Goal: Task Accomplishment & Management: Manage account settings

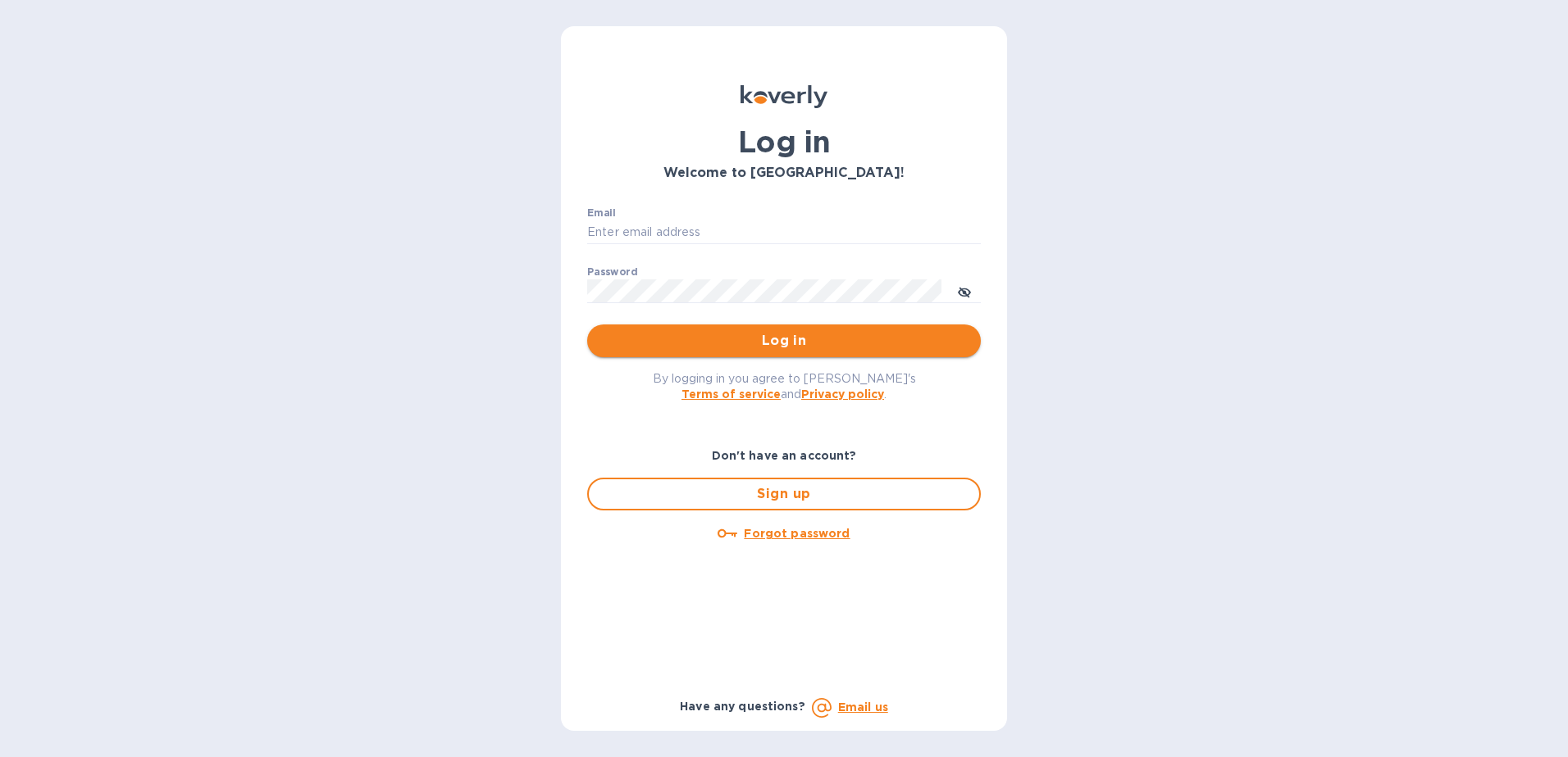
type input "[EMAIL_ADDRESS][DOMAIN_NAME]"
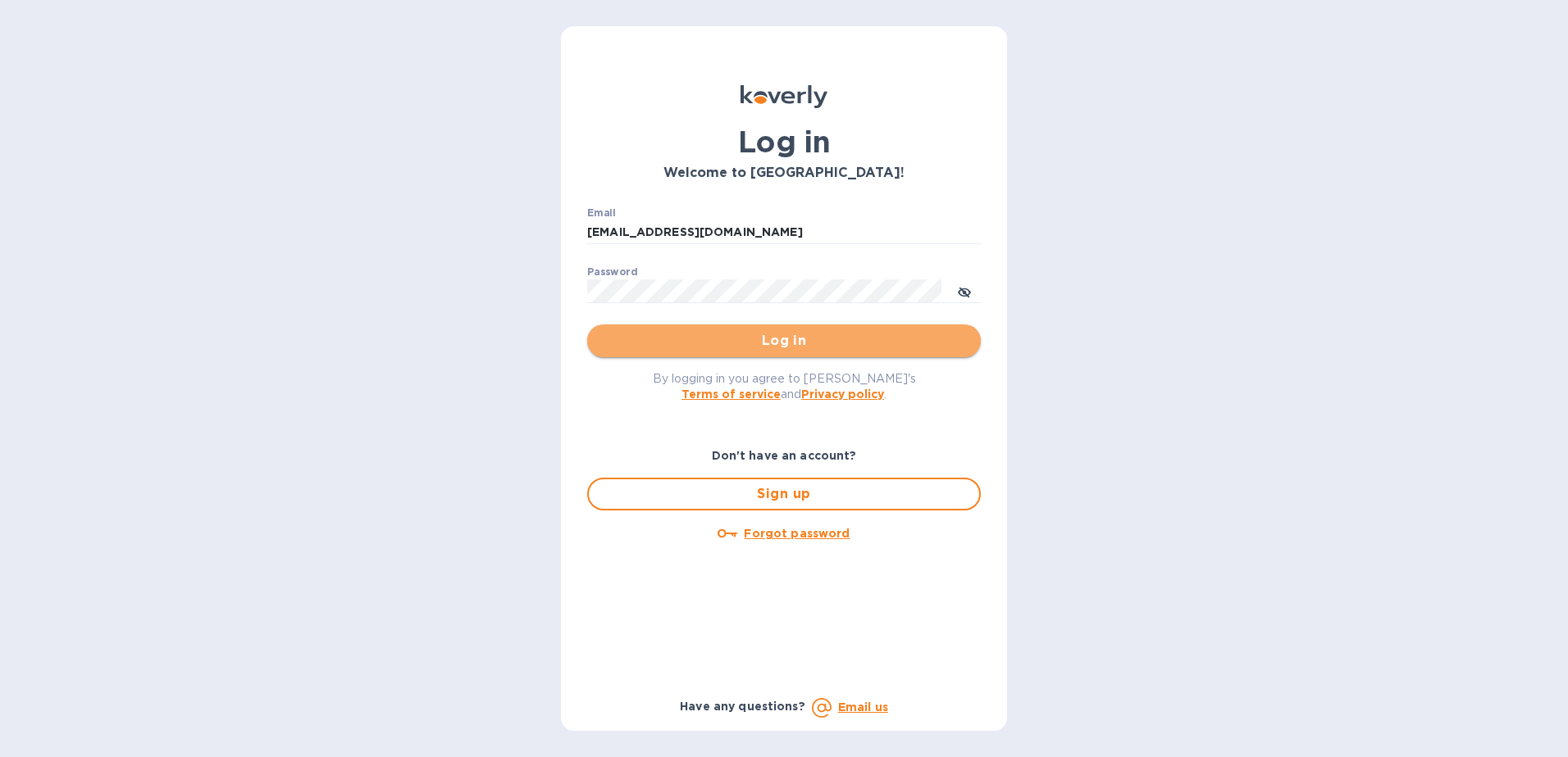
click at [782, 340] on span "Log in" at bounding box center [784, 341] width 368 height 20
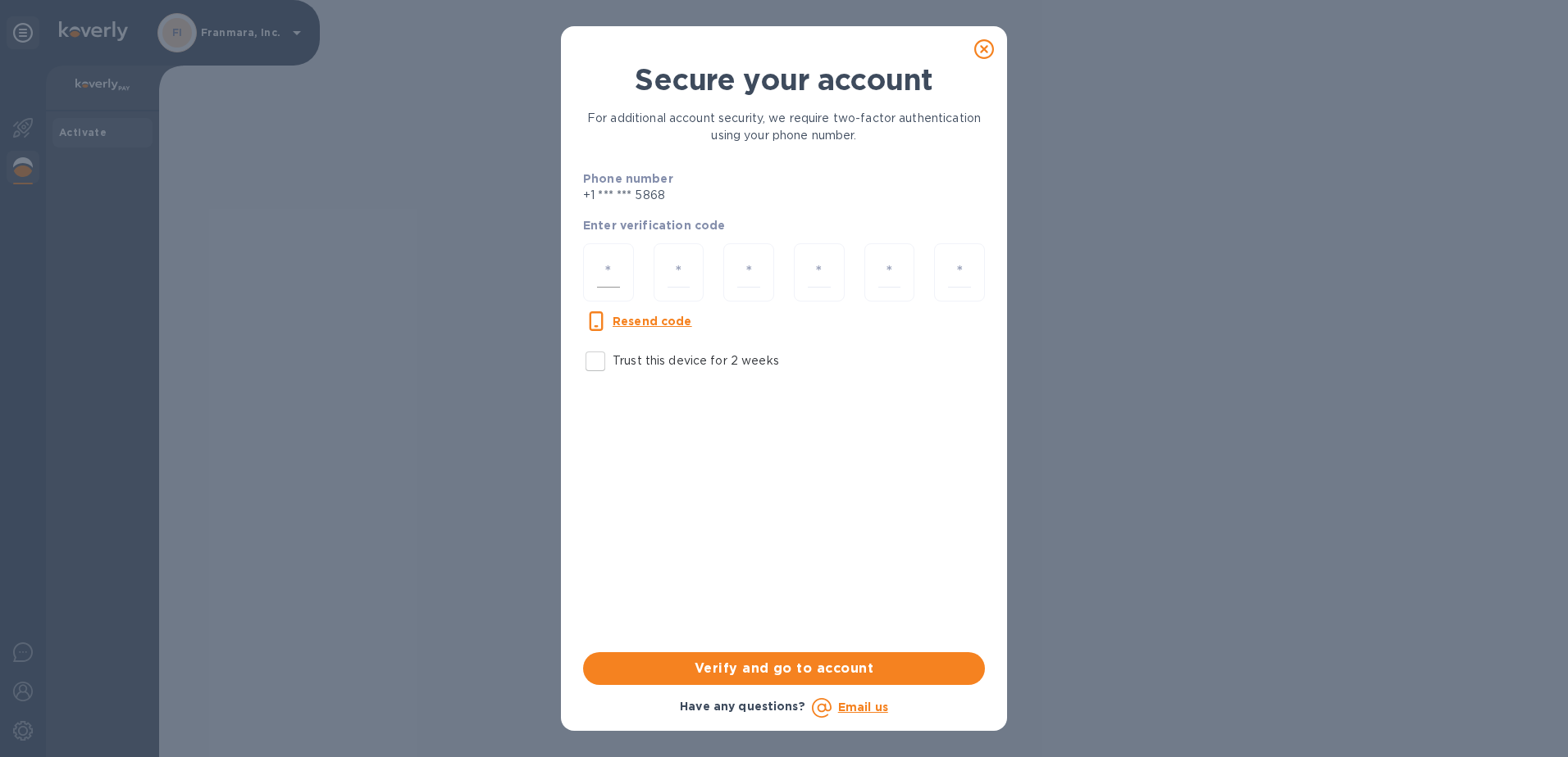
click at [609, 276] on input "number" at bounding box center [608, 272] width 23 height 30
type input "2"
type input "3"
type input "8"
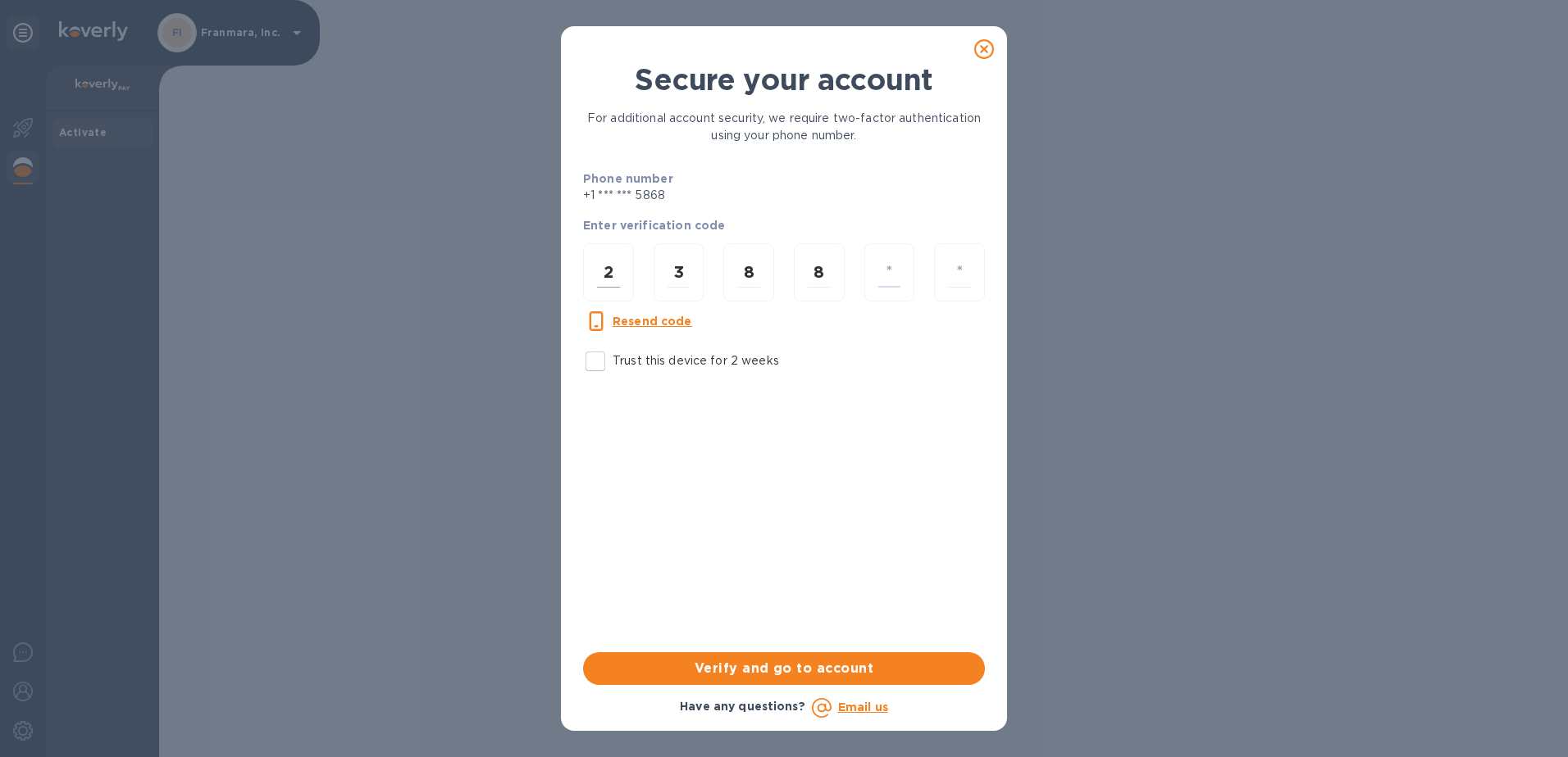
type input "8"
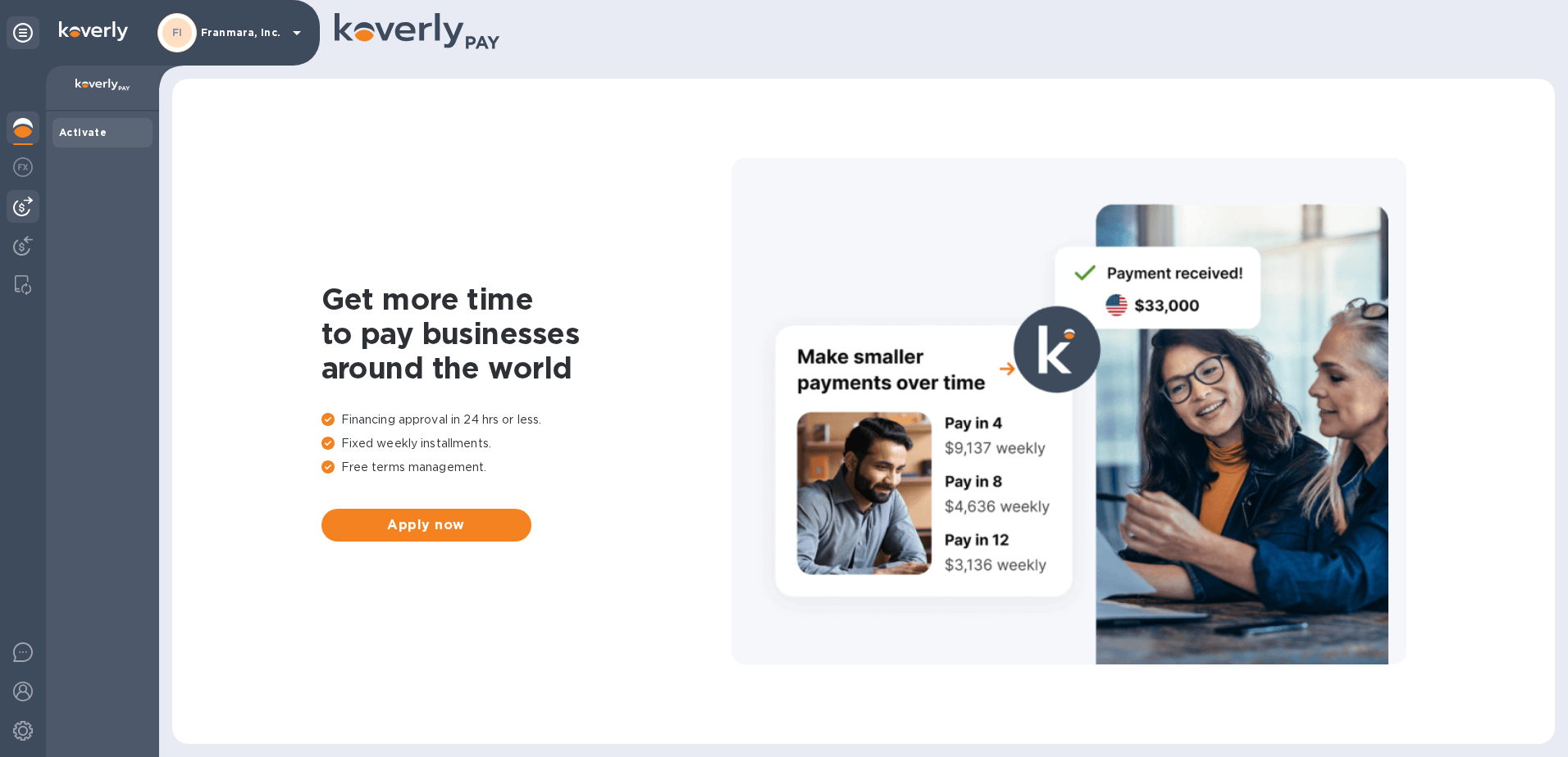
click at [16, 194] on div at bounding box center [24, 206] width 33 height 33
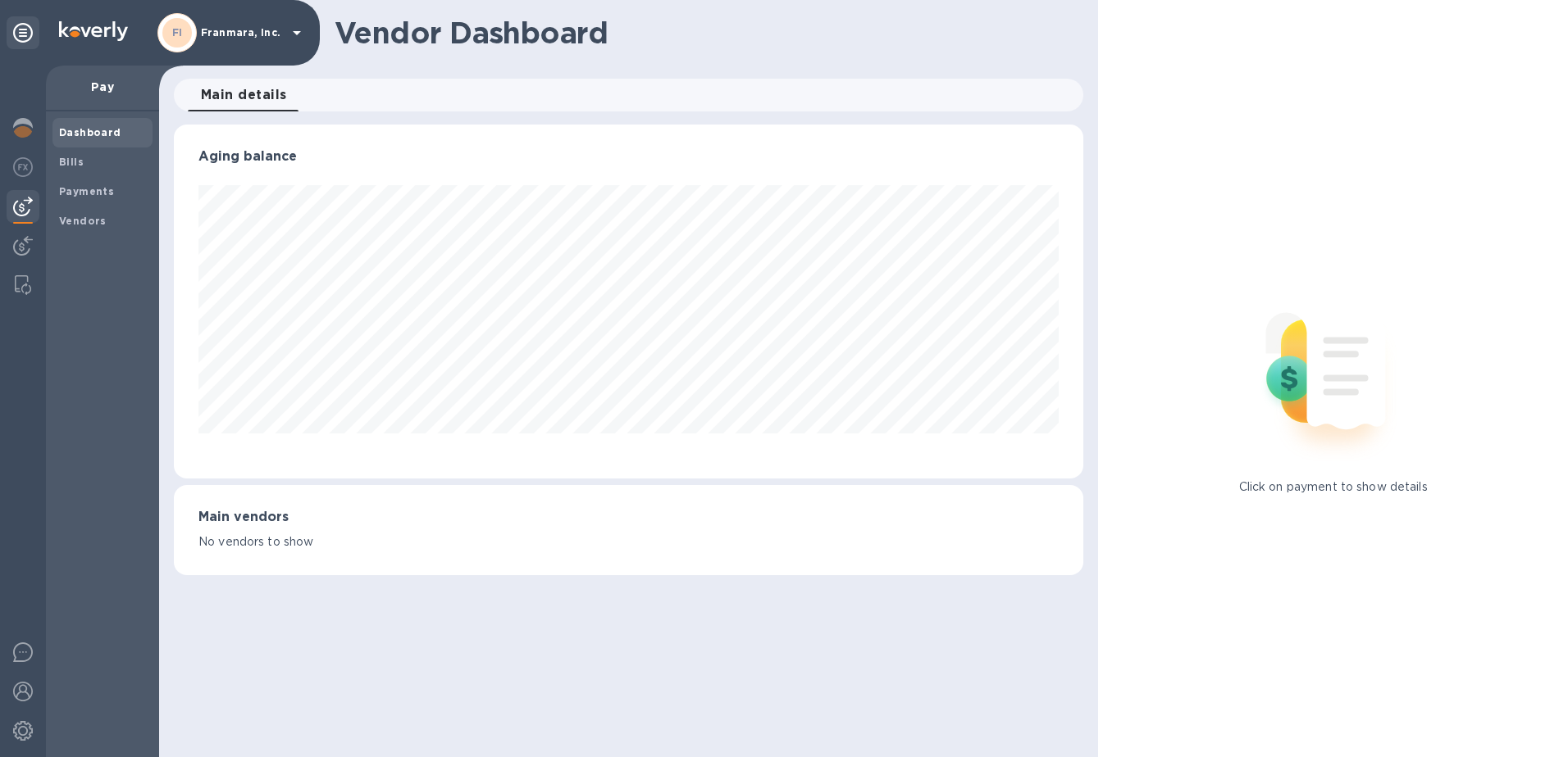
scroll to position [354, 910]
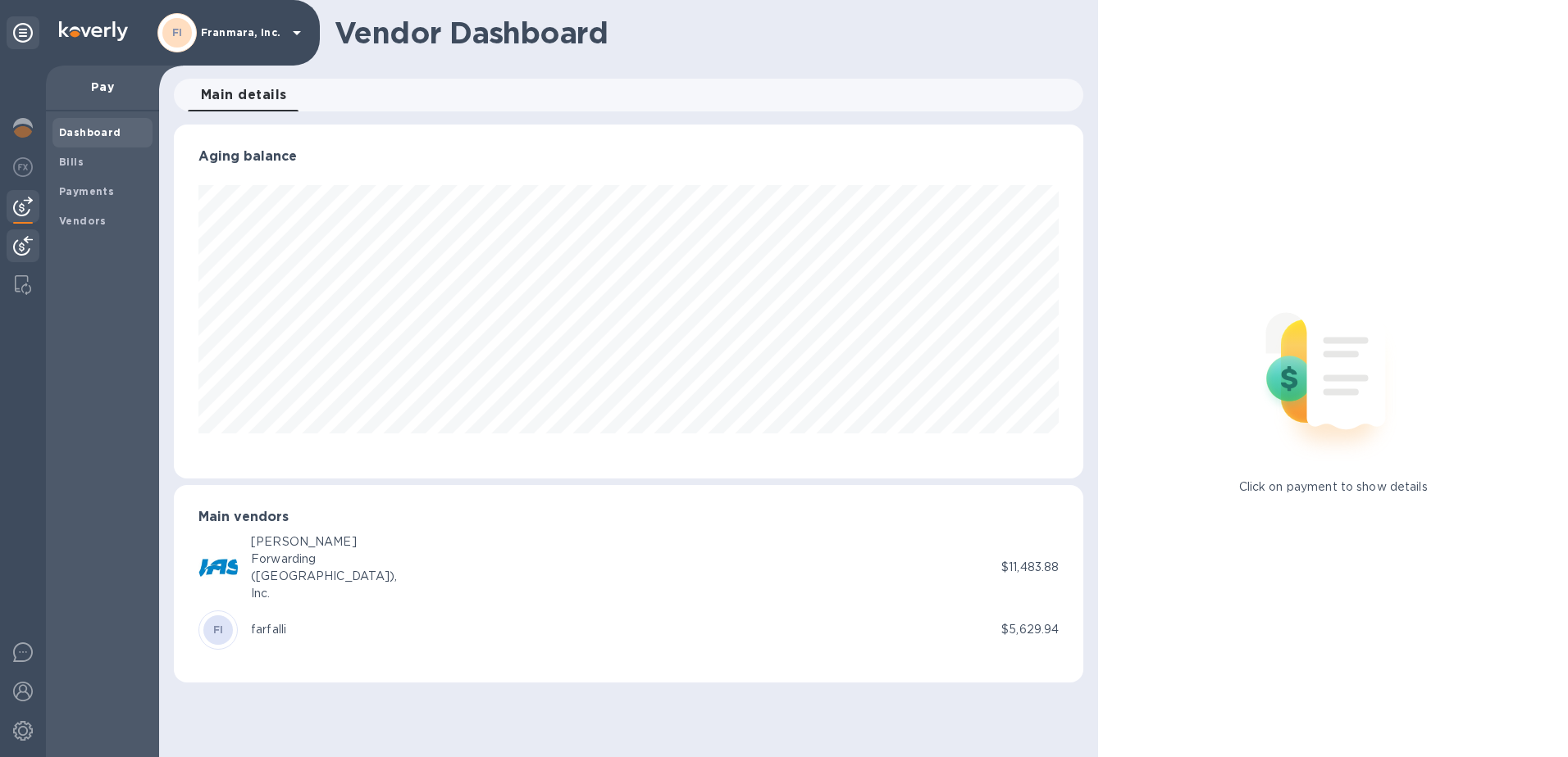
click at [31, 247] on img at bounding box center [23, 246] width 20 height 20
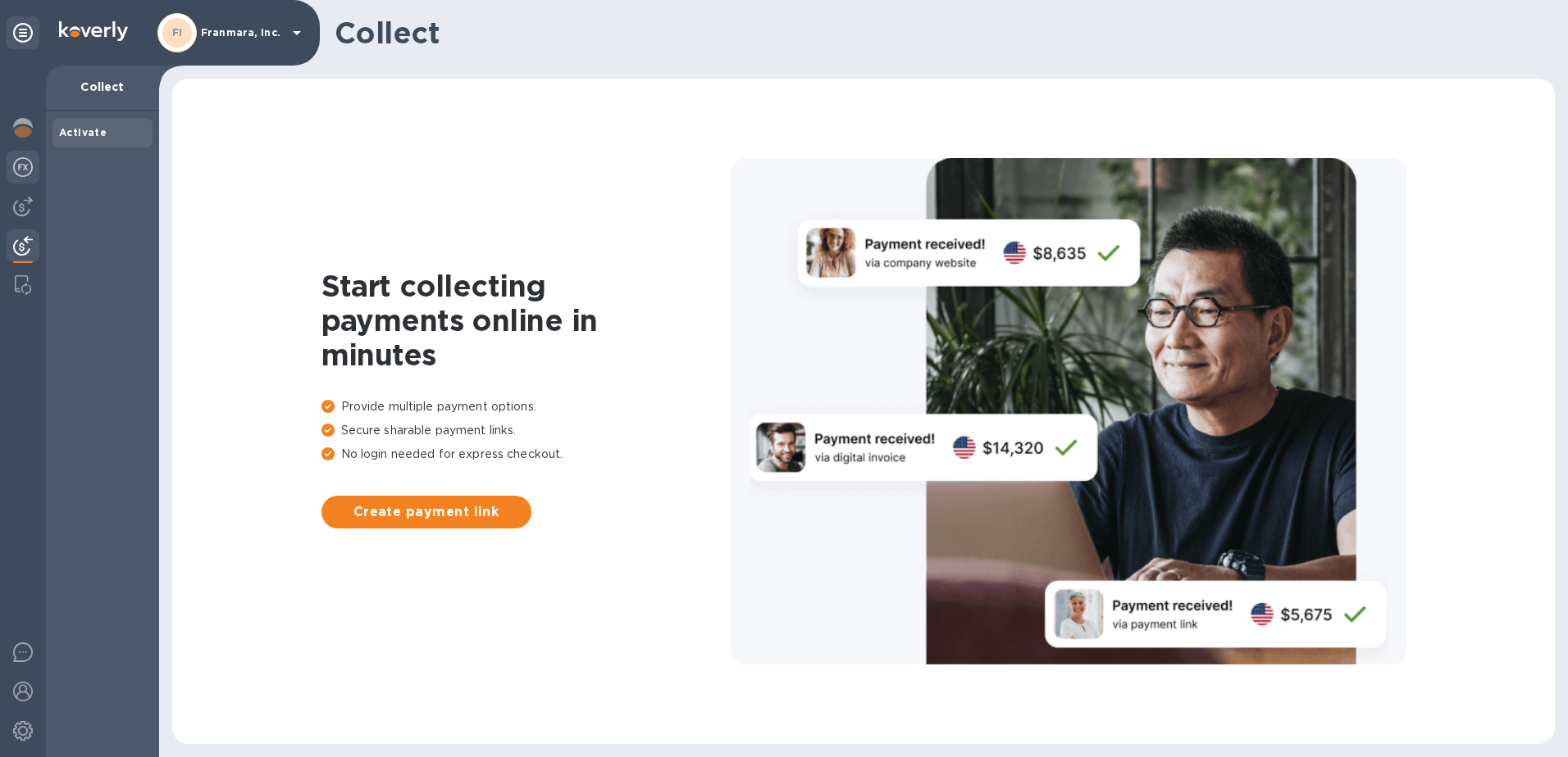
click at [21, 169] on img at bounding box center [23, 167] width 20 height 20
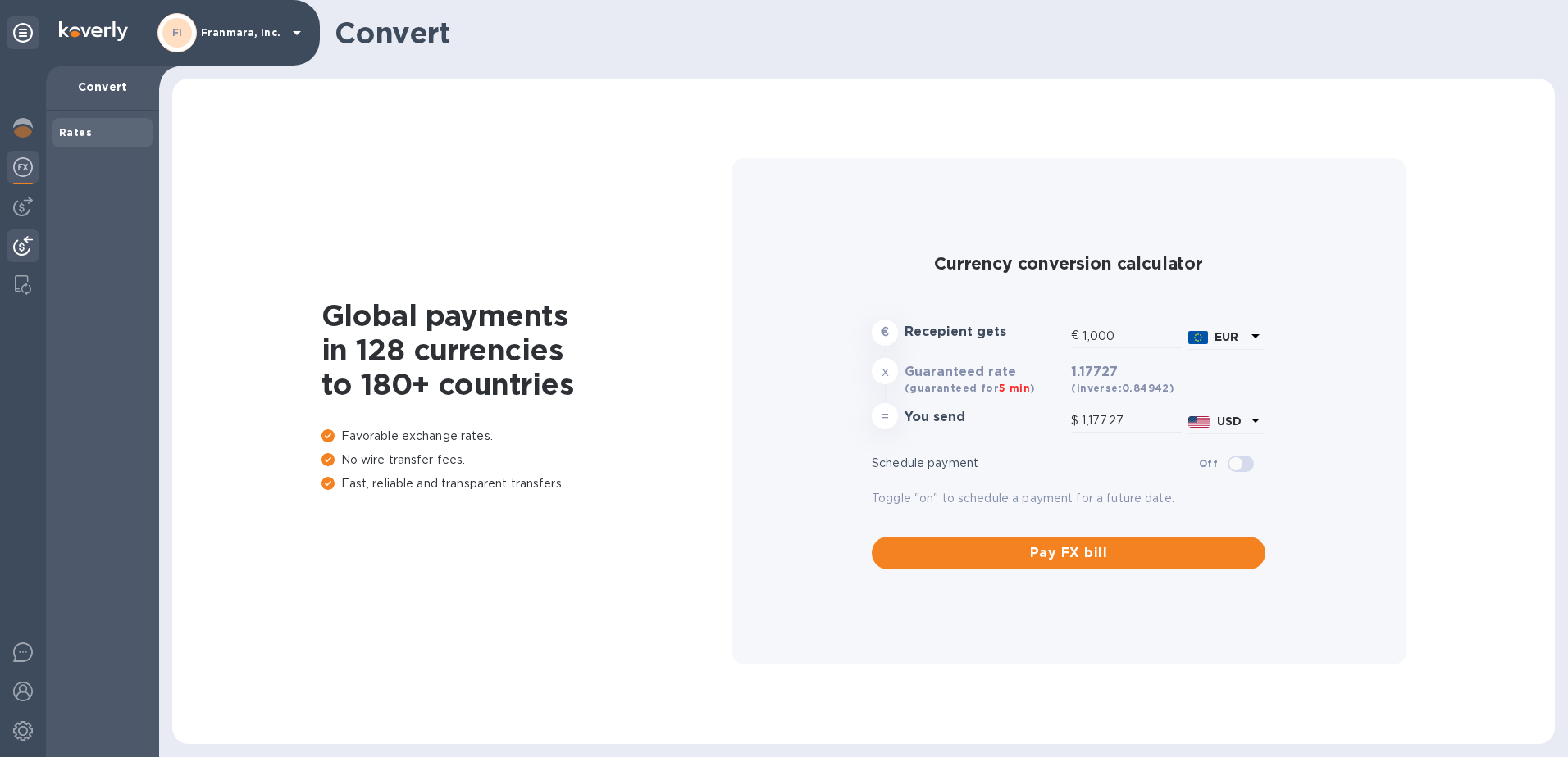
click at [21, 243] on img at bounding box center [23, 246] width 20 height 20
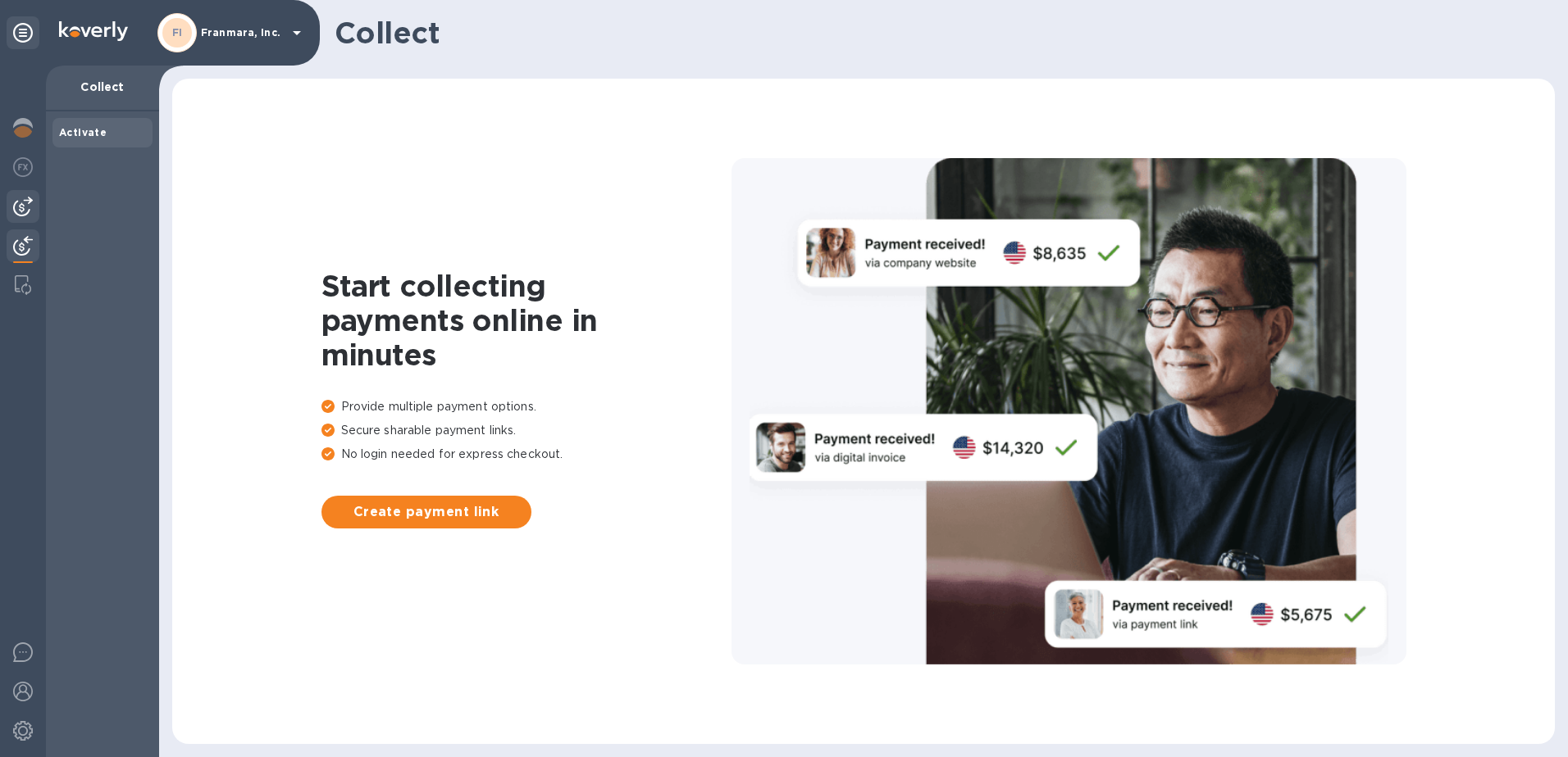
click at [21, 208] on img at bounding box center [23, 206] width 20 height 20
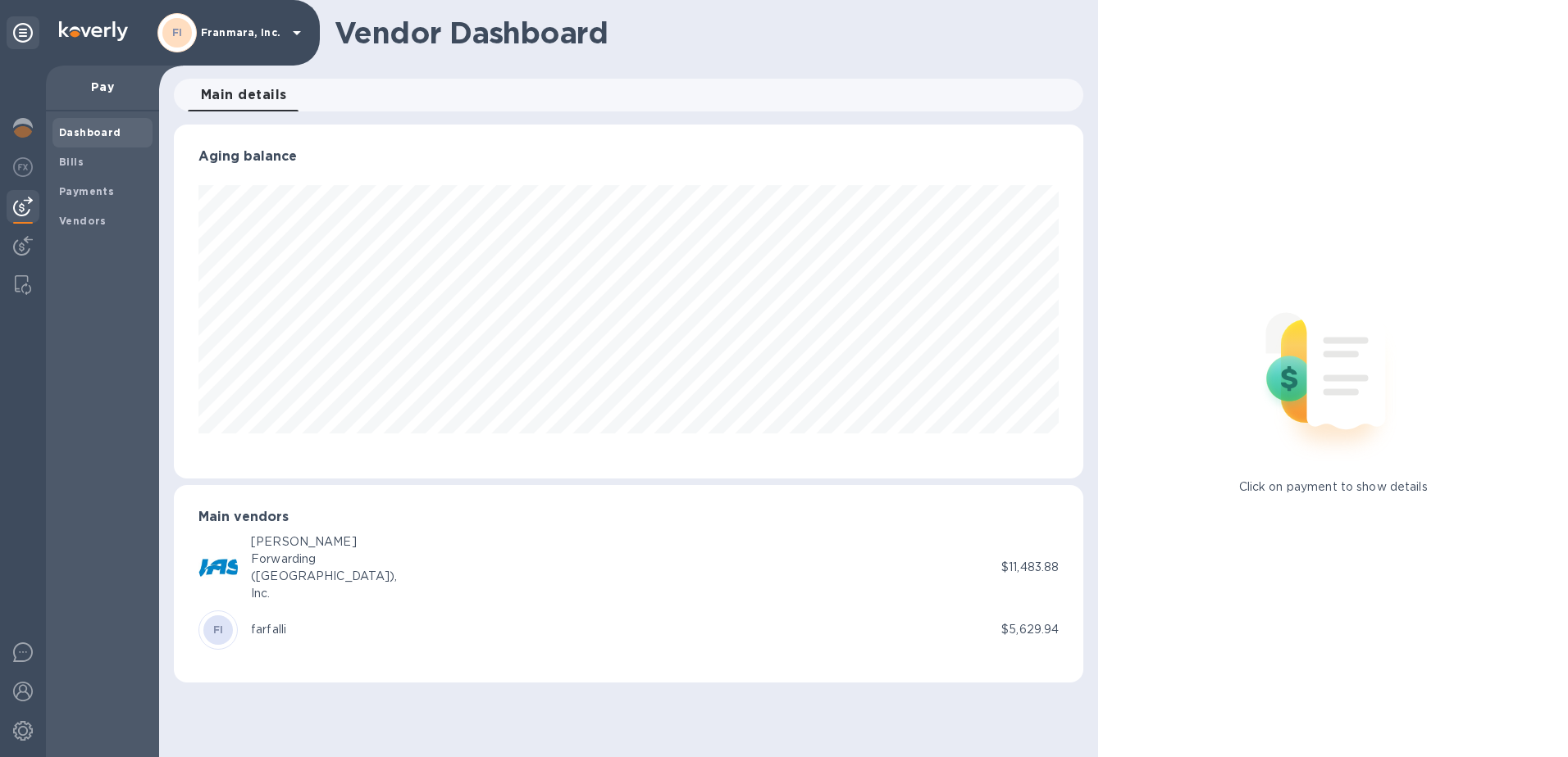
scroll to position [354, 910]
click at [85, 165] on span "Bills" at bounding box center [103, 162] width 87 height 17
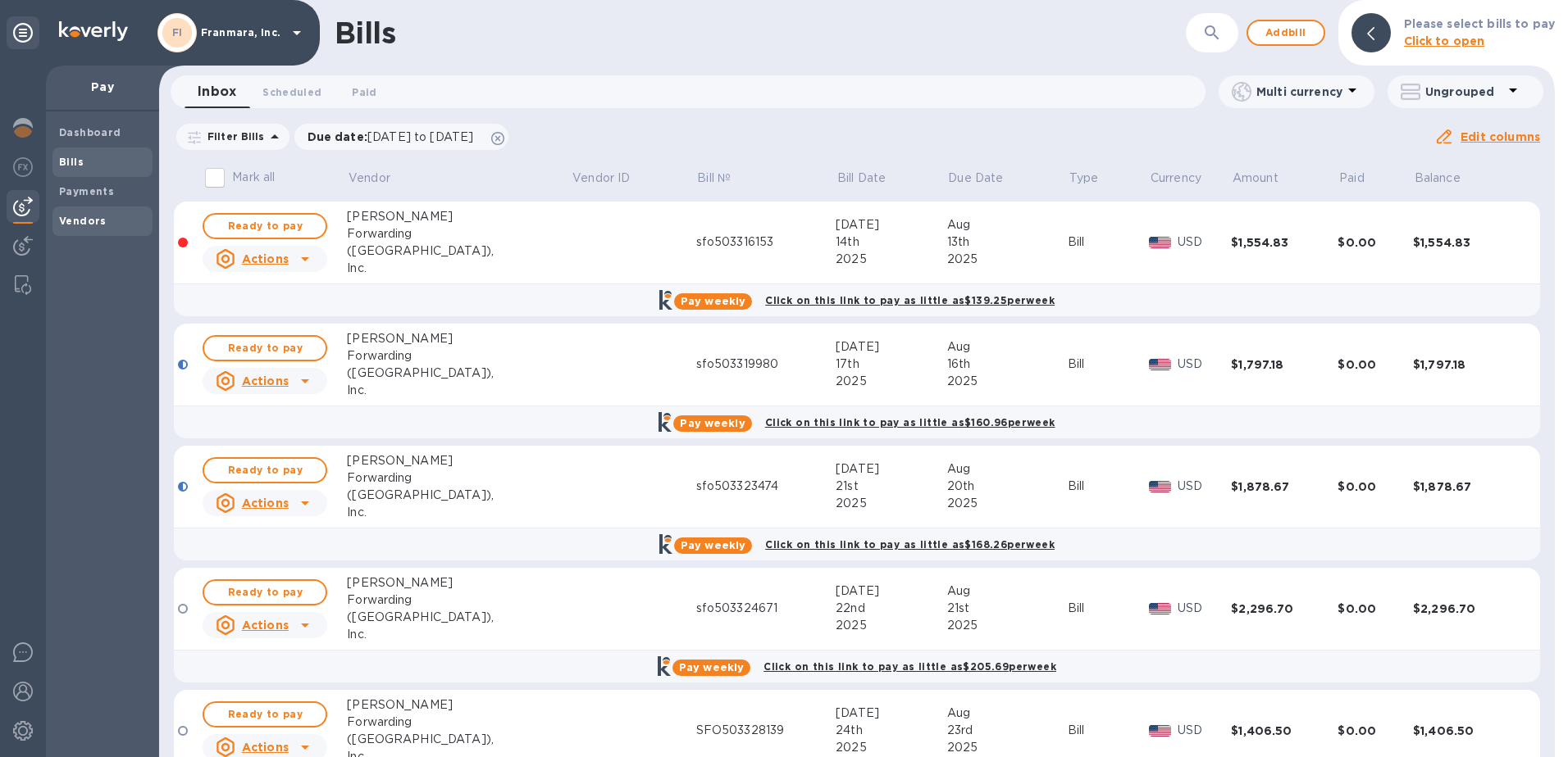
click at [90, 213] on span "Vendors" at bounding box center [83, 221] width 48 height 17
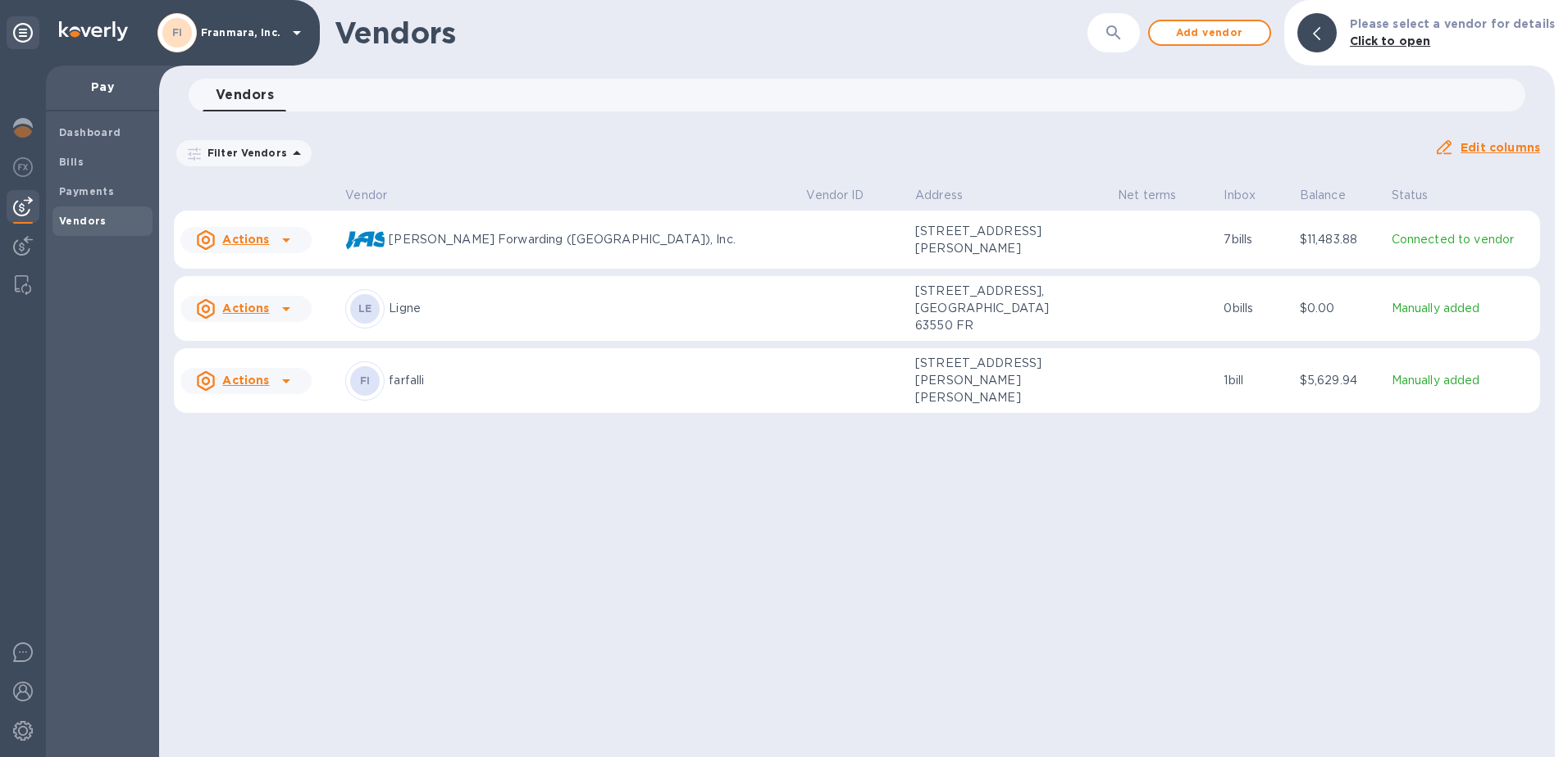
click at [915, 401] on p "[STREET_ADDRESS][PERSON_NAME][PERSON_NAME]" at bounding box center [997, 380] width 164 height 51
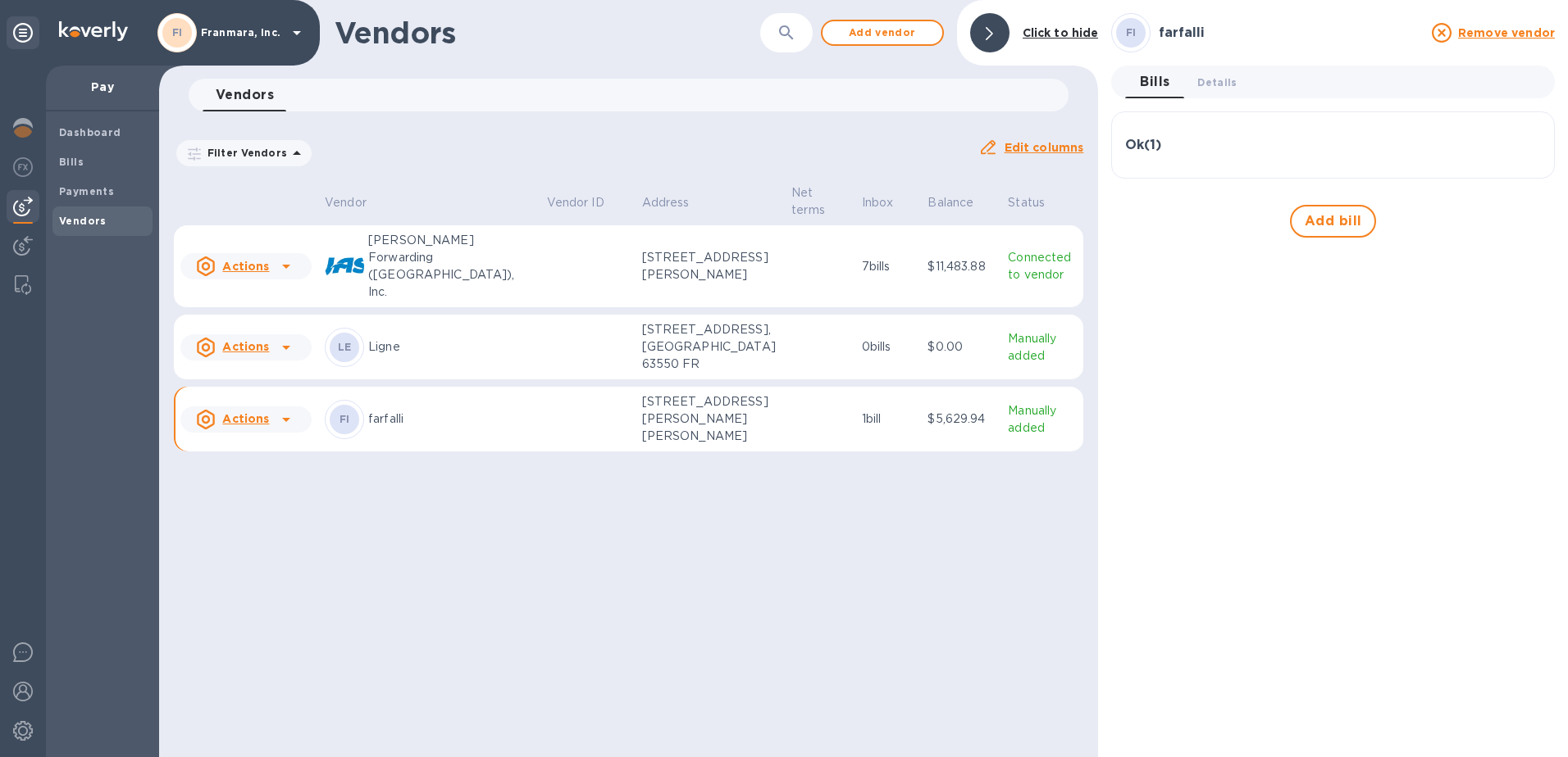
click at [653, 431] on p "[STREET_ADDRESS][PERSON_NAME][PERSON_NAME]" at bounding box center [710, 419] width 137 height 51
click at [232, 425] on u "Actions" at bounding box center [246, 418] width 47 height 13
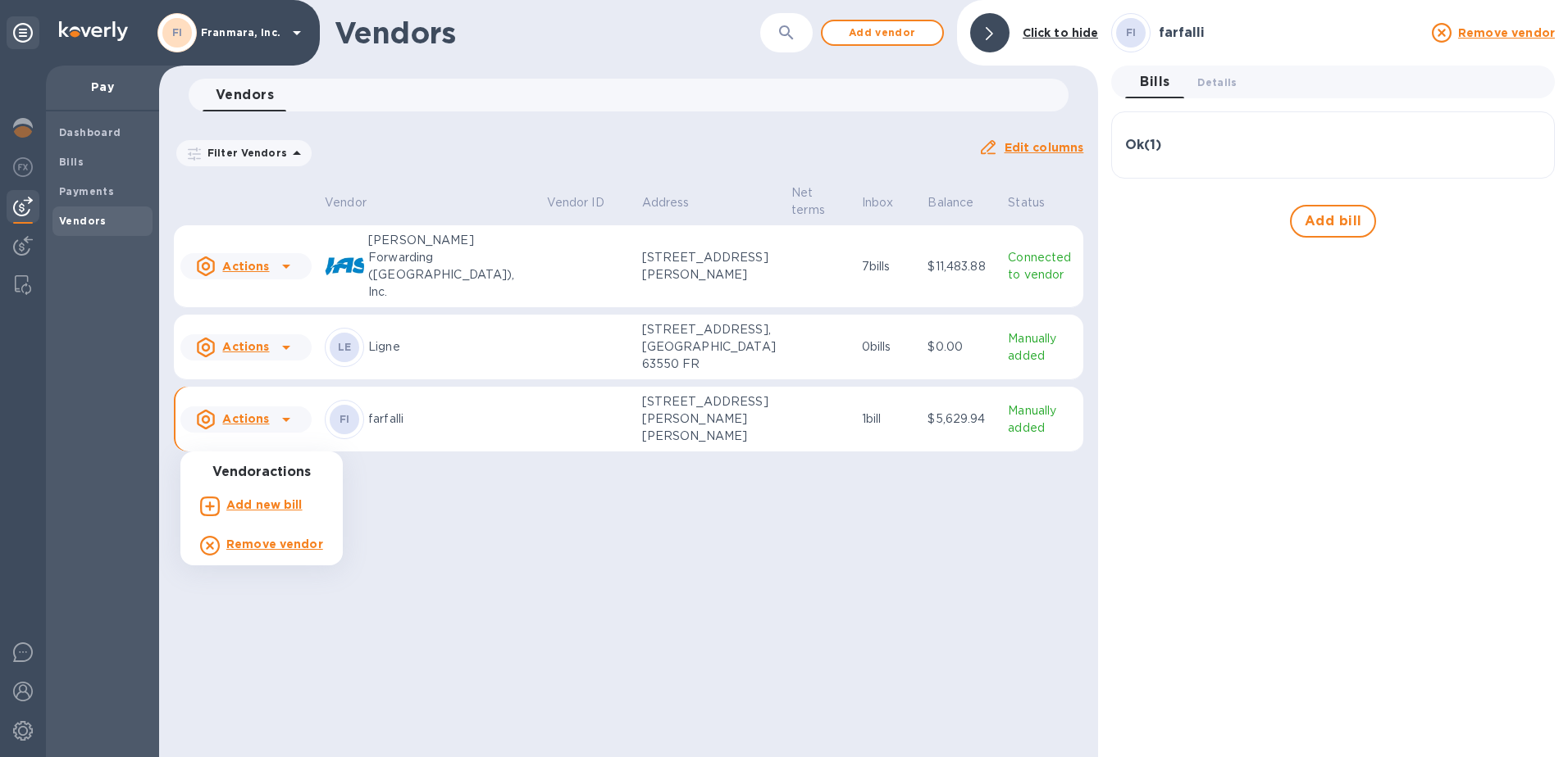
click at [232, 437] on div at bounding box center [784, 378] width 1568 height 757
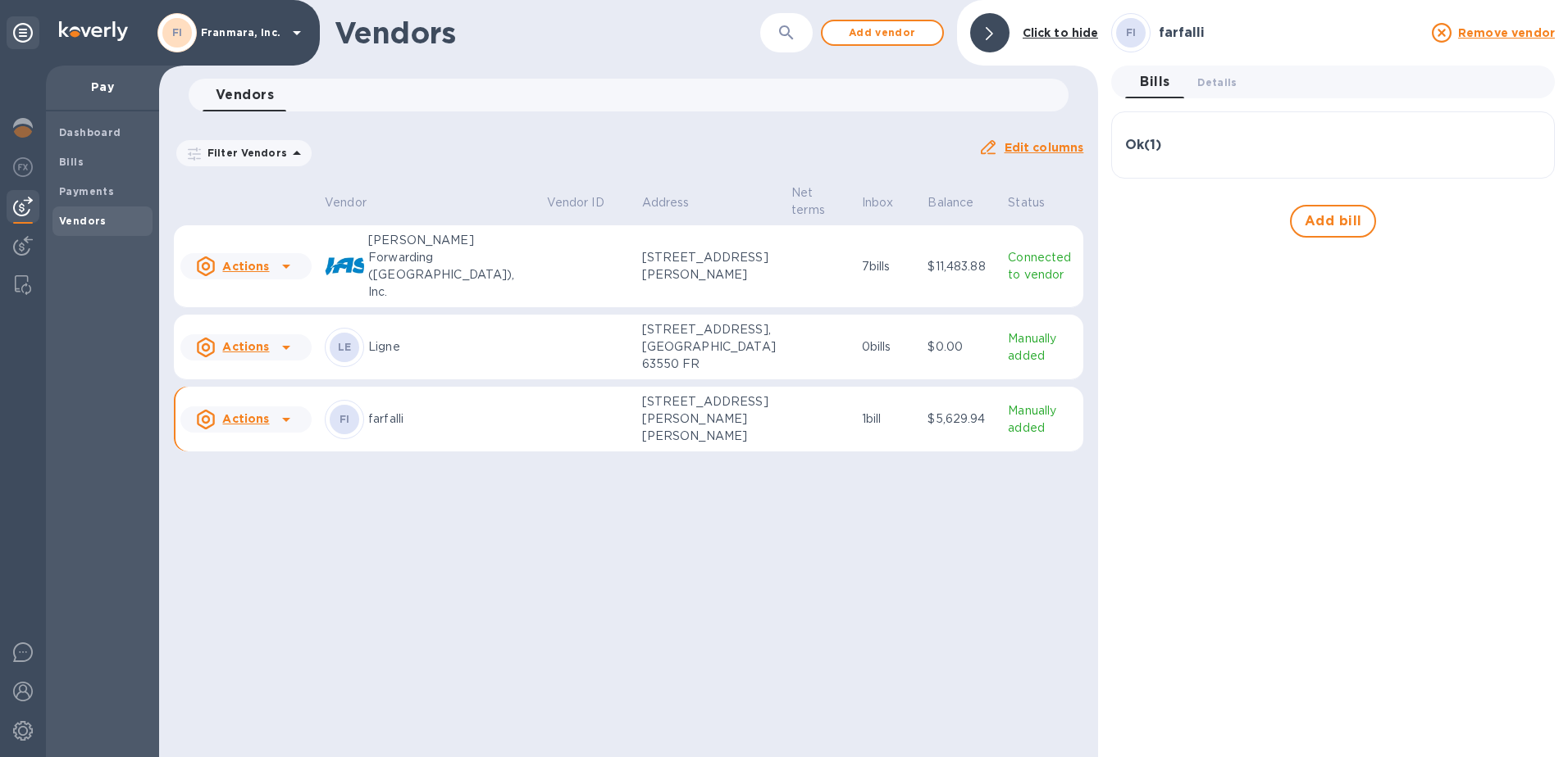
click at [642, 437] on p "[STREET_ADDRESS][PERSON_NAME][PERSON_NAME]" at bounding box center [710, 419] width 137 height 51
click at [24, 246] on img at bounding box center [23, 246] width 20 height 20
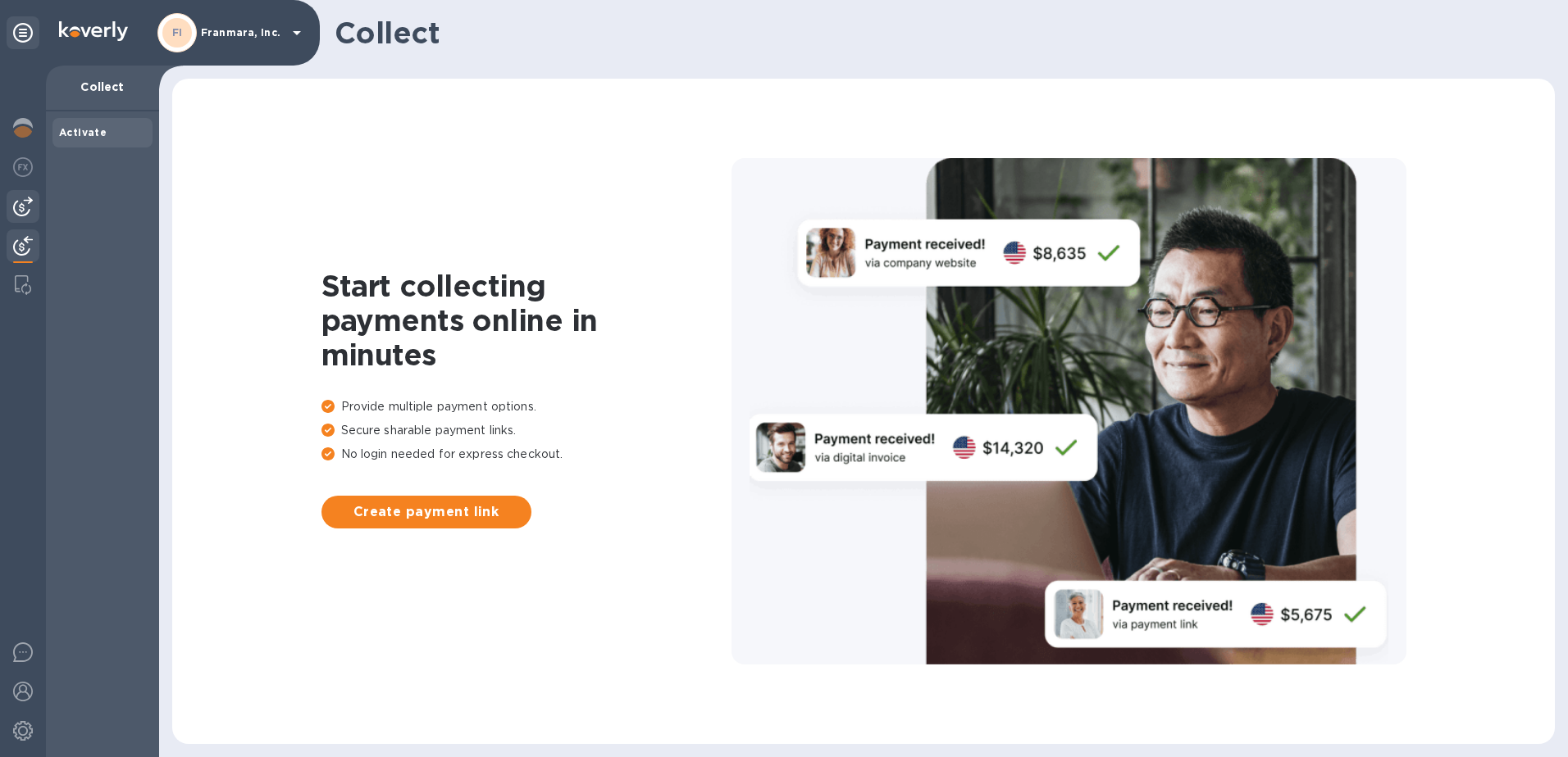
click at [19, 202] on img at bounding box center [23, 206] width 20 height 20
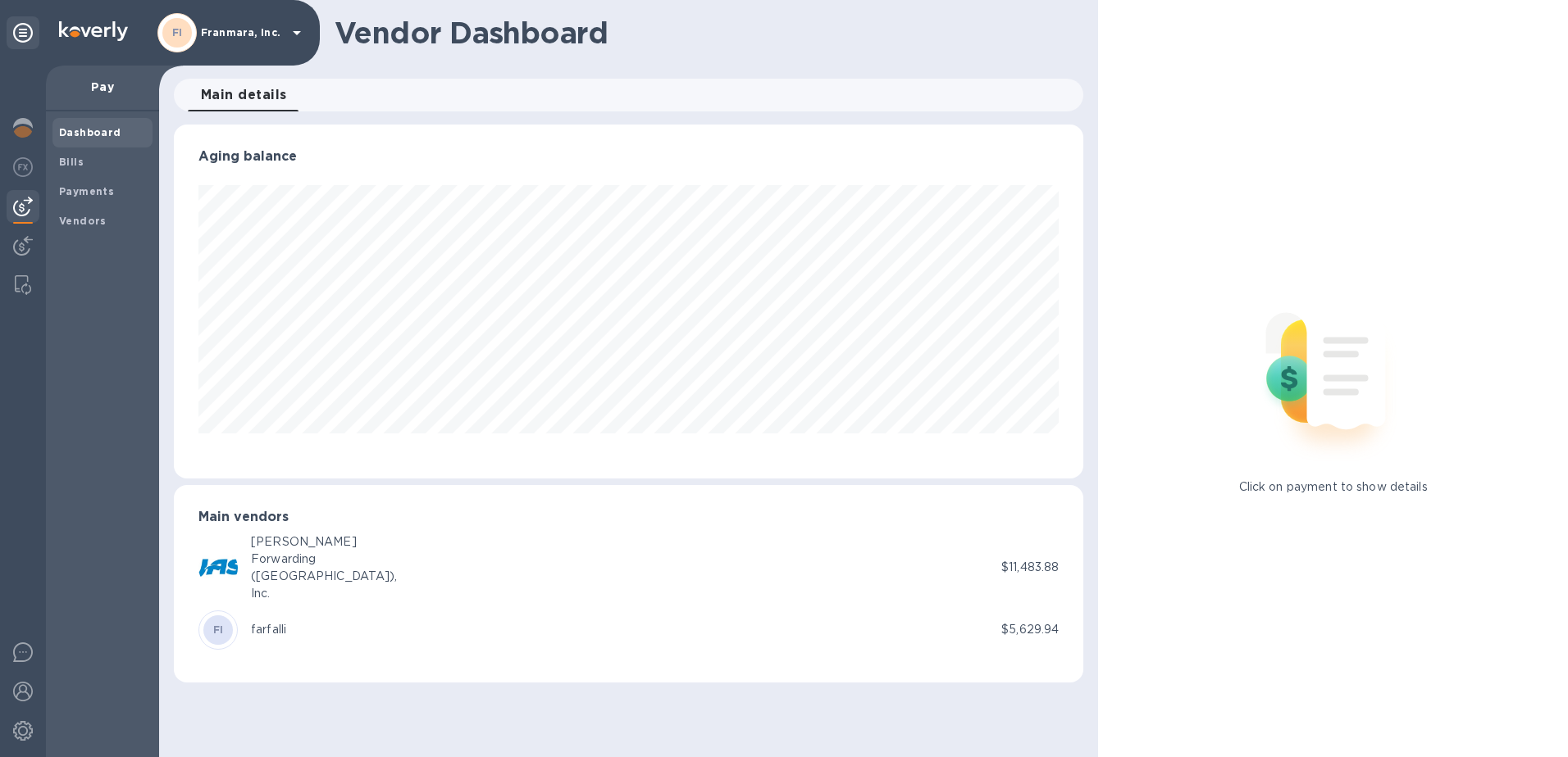
scroll to position [354, 910]
click at [71, 154] on span "Bills" at bounding box center [71, 162] width 24 height 17
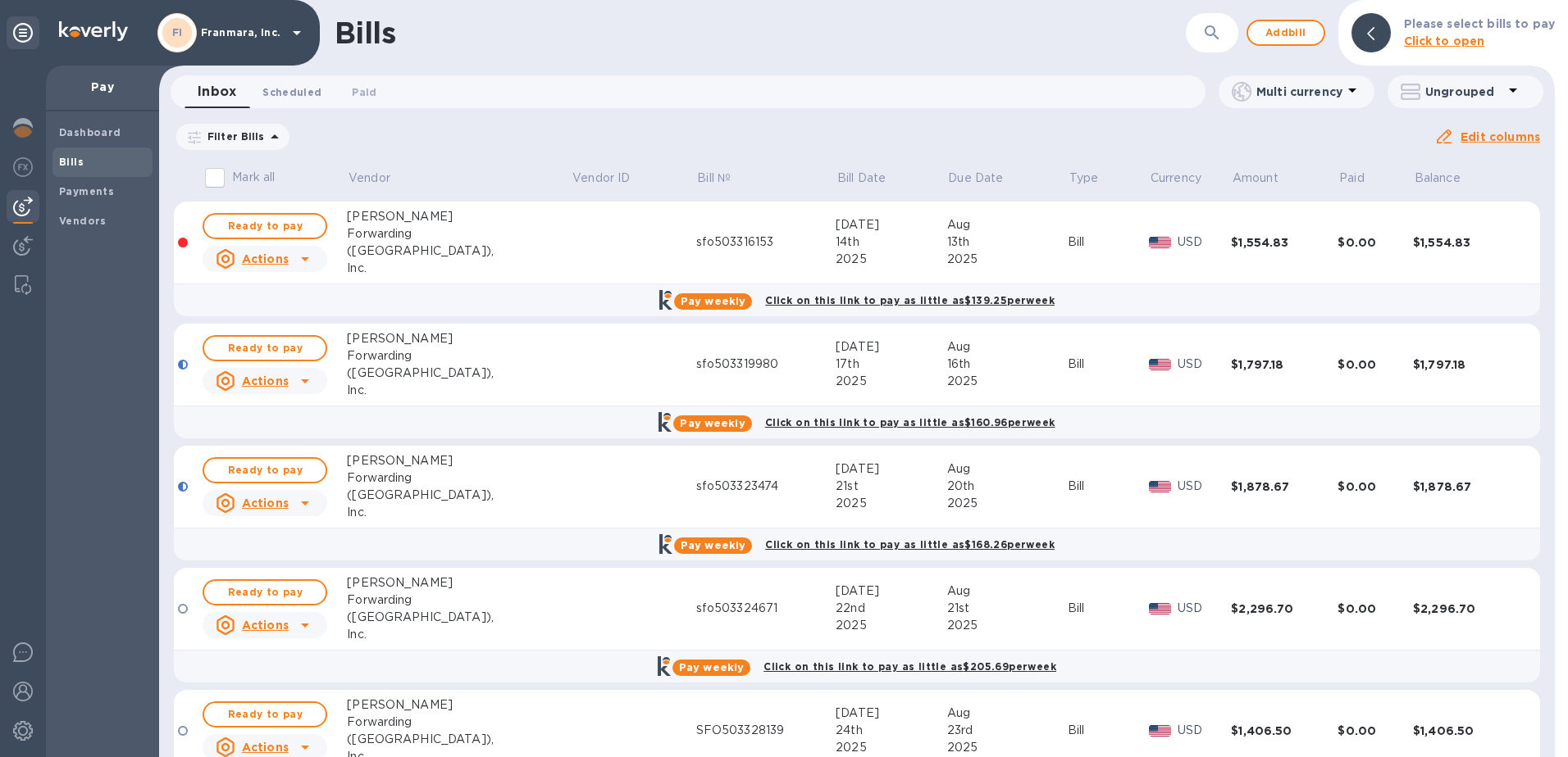
click at [300, 98] on span "Scheduled 0" at bounding box center [292, 92] width 59 height 17
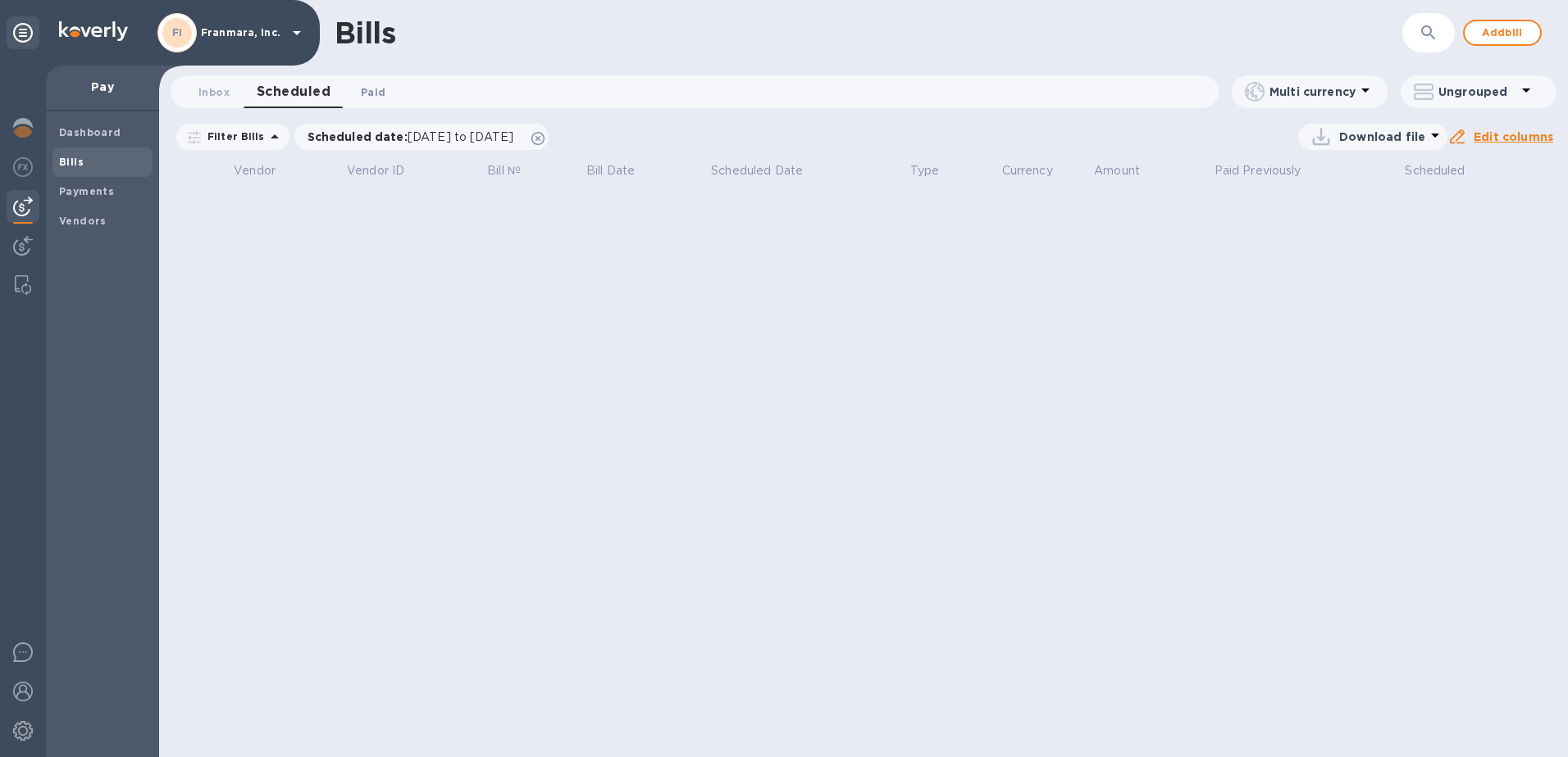
click at [382, 91] on span "Paid 0" at bounding box center [373, 92] width 24 height 17
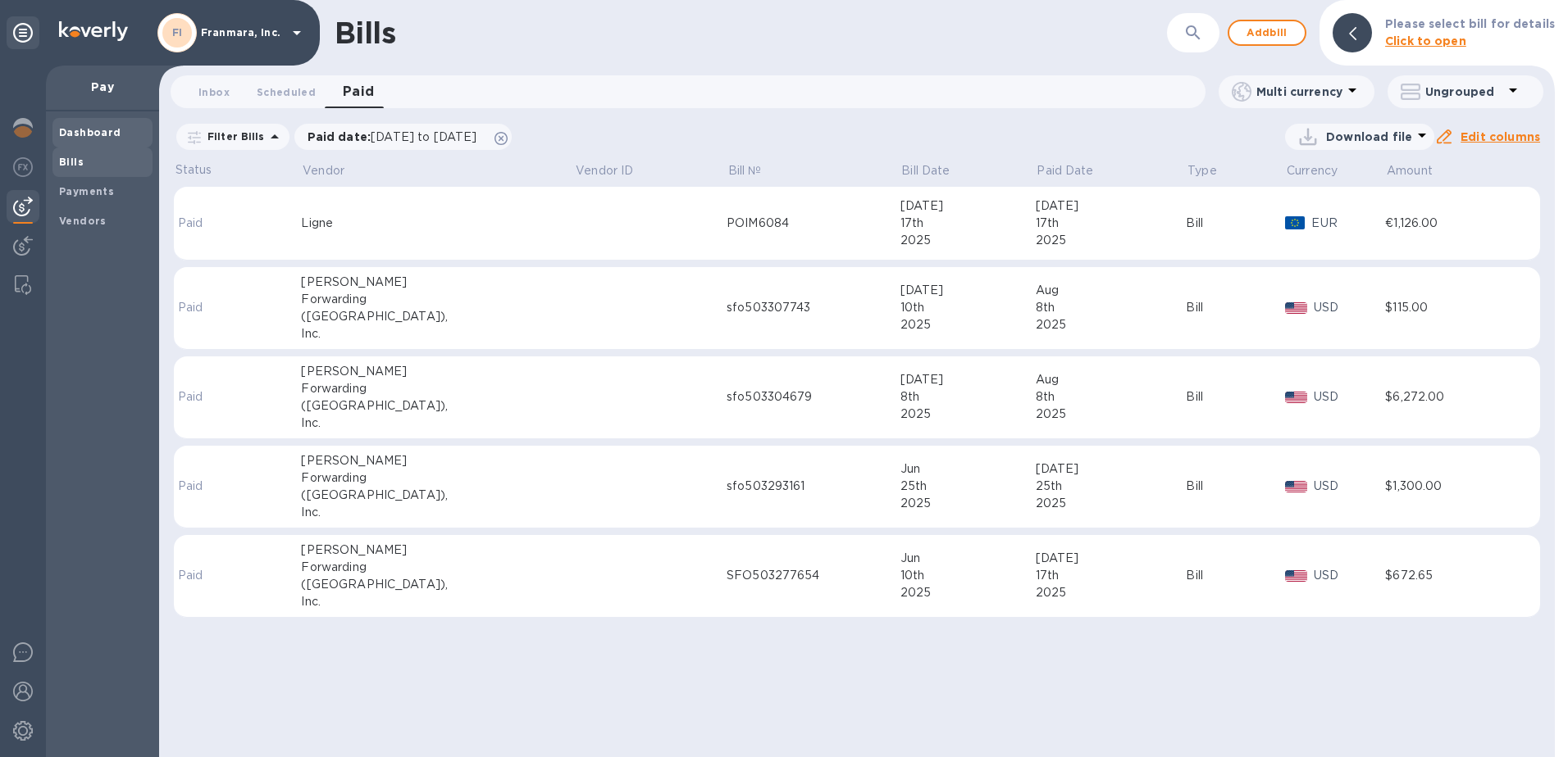
click at [105, 130] on b "Dashboard" at bounding box center [91, 132] width 63 height 12
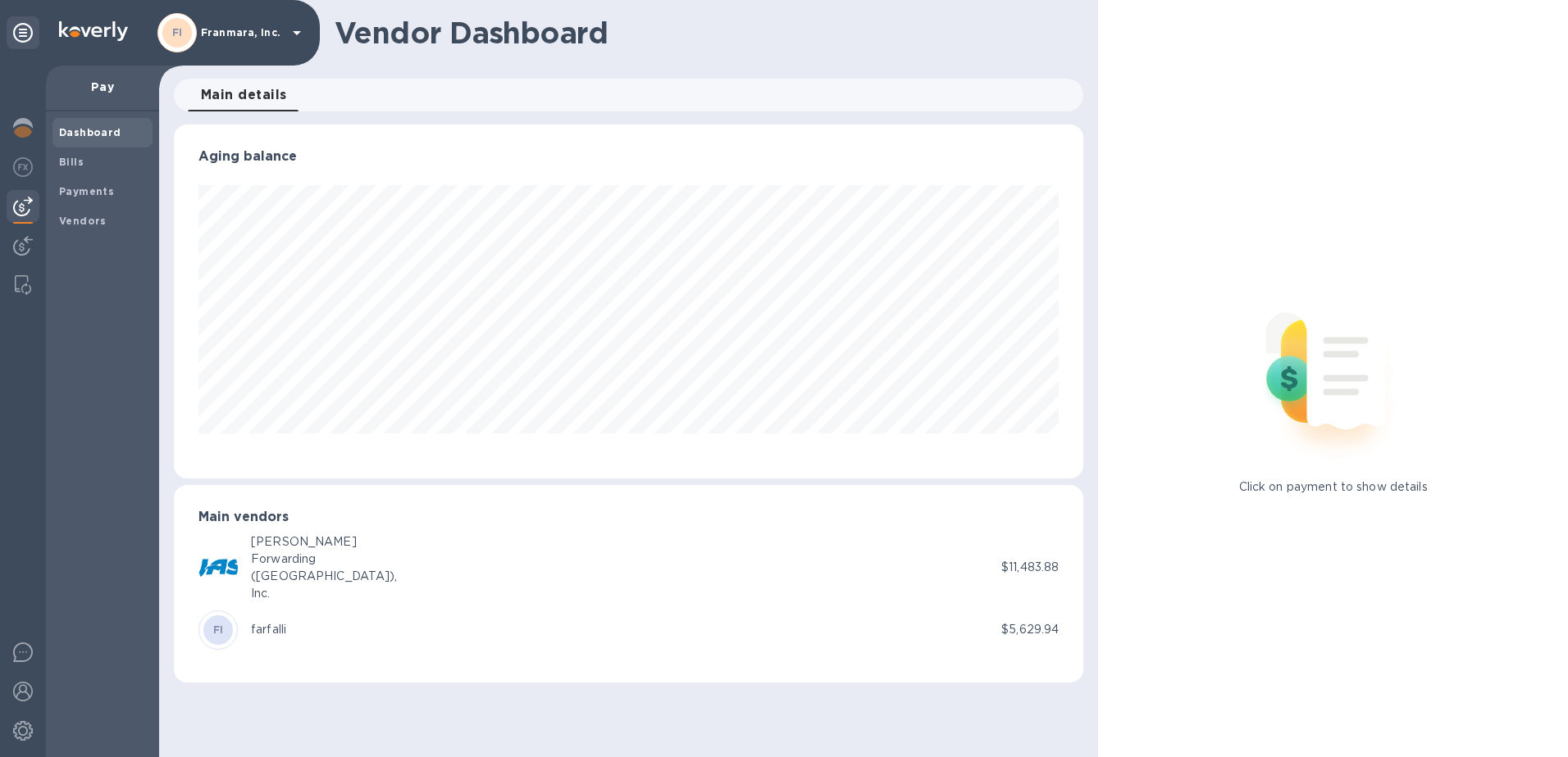
scroll to position [354, 910]
click at [219, 624] on b "FI" at bounding box center [219, 630] width 10 height 12
click at [74, 198] on span "Payments" at bounding box center [86, 192] width 55 height 17
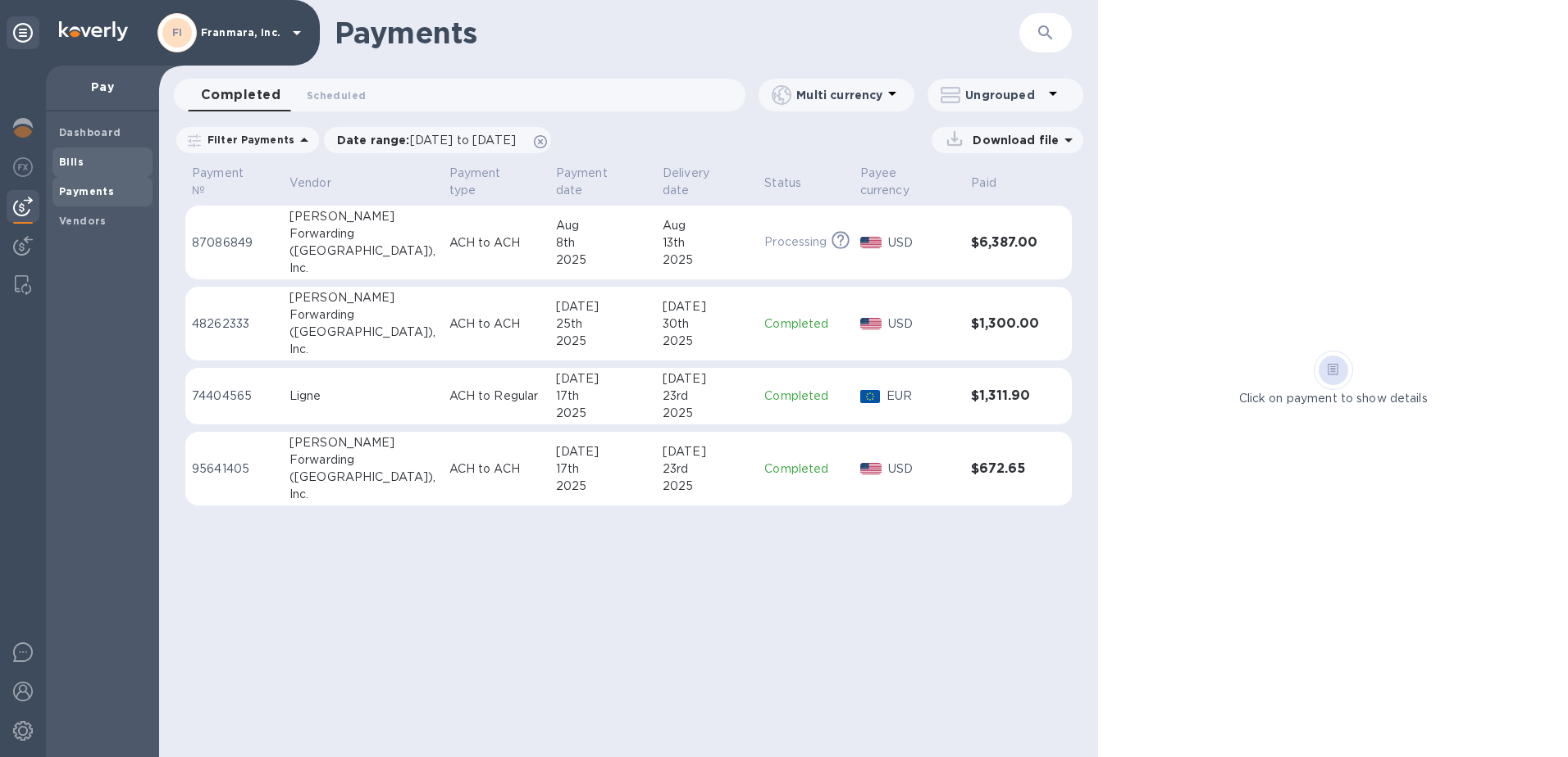
click at [74, 158] on b "Bills" at bounding box center [71, 162] width 24 height 12
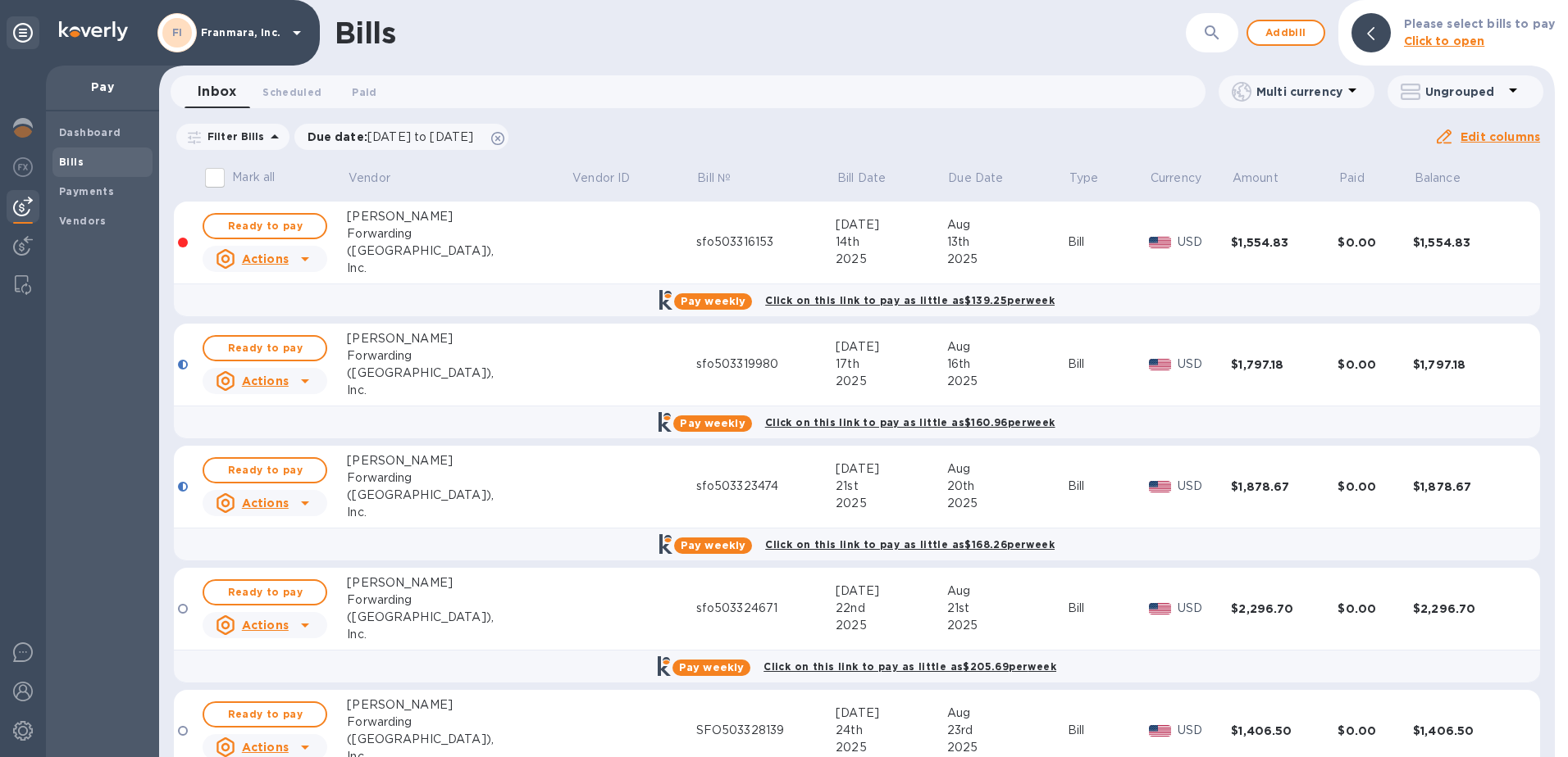
click at [270, 138] on icon at bounding box center [274, 136] width 8 height 4
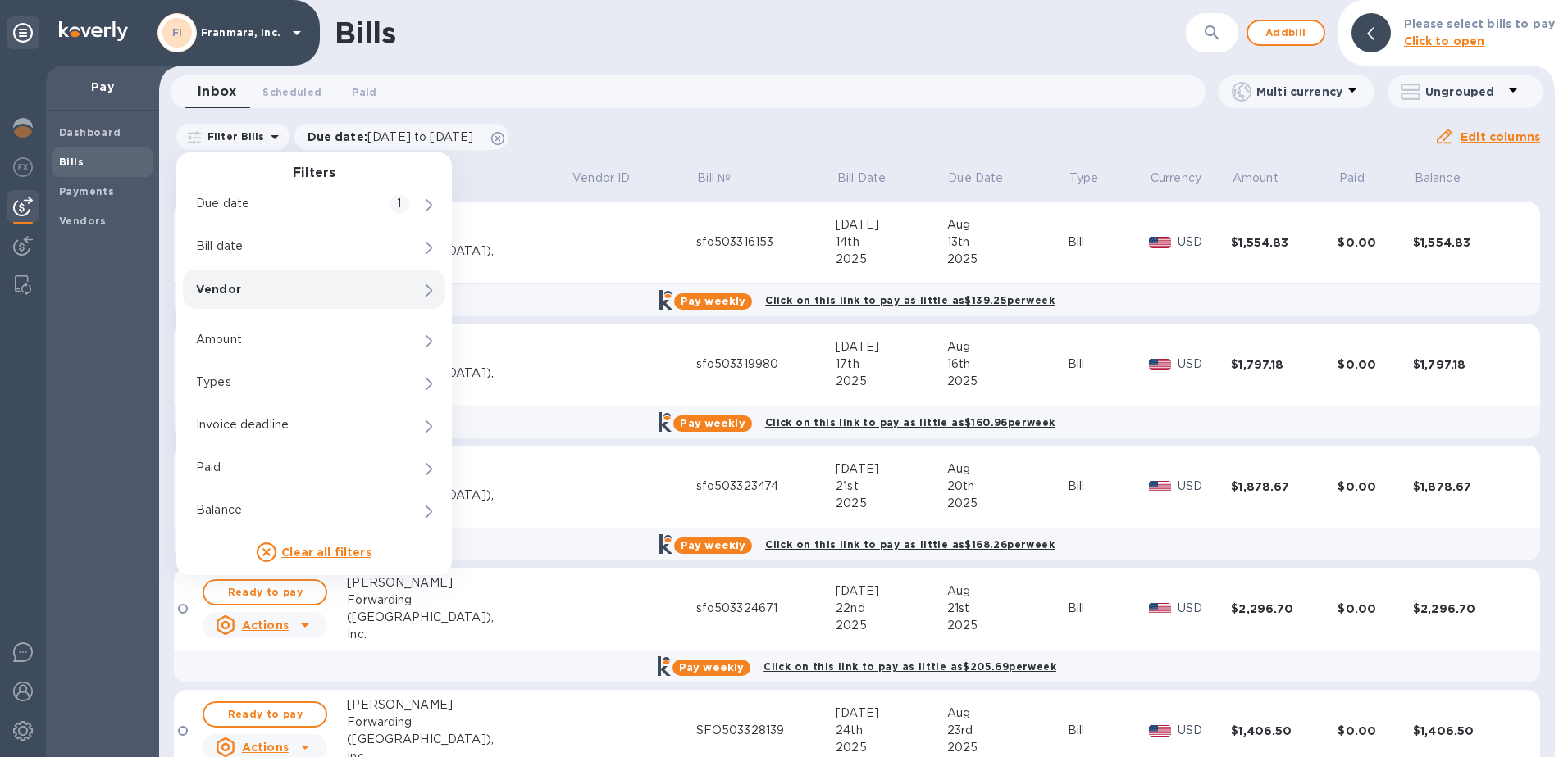
click at [285, 299] on div "Vendor" at bounding box center [286, 289] width 187 height 23
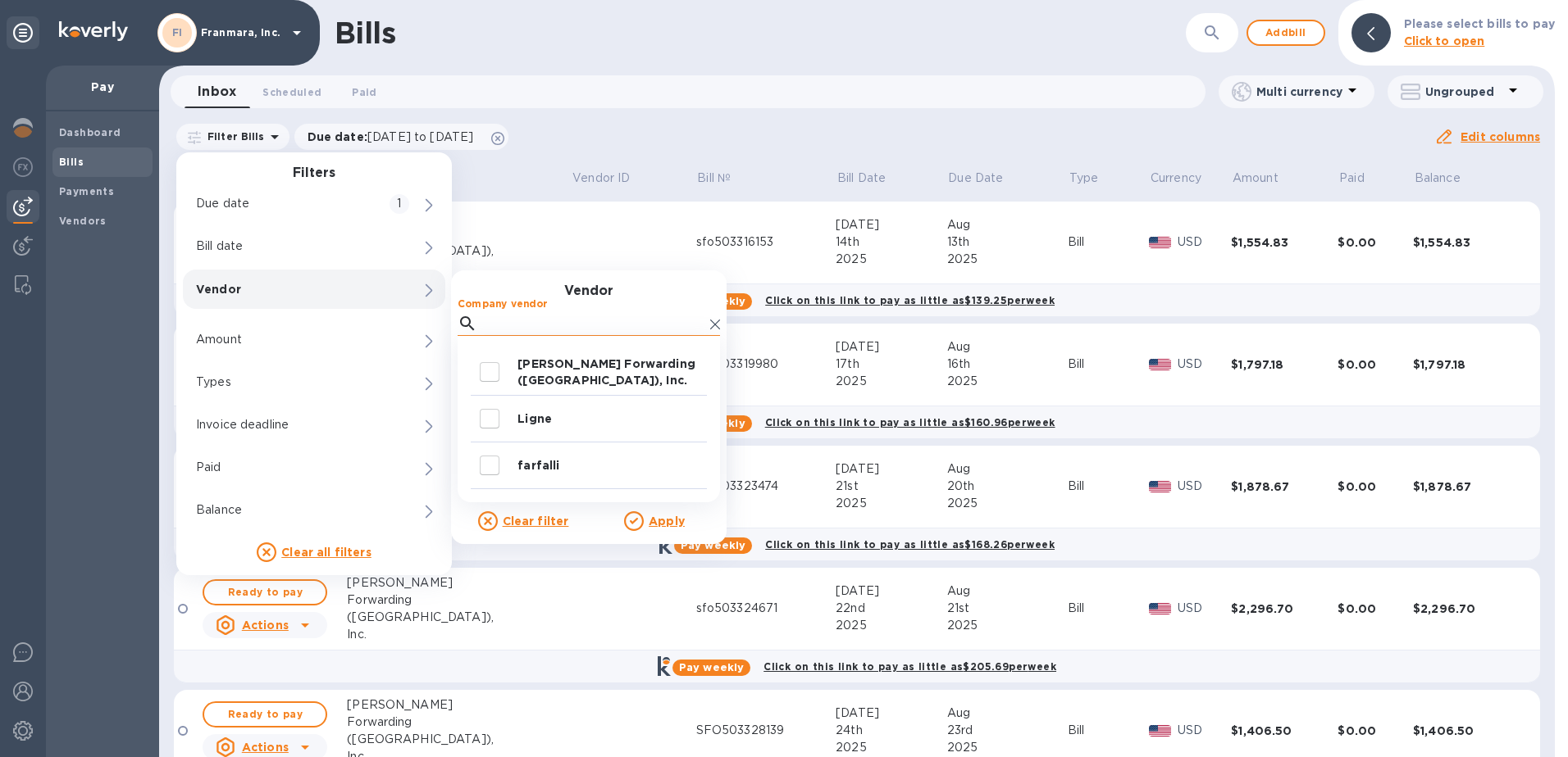
click at [525, 323] on input "Company vendor" at bounding box center [594, 324] width 220 height 24
click at [562, 470] on p "farfalli" at bounding box center [609, 465] width 183 height 17
checkbox input "true"
click at [671, 520] on u "Apply" at bounding box center [666, 521] width 36 height 13
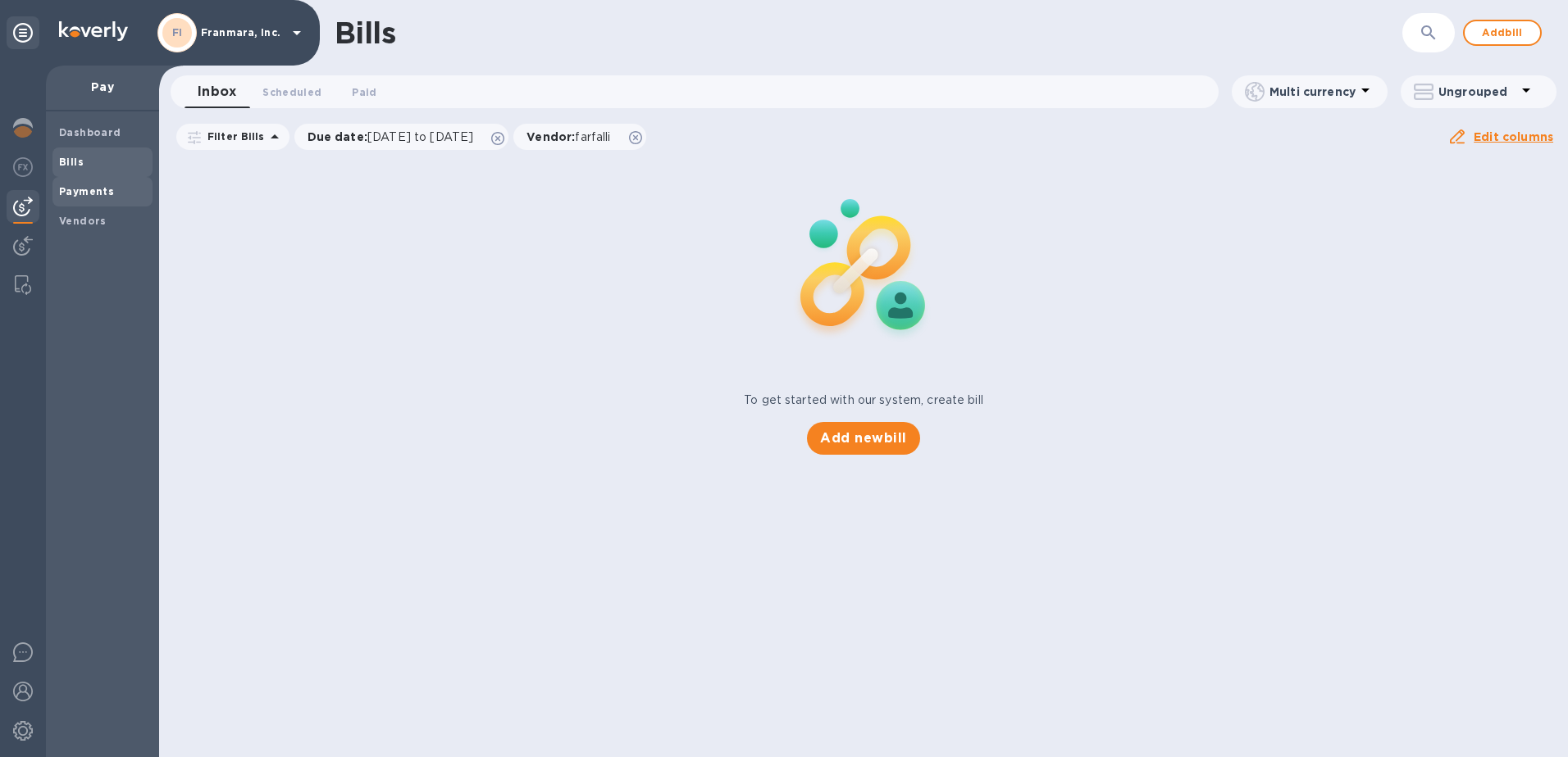
click at [104, 186] on b "Payments" at bounding box center [86, 192] width 55 height 12
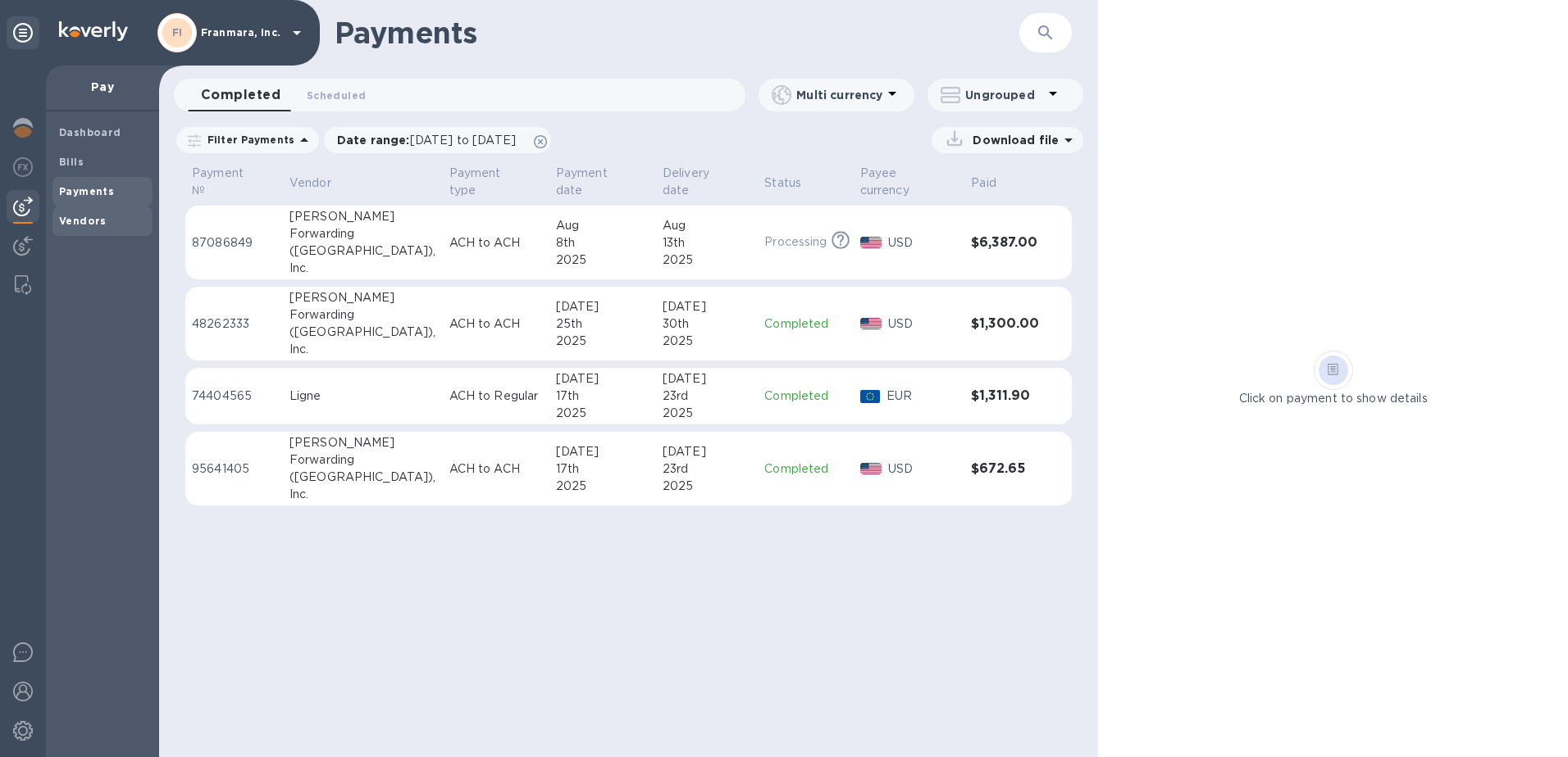
click at [99, 225] on b "Vendors" at bounding box center [83, 221] width 48 height 12
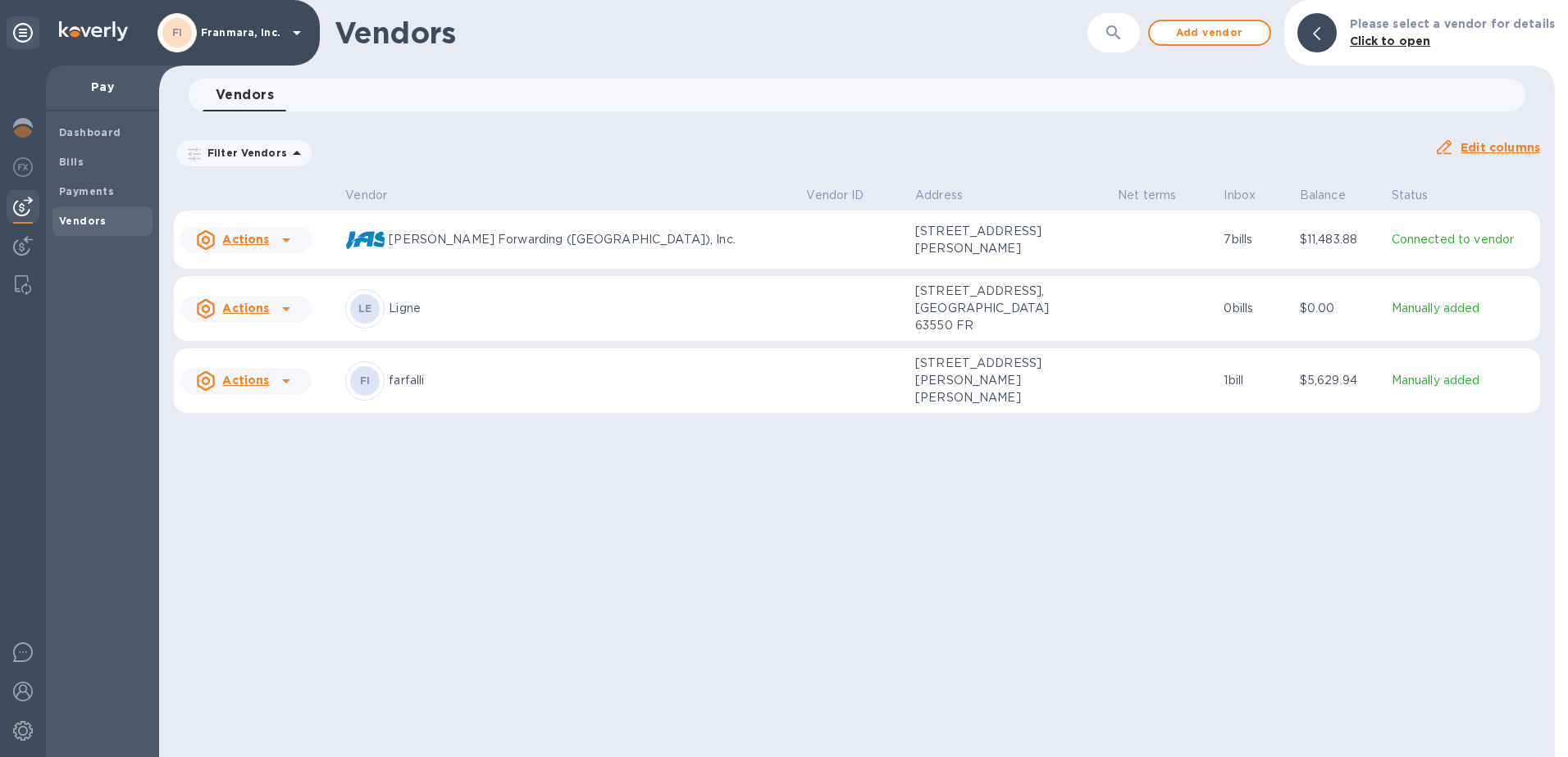
click at [915, 401] on p "[STREET_ADDRESS][PERSON_NAME][PERSON_NAME]" at bounding box center [997, 380] width 164 height 51
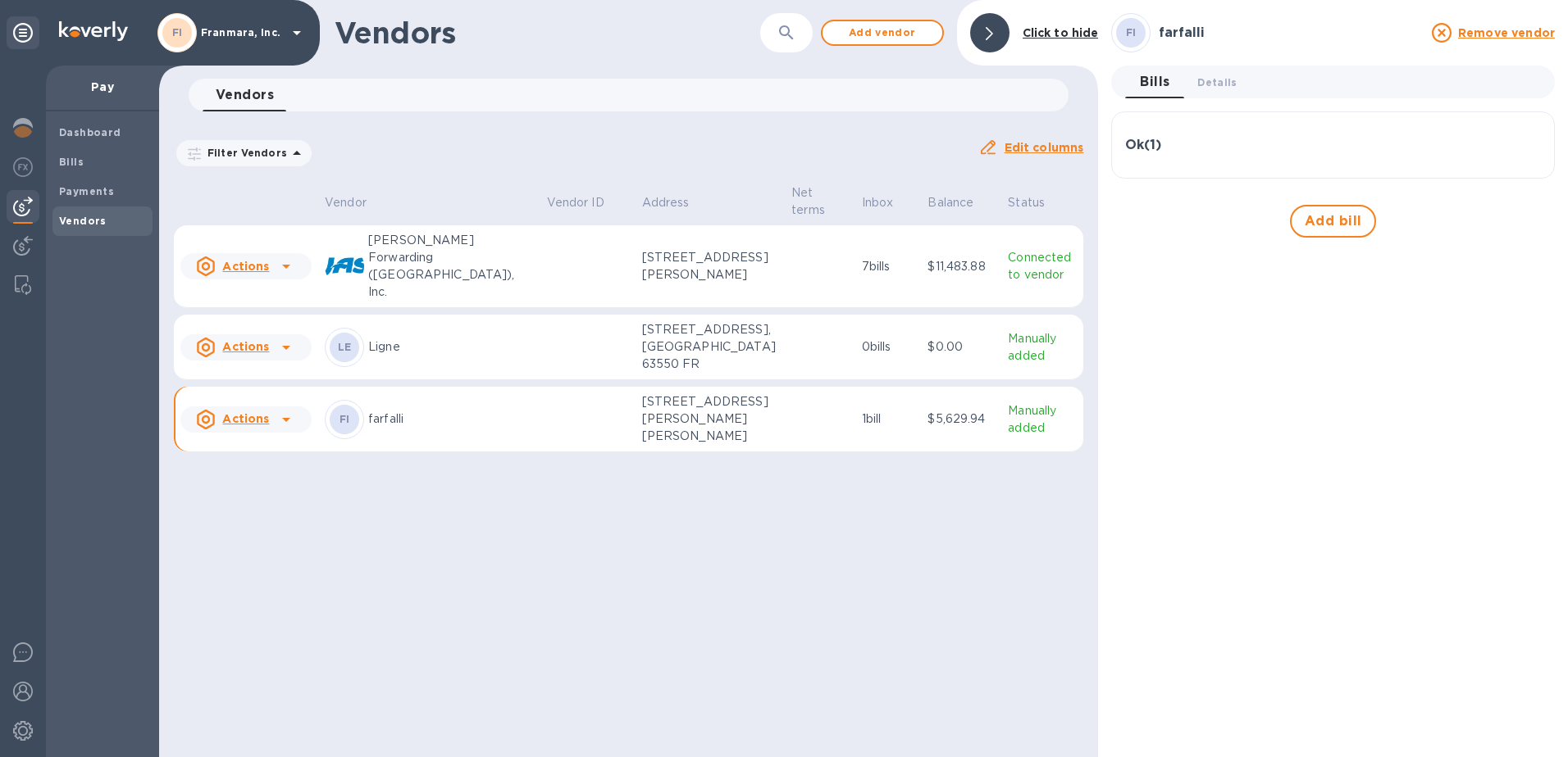
click at [288, 429] on icon at bounding box center [286, 419] width 20 height 20
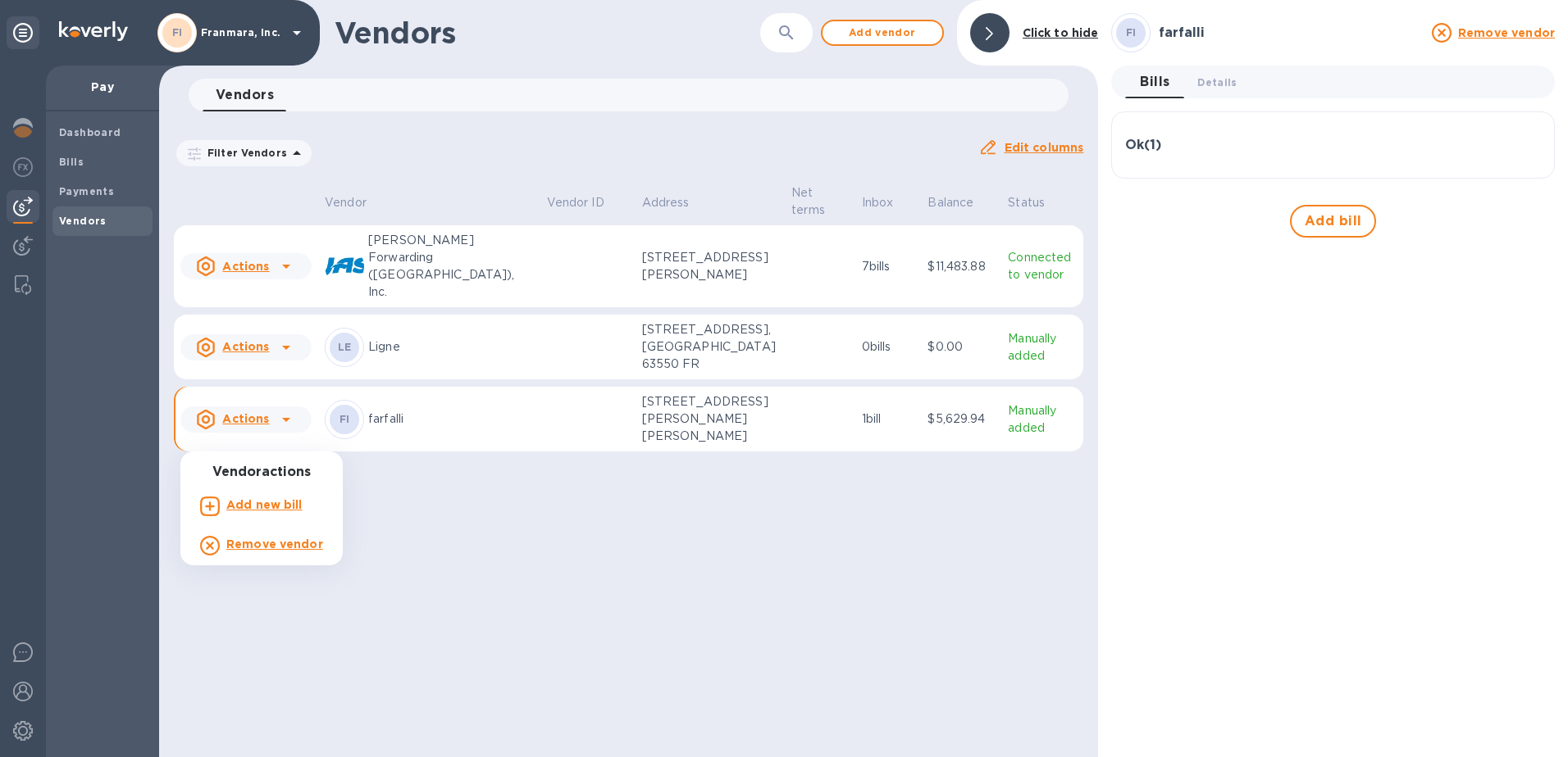
click at [288, 436] on div at bounding box center [784, 378] width 1568 height 757
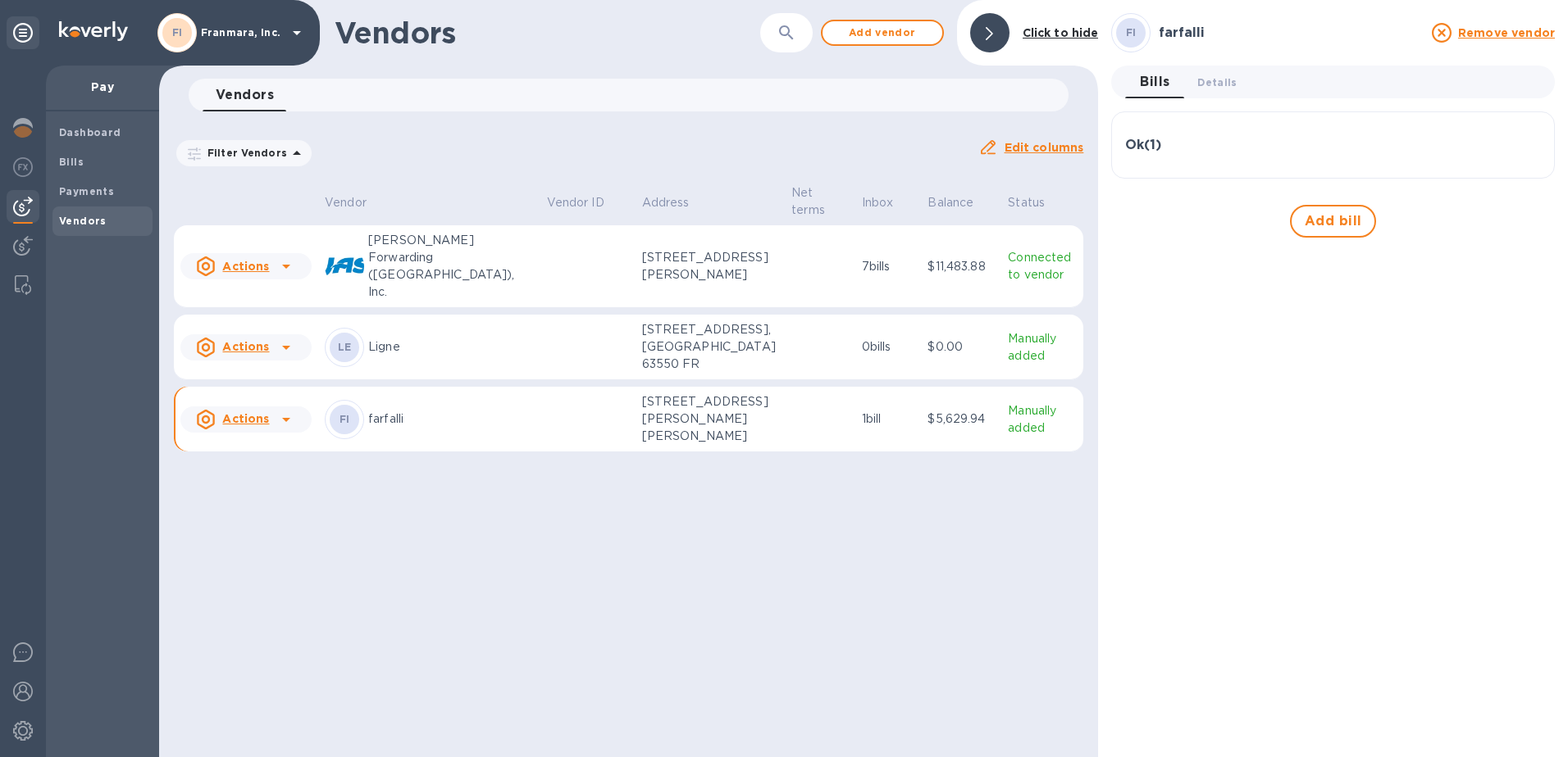
click at [1008, 437] on p "Manually added" at bounding box center [1042, 420] width 69 height 35
click at [1308, 215] on span "Add bill" at bounding box center [1334, 221] width 58 height 20
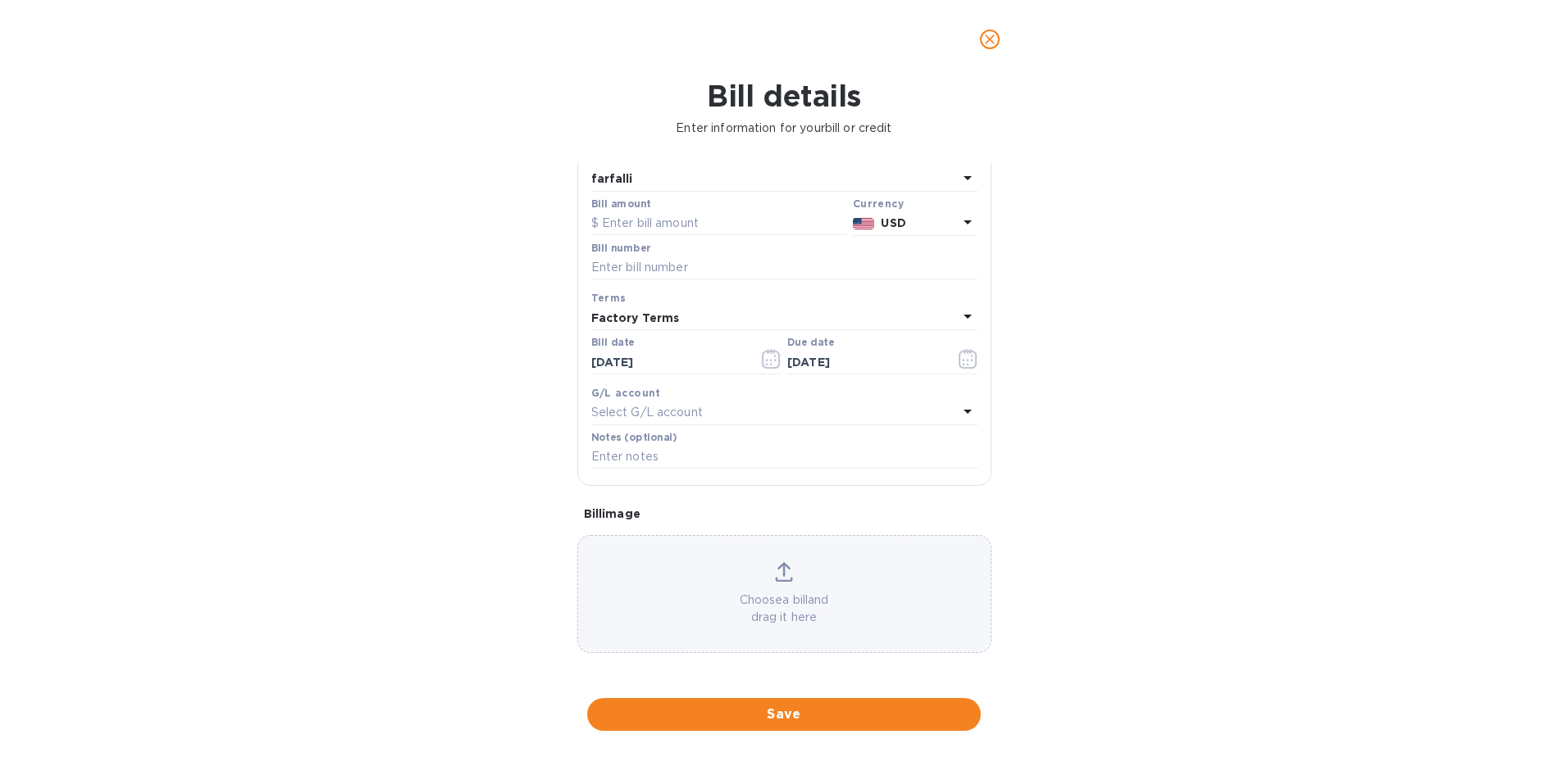
scroll to position [105, 0]
click at [991, 37] on icon "close" at bounding box center [989, 39] width 10 height 10
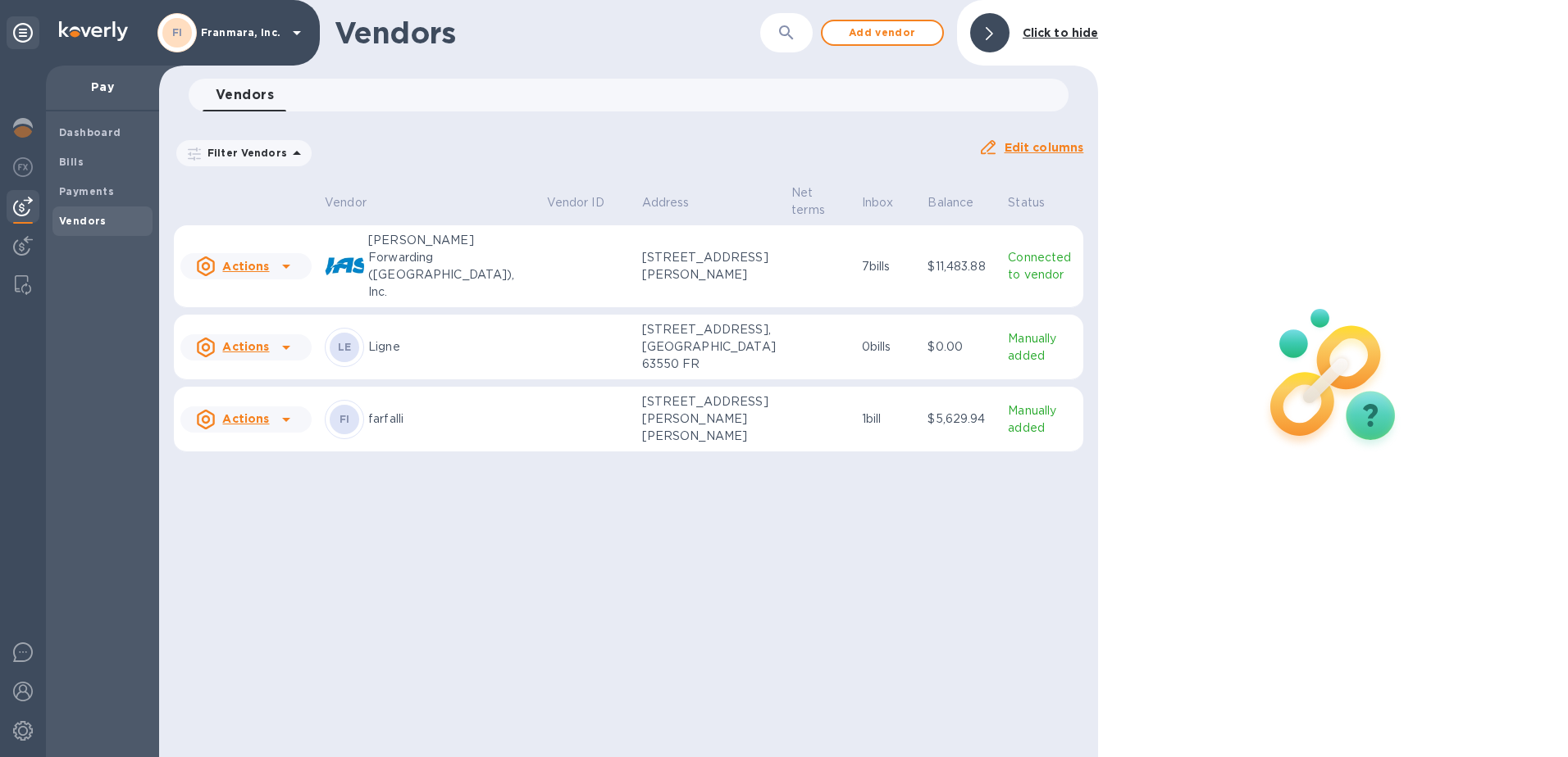
click at [387, 428] on p "farfalli" at bounding box center [451, 419] width 166 height 17
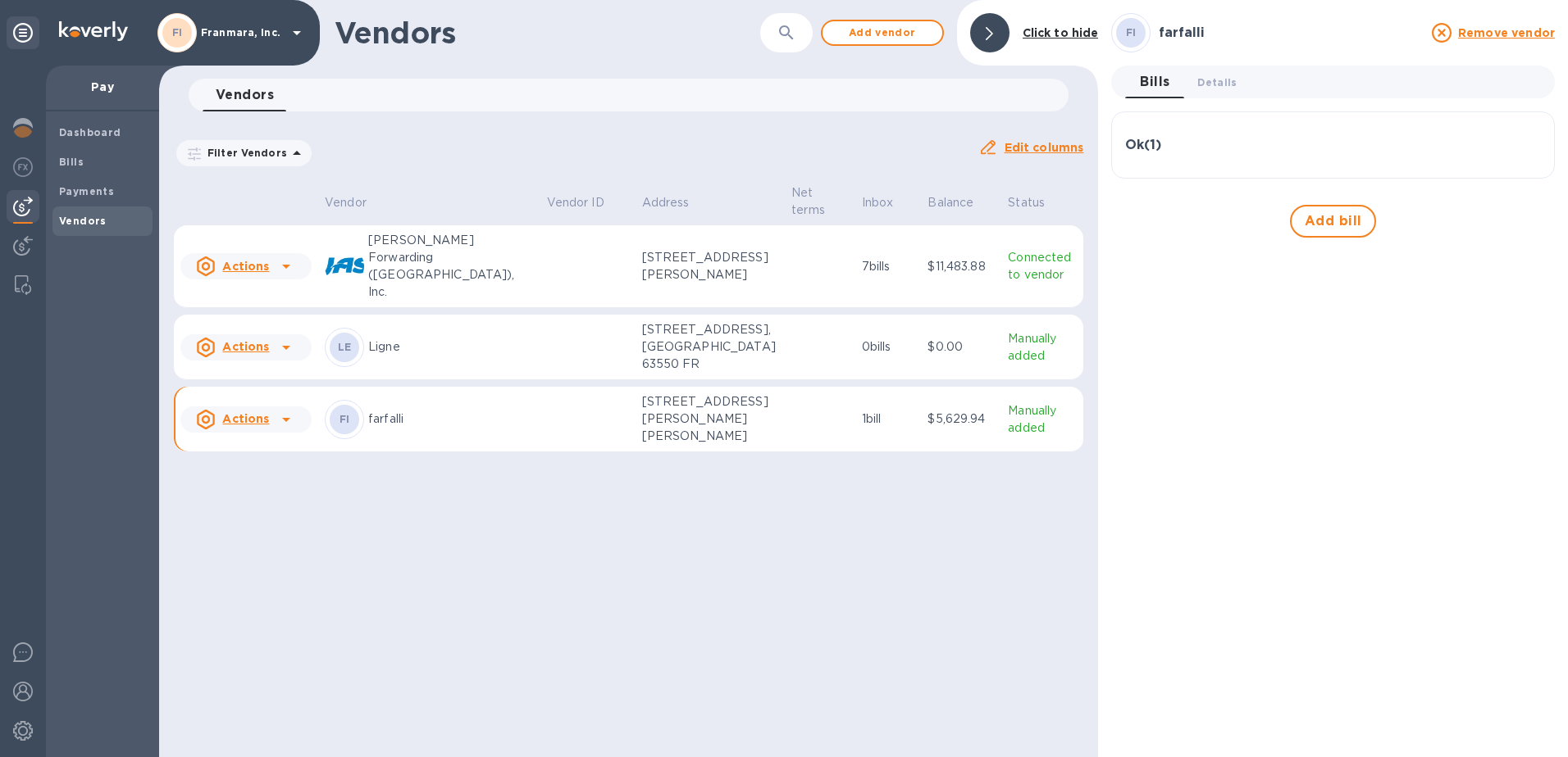
click at [1134, 145] on h3 "Ok ( 1 )" at bounding box center [1143, 145] width 36 height 16
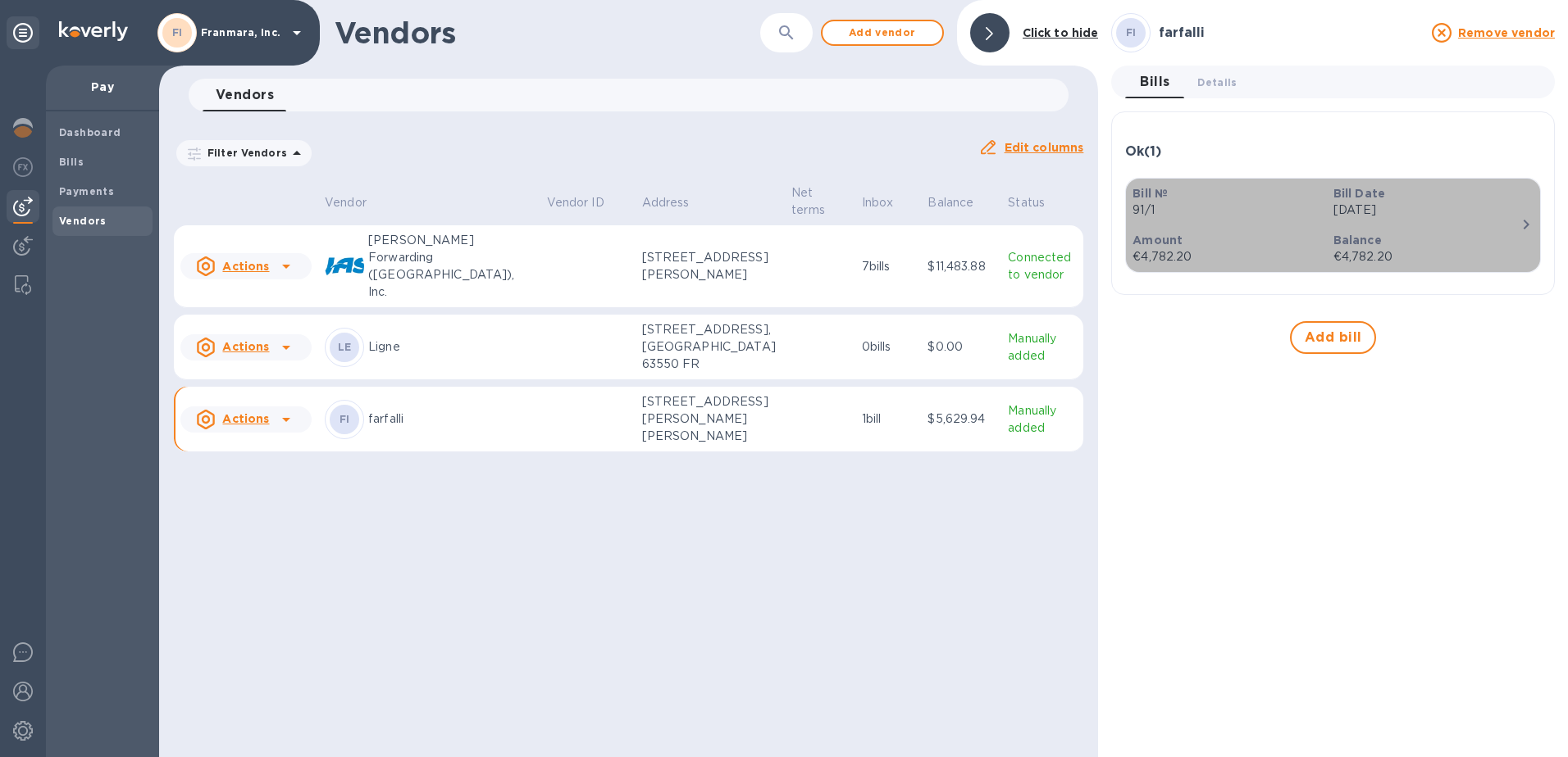
click at [1522, 223] on icon "button" at bounding box center [1526, 225] width 20 height 20
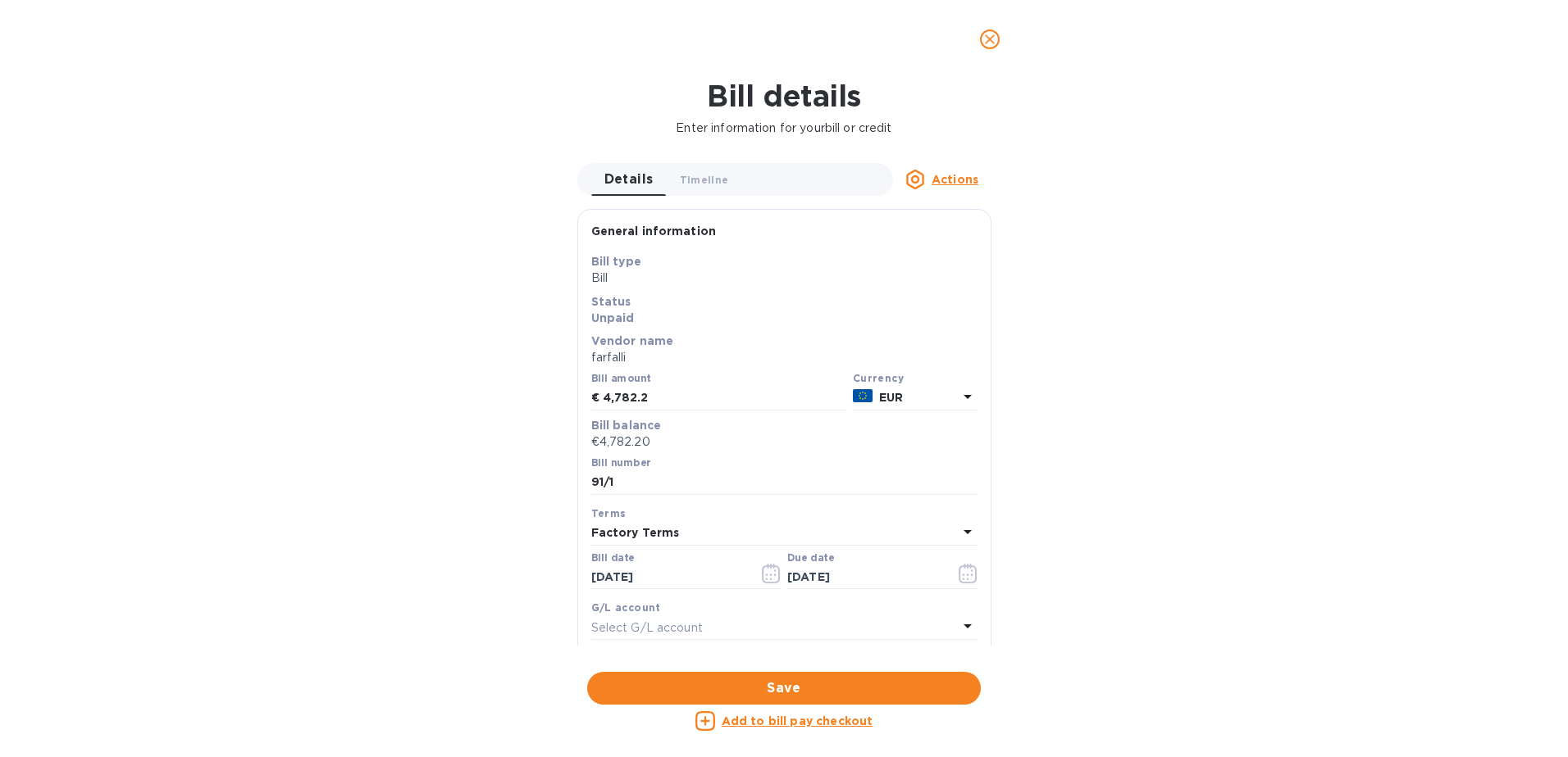
click at [810, 720] on u "Add to bill pay checkout" at bounding box center [798, 720] width 152 height 13
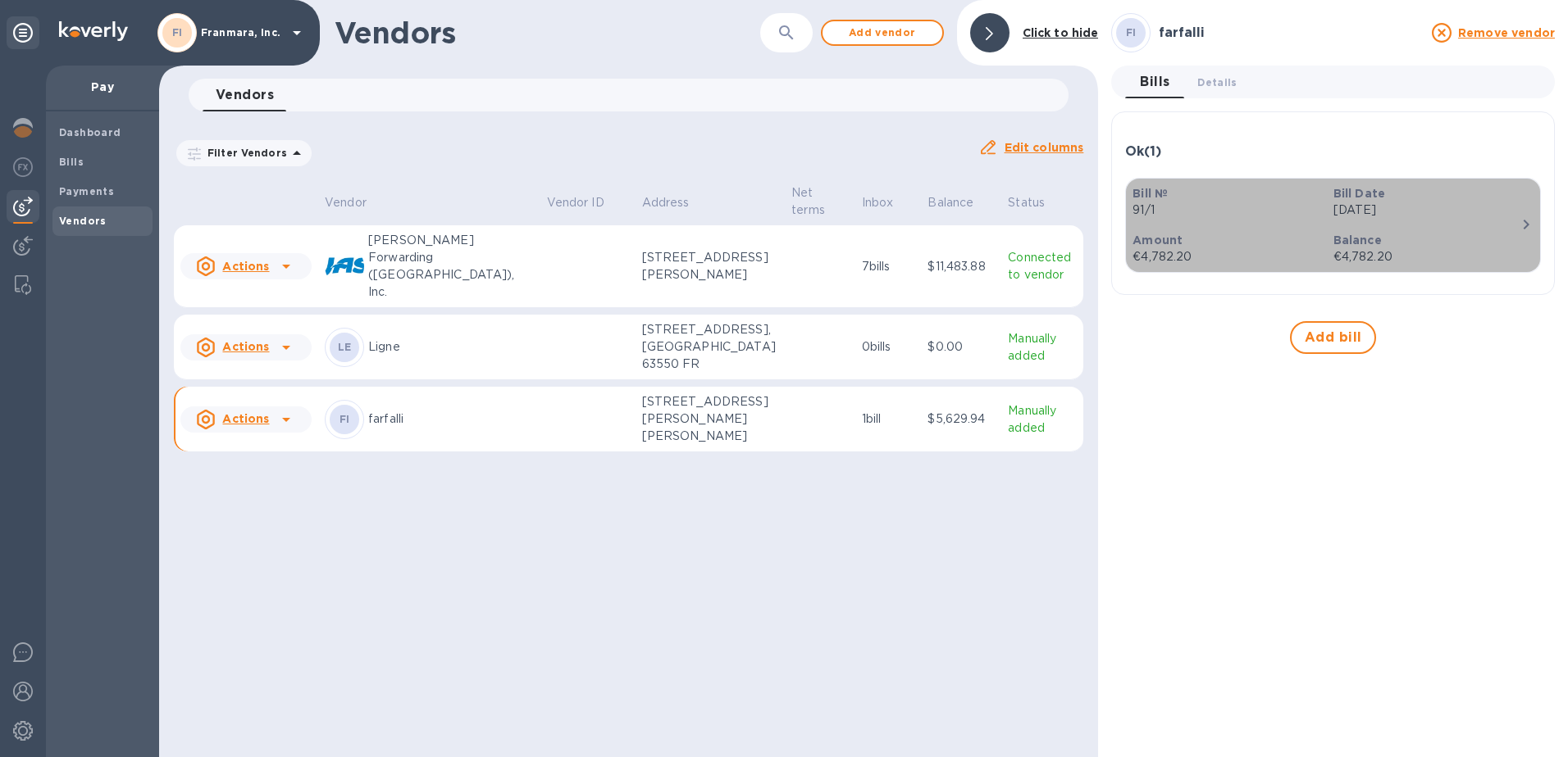
click at [1532, 215] on icon "button" at bounding box center [1526, 225] width 20 height 20
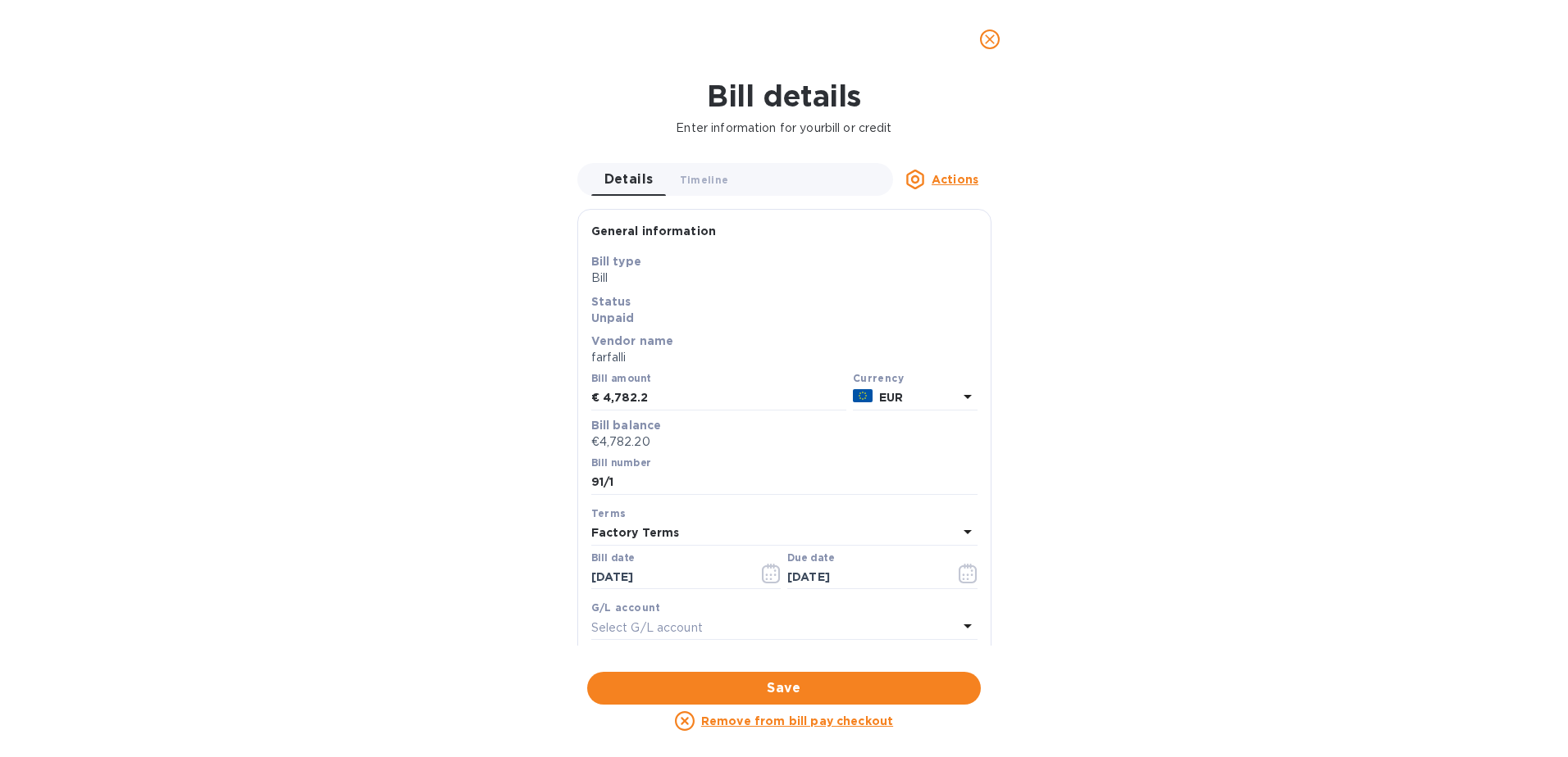
click at [1359, 303] on div "Bill details Enter information for your bill or credit Details 0 Timeline 0 Act…" at bounding box center [784, 417] width 1568 height 679
click at [988, 28] on button "close" at bounding box center [989, 39] width 39 height 39
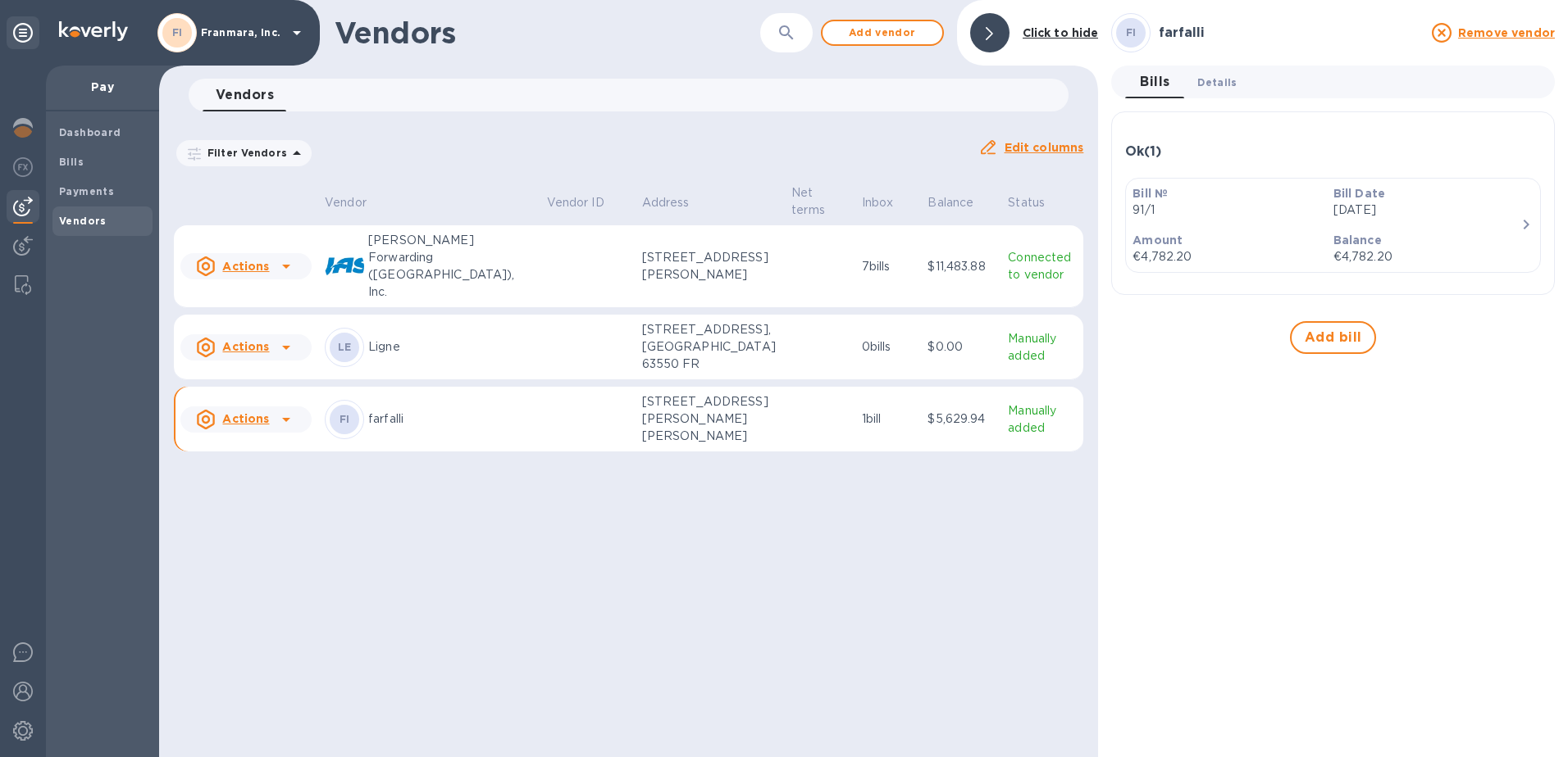
click at [1224, 90] on span "Details 0" at bounding box center [1217, 83] width 39 height 17
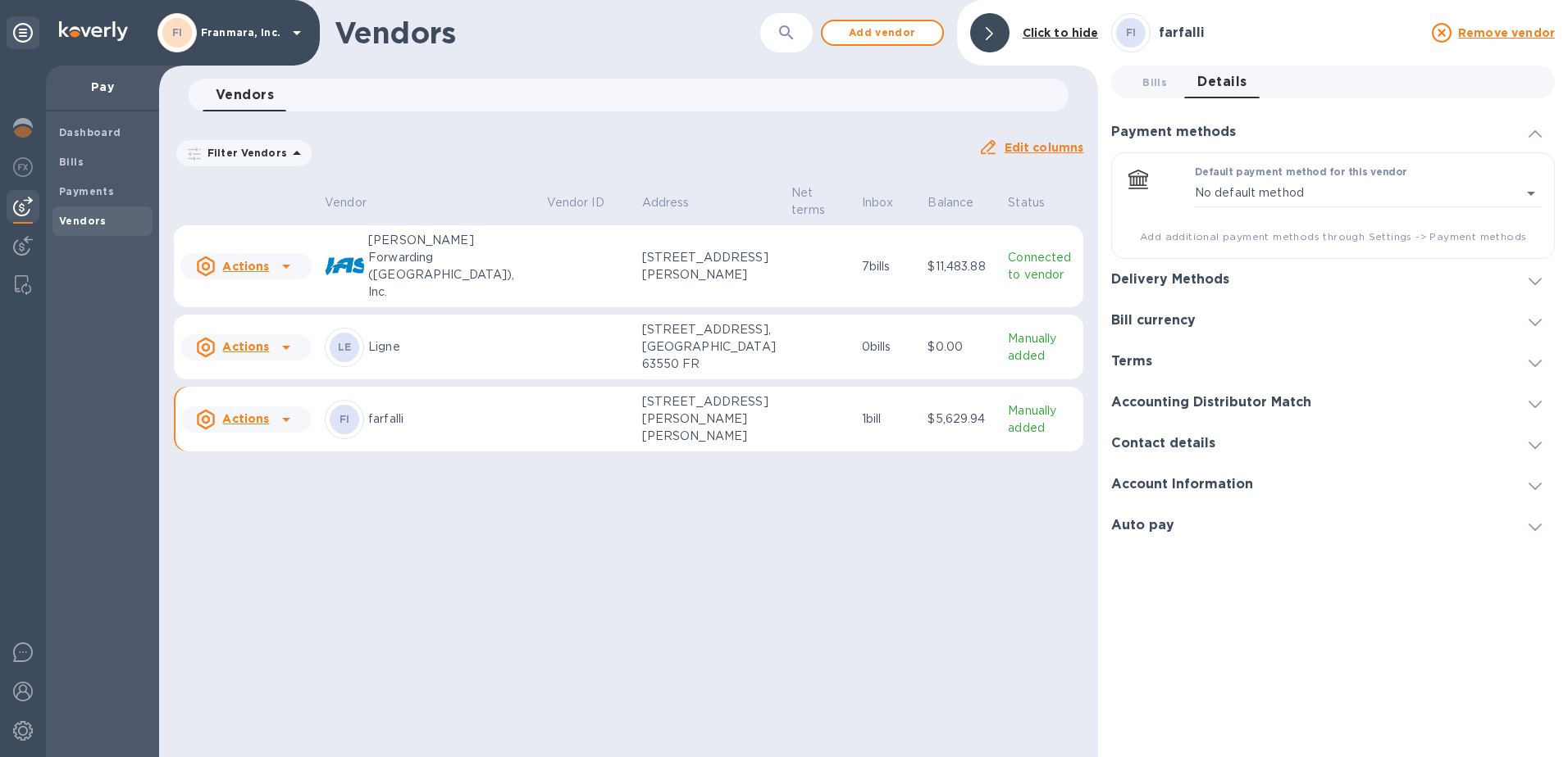
click at [987, 35] on span at bounding box center [989, 33] width 7 height 16
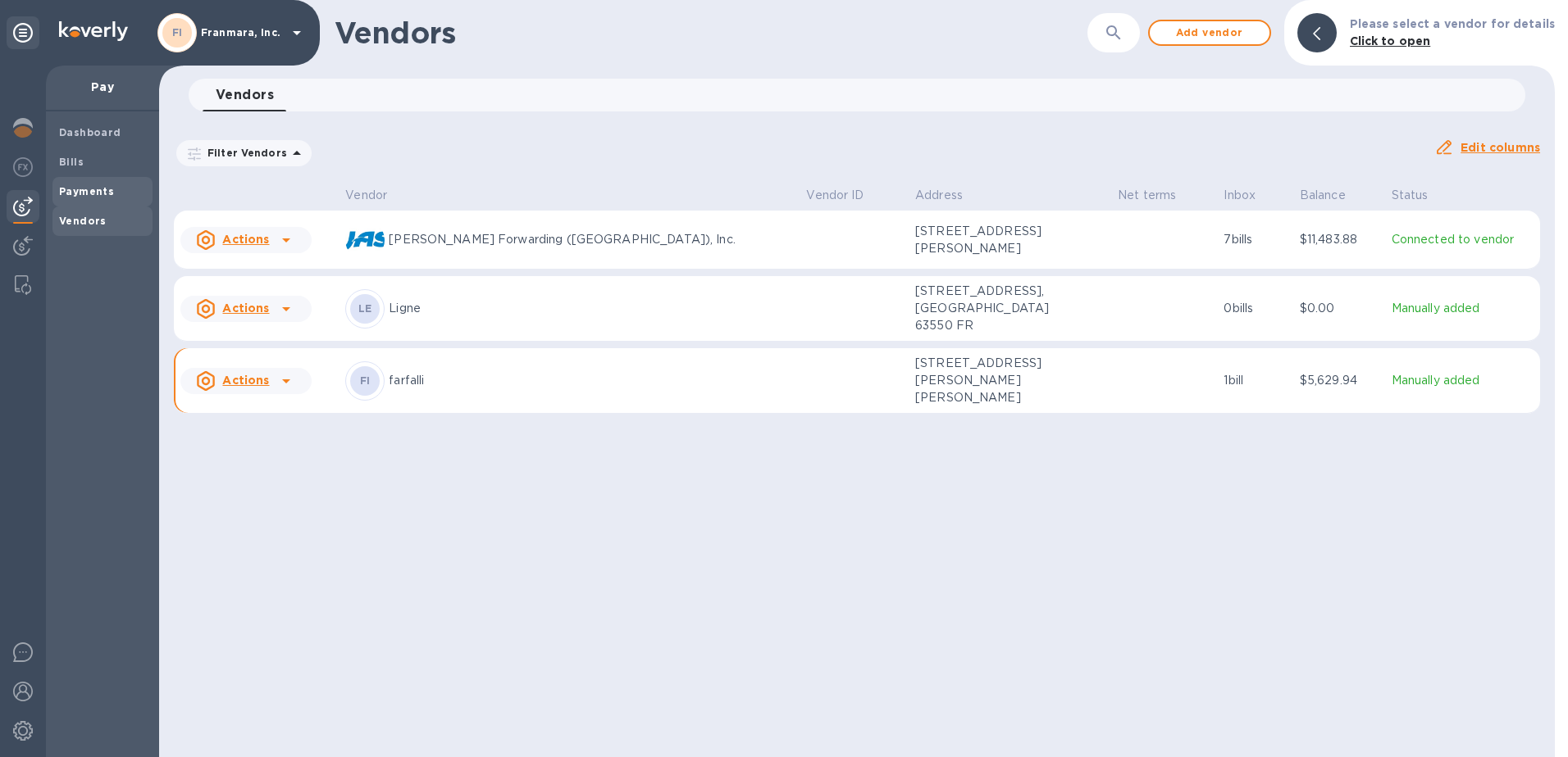
click at [71, 191] on b "Payments" at bounding box center [86, 192] width 55 height 12
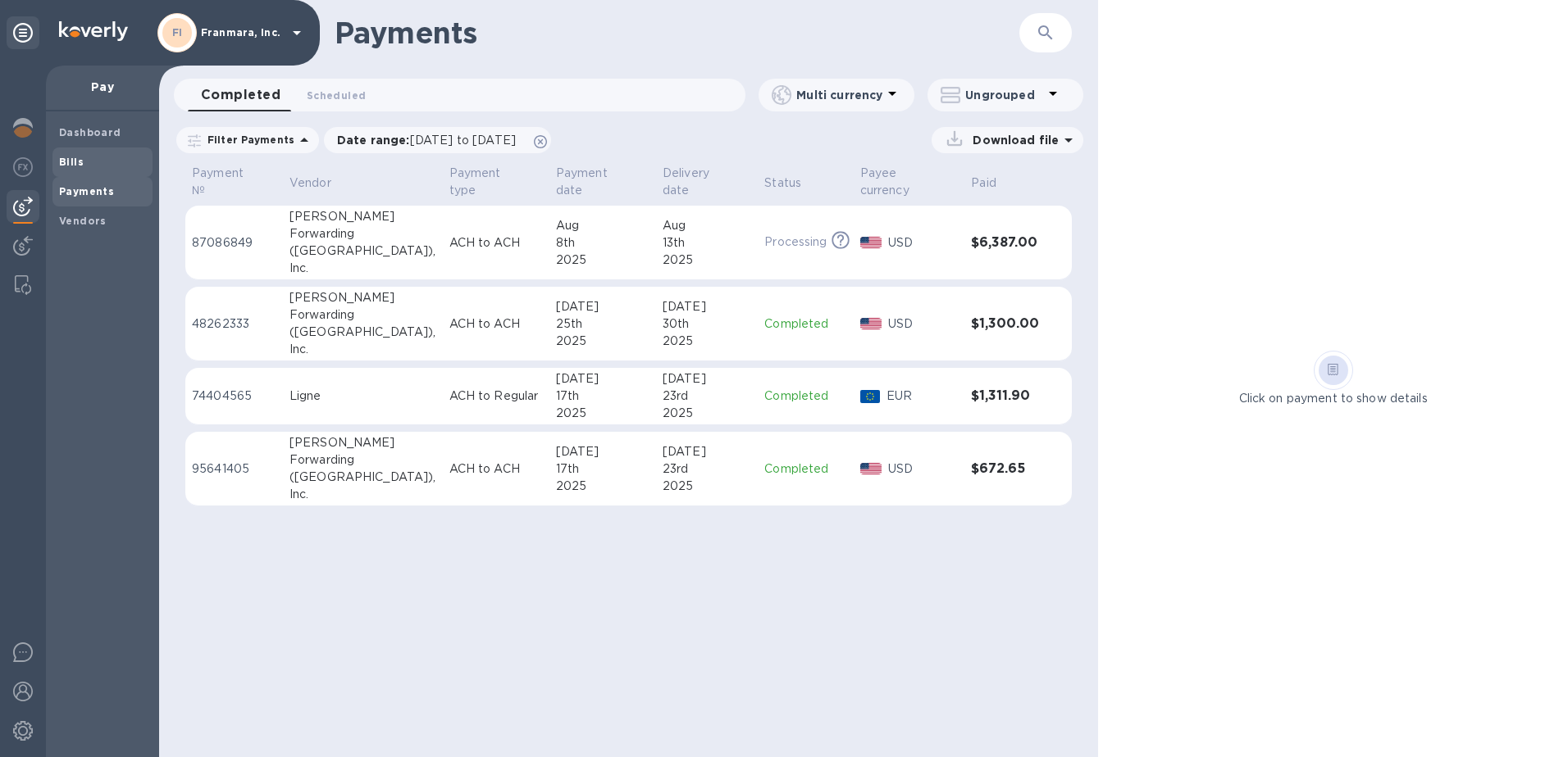
click at [56, 157] on div "Bills" at bounding box center [102, 162] width 100 height 30
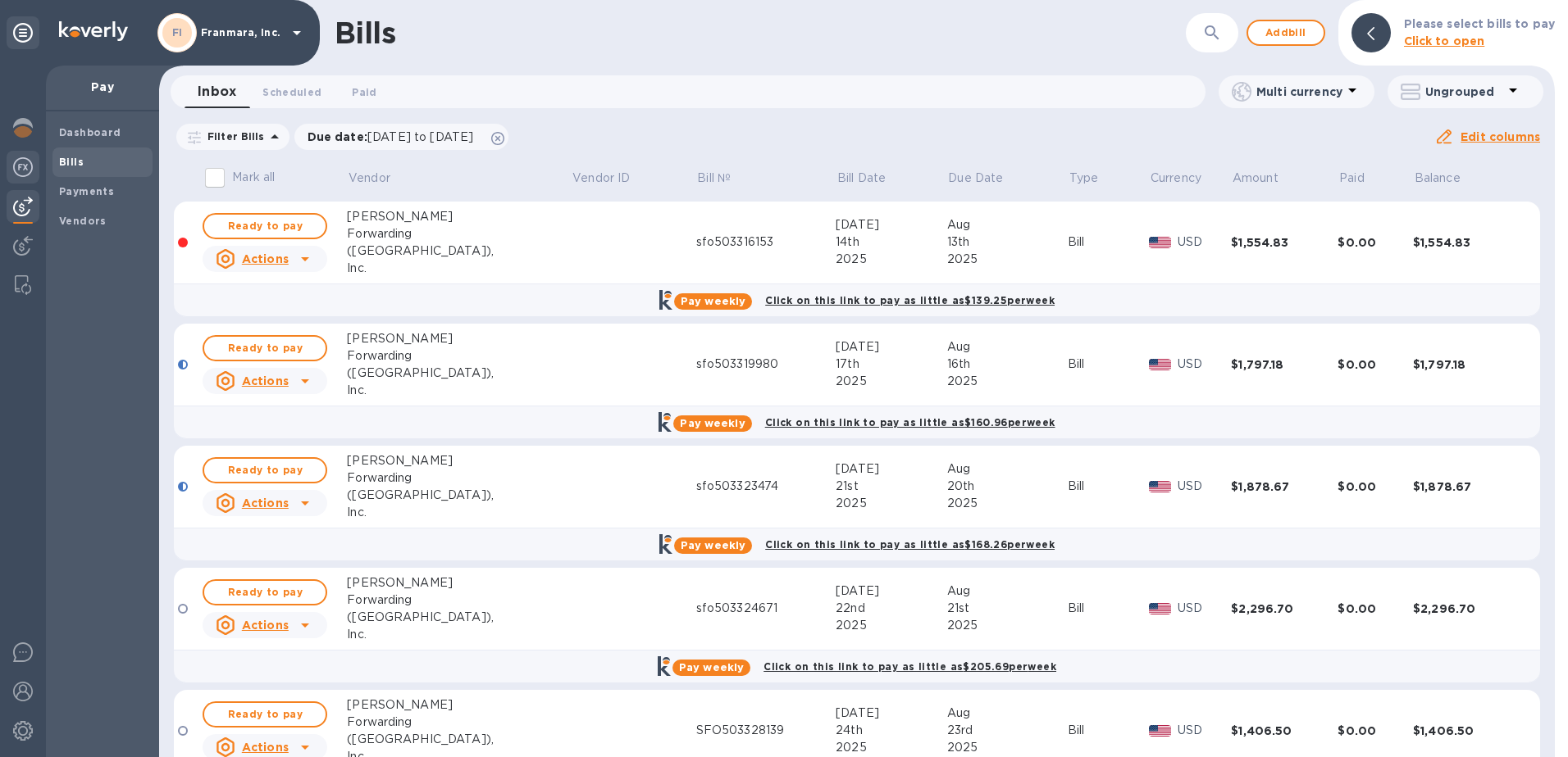
click at [17, 166] on img at bounding box center [23, 167] width 20 height 20
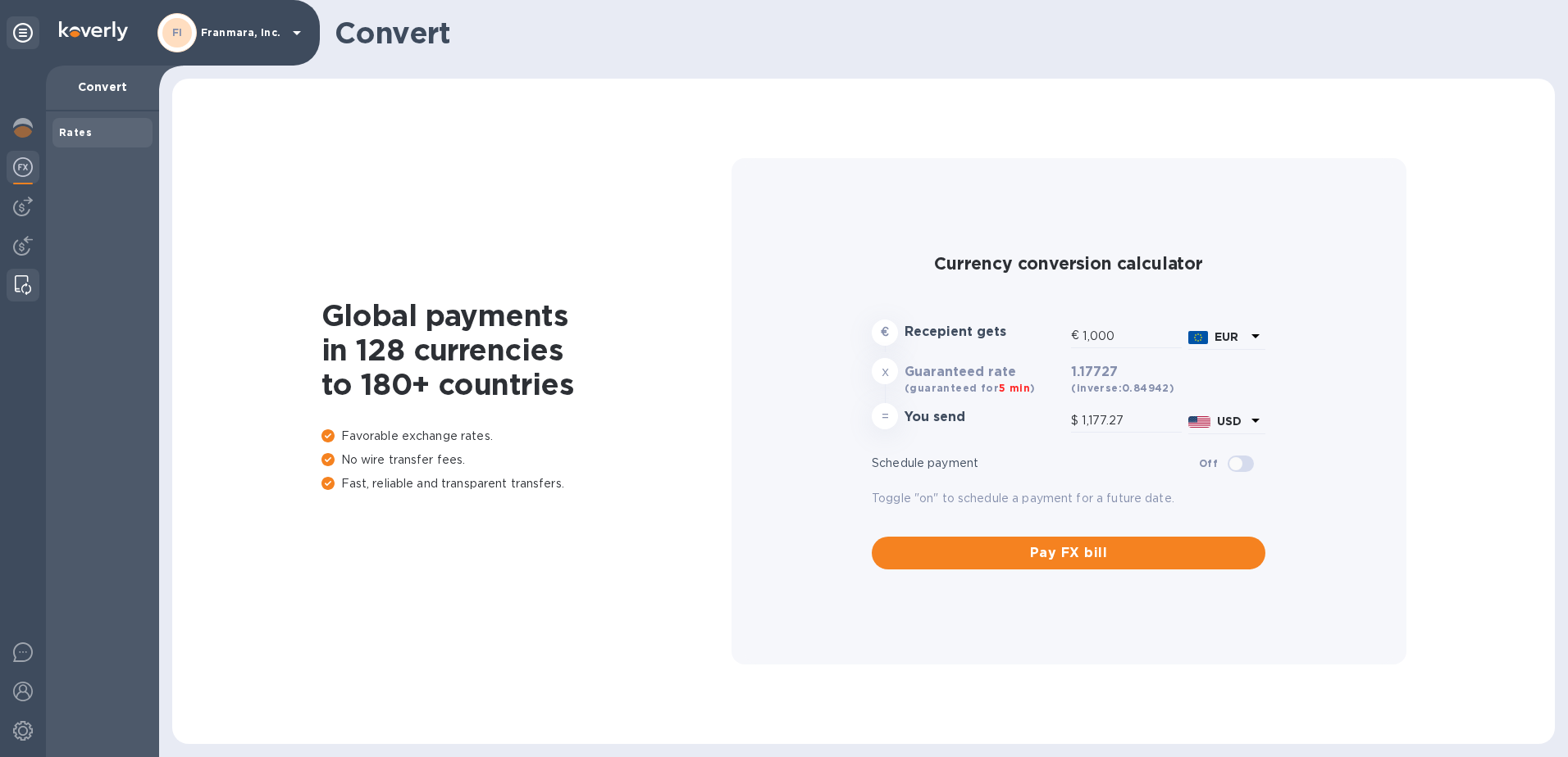
click at [20, 292] on img at bounding box center [23, 285] width 17 height 20
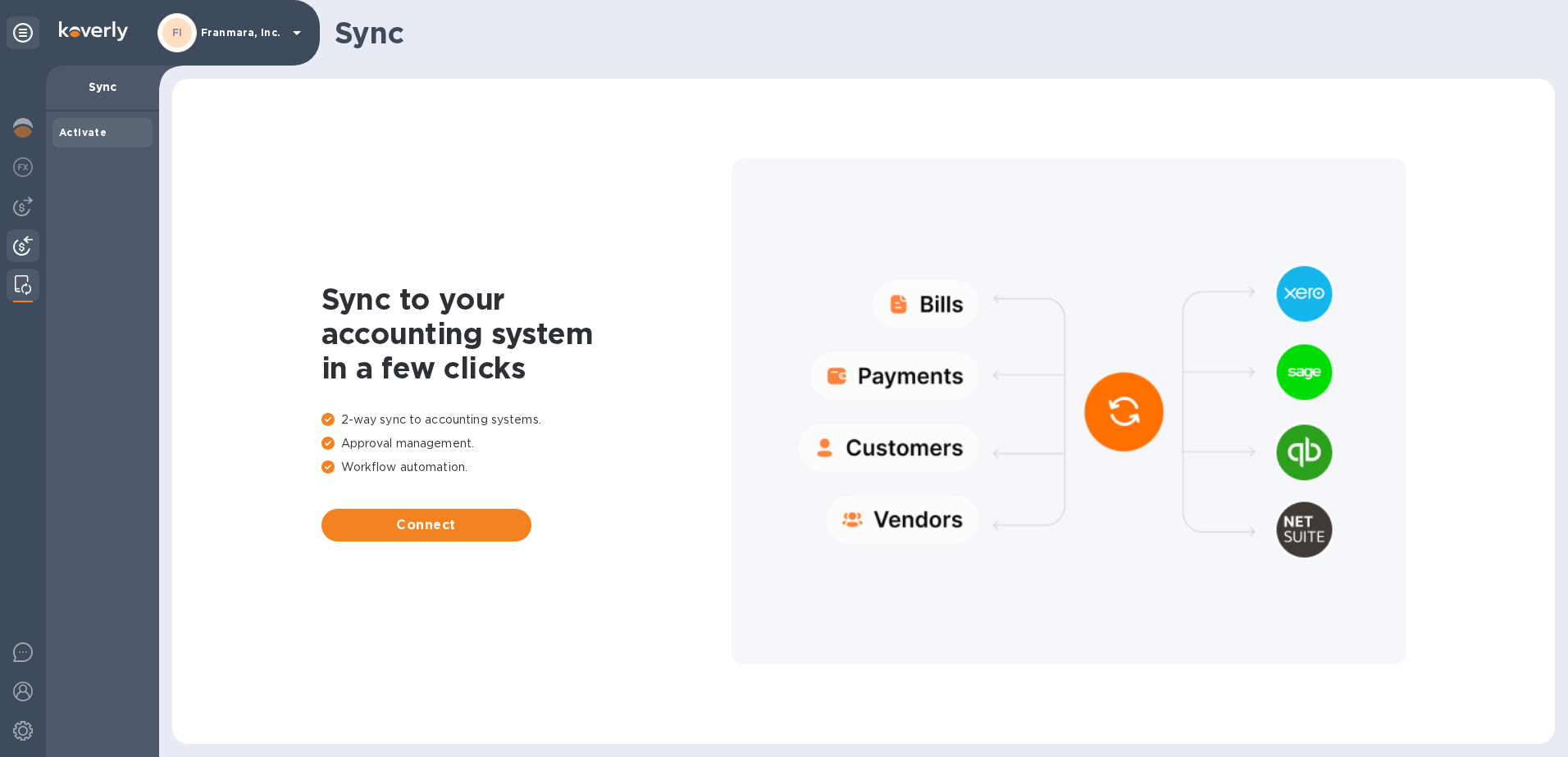
click at [17, 249] on img at bounding box center [23, 246] width 20 height 20
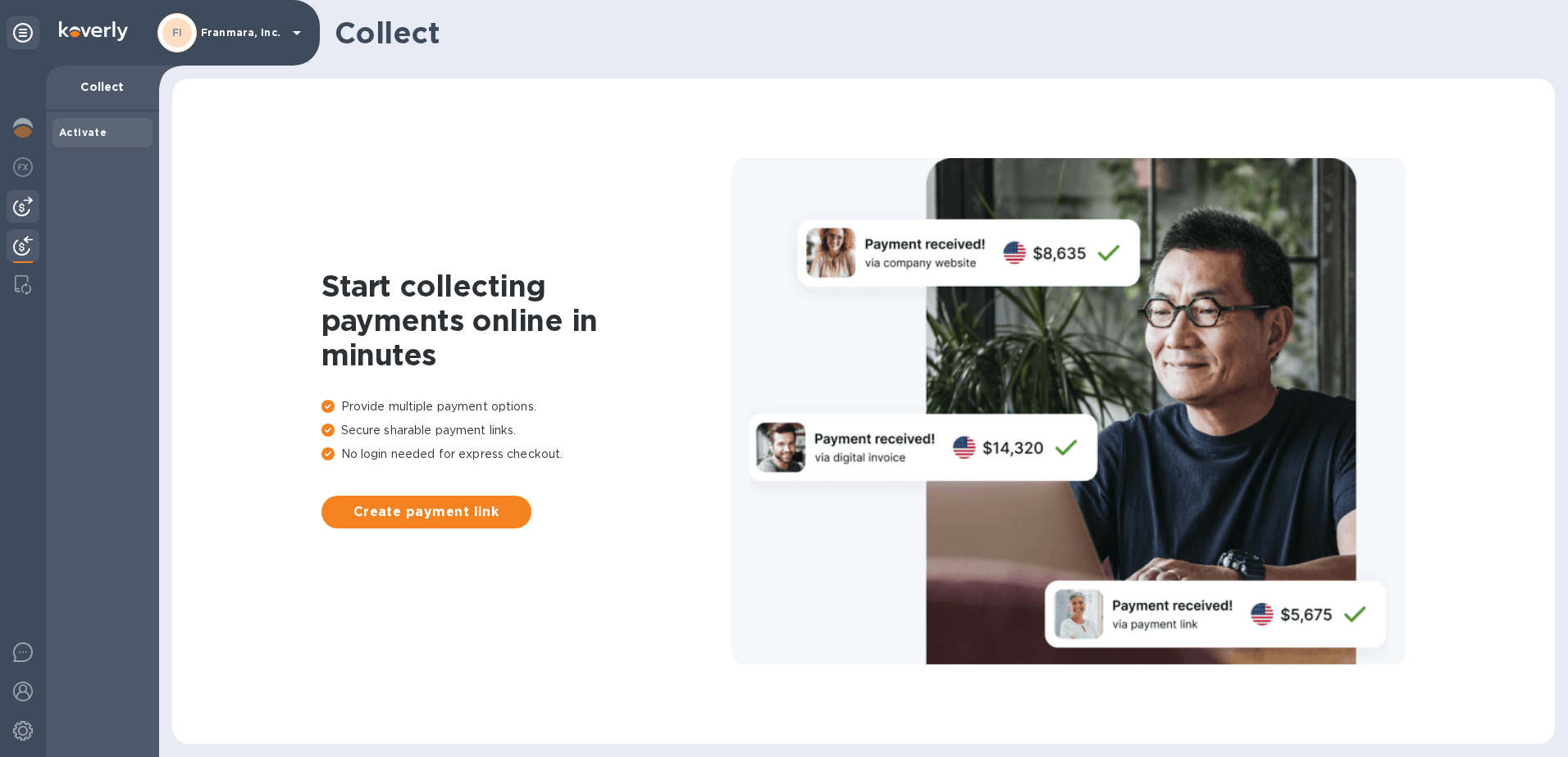
click at [18, 215] on img at bounding box center [23, 206] width 20 height 20
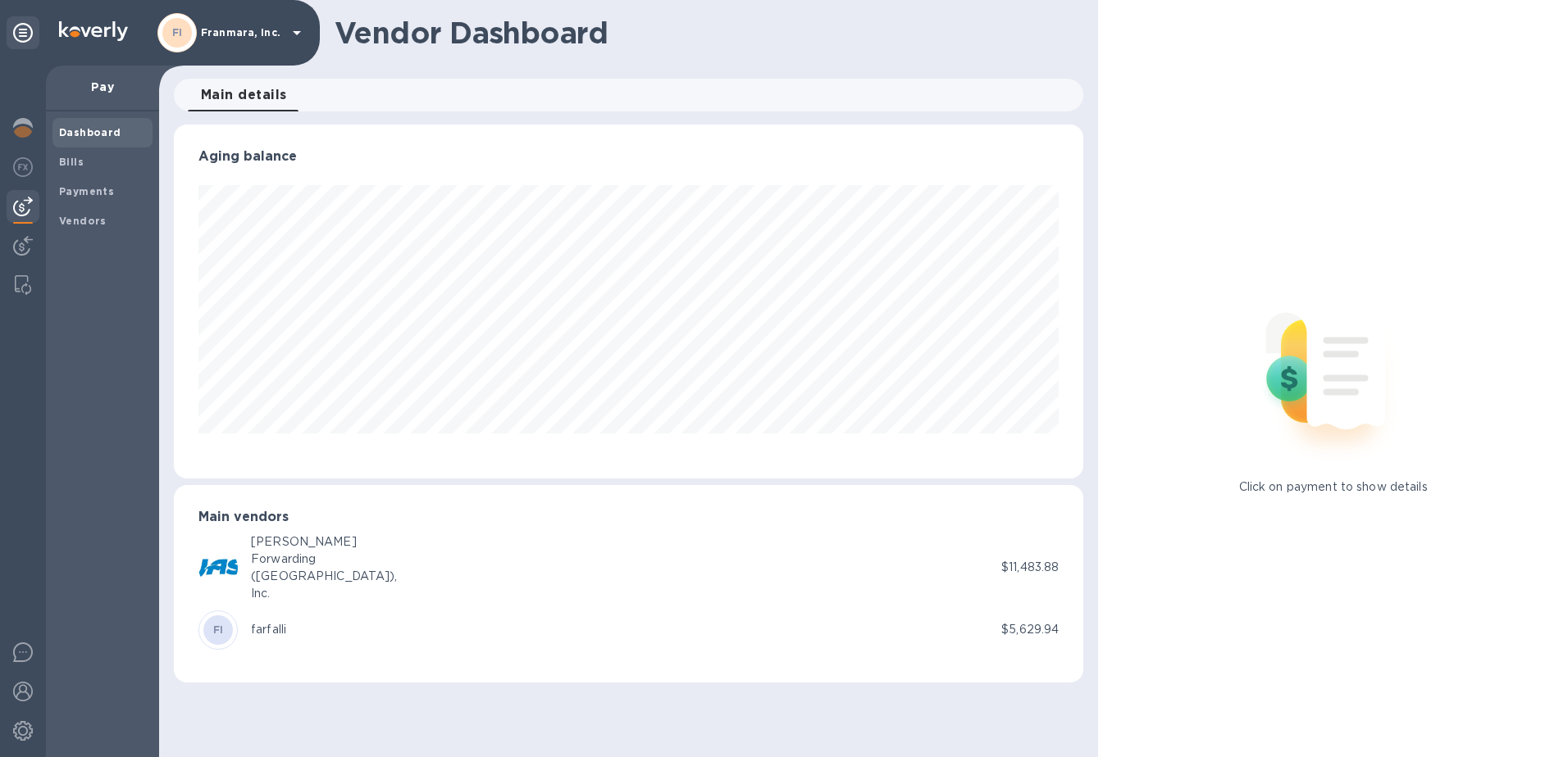
scroll to position [354, 910]
click at [266, 632] on div "farfalli" at bounding box center [268, 630] width 35 height 17
click at [225, 627] on div "FI" at bounding box center [218, 631] width 30 height 30
click at [89, 229] on span "Vendors" at bounding box center [83, 221] width 48 height 17
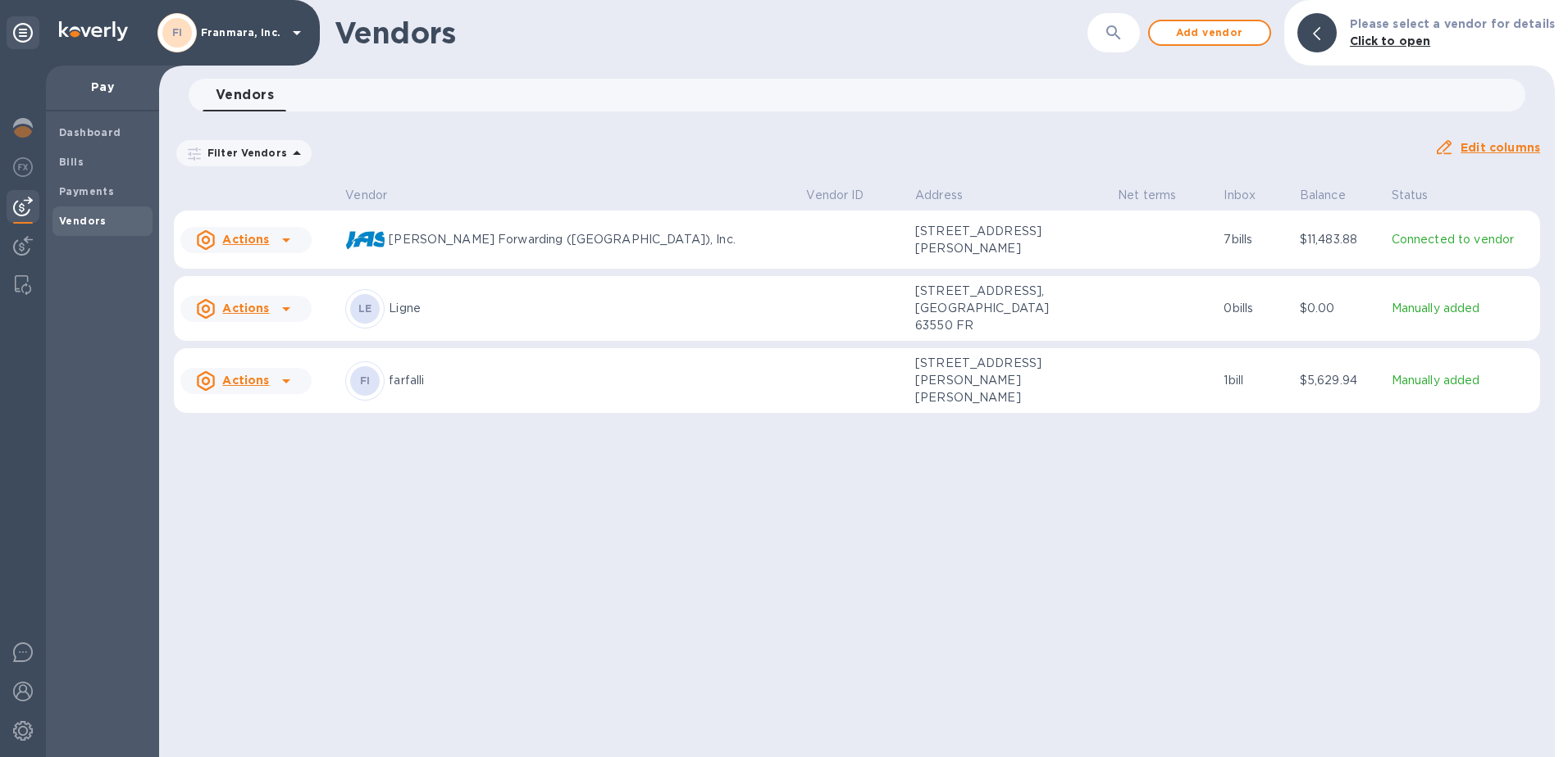
click at [1393, 389] on p "Manually added" at bounding box center [1463, 381] width 142 height 17
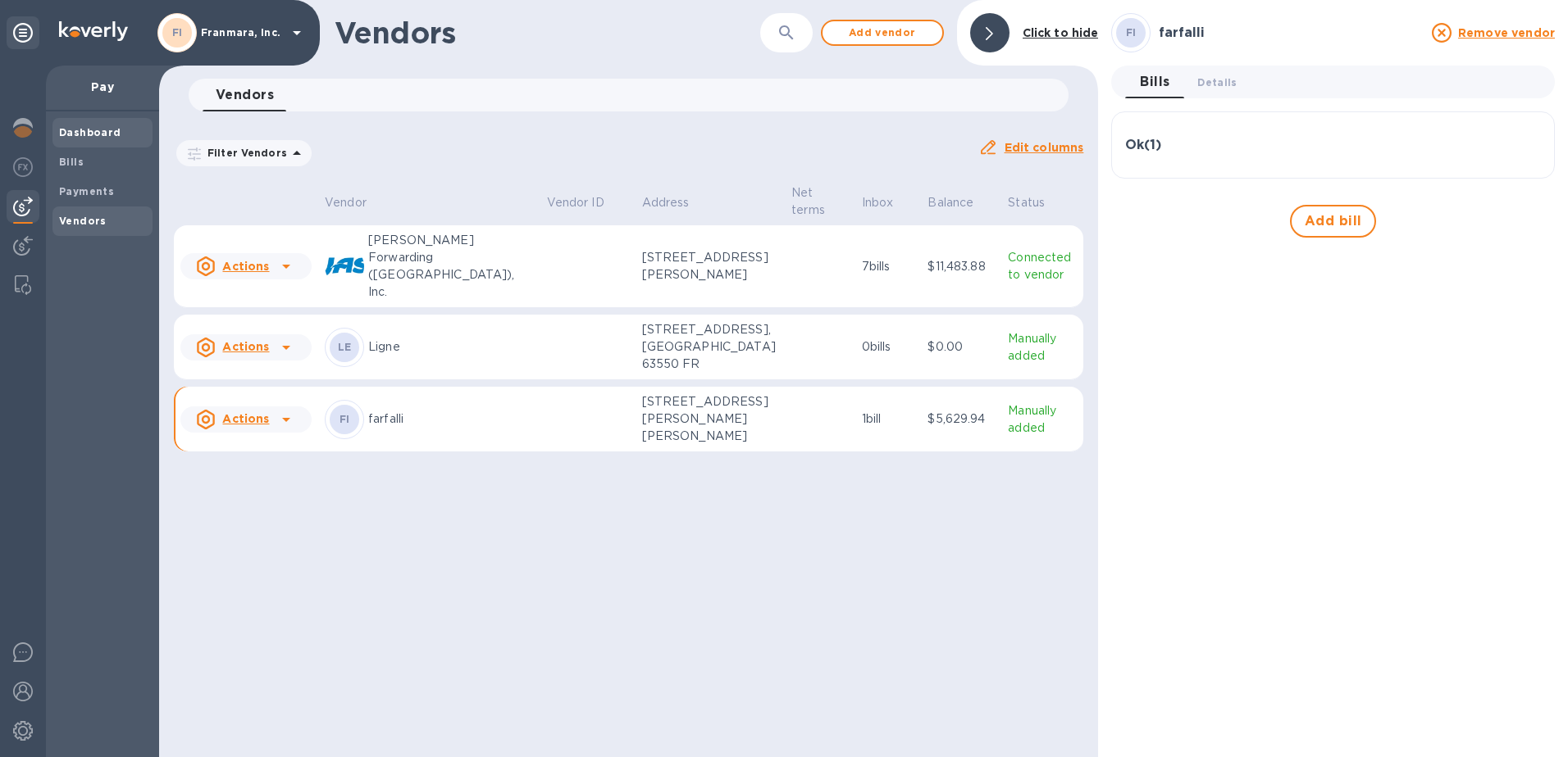
click at [78, 125] on span "Dashboard" at bounding box center [91, 132] width 63 height 17
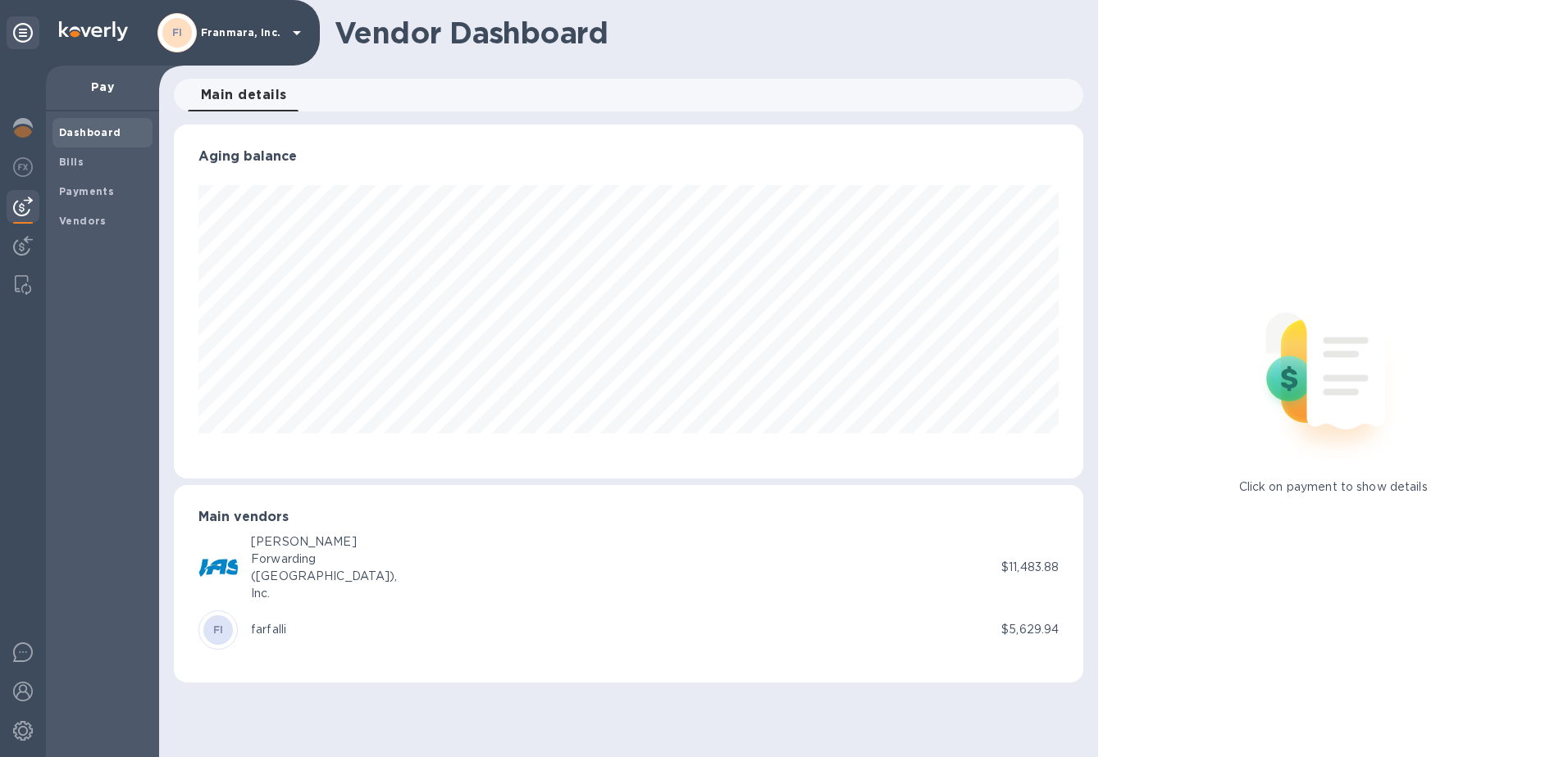
scroll to position [354, 910]
click at [229, 627] on div "FI" at bounding box center [218, 631] width 30 height 30
click at [226, 628] on div "FI" at bounding box center [218, 631] width 30 height 30
click at [24, 274] on div at bounding box center [23, 286] width 30 height 33
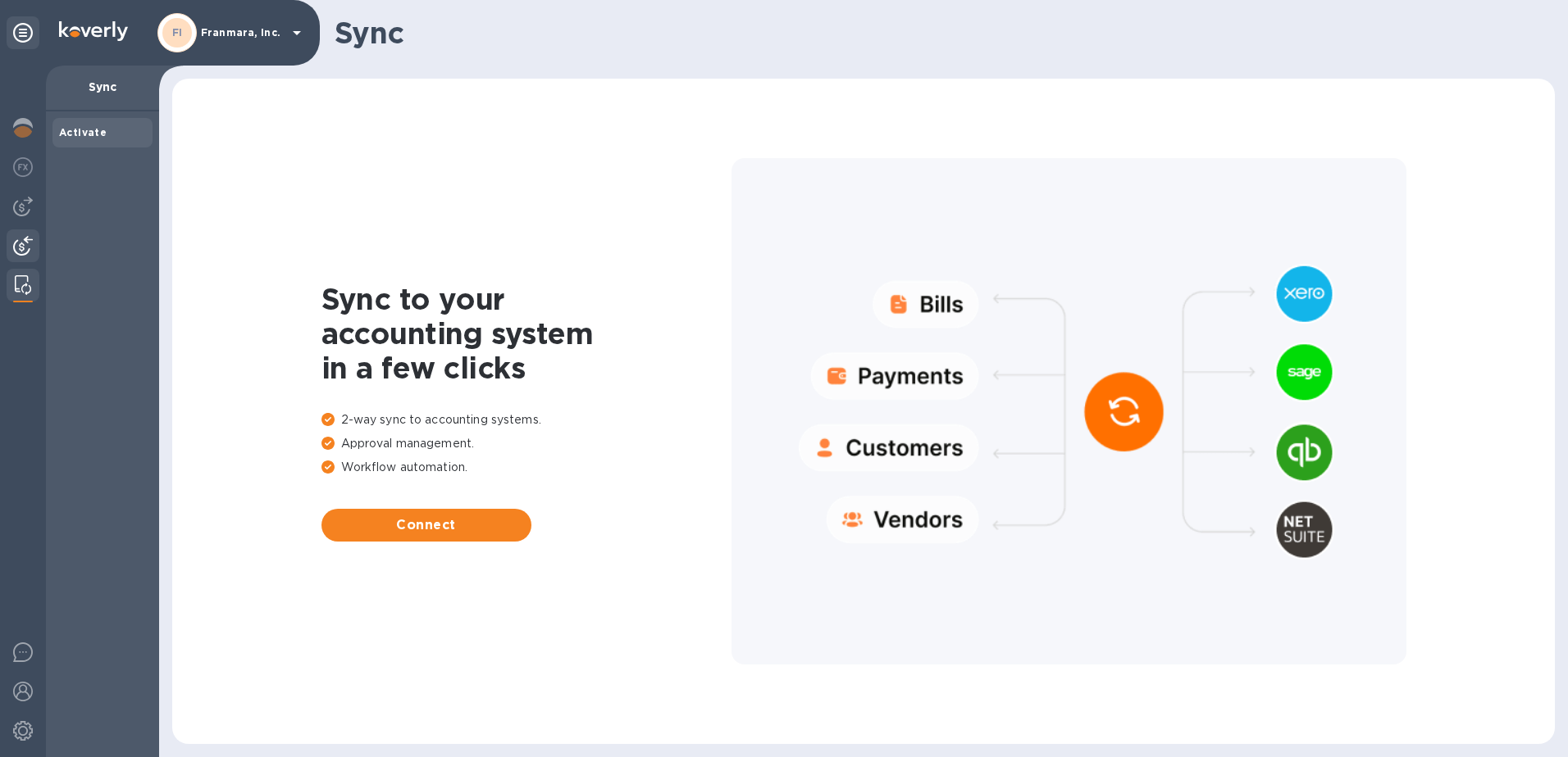
click at [24, 250] on img at bounding box center [23, 246] width 20 height 20
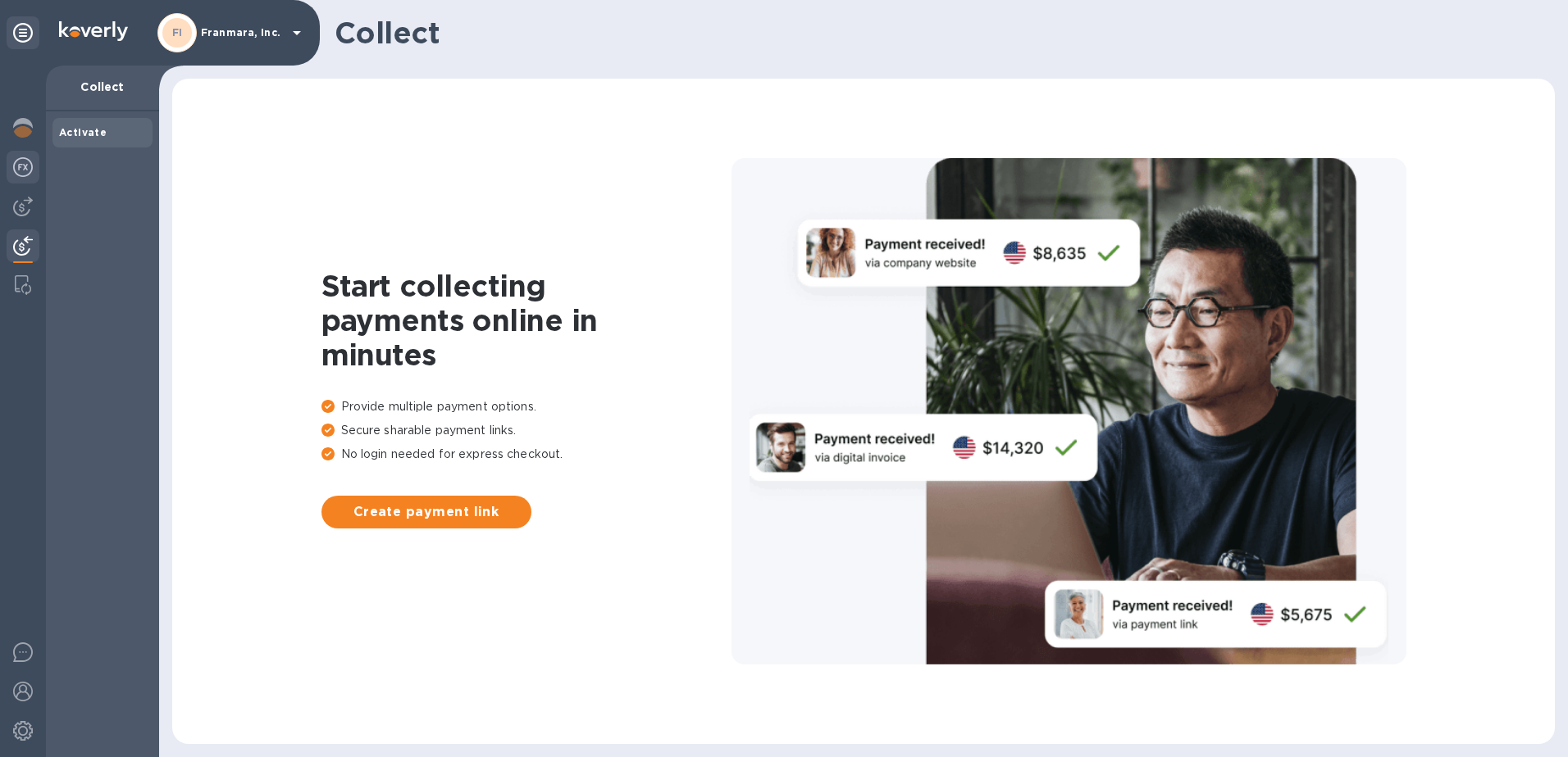
click at [11, 171] on div at bounding box center [24, 168] width 33 height 36
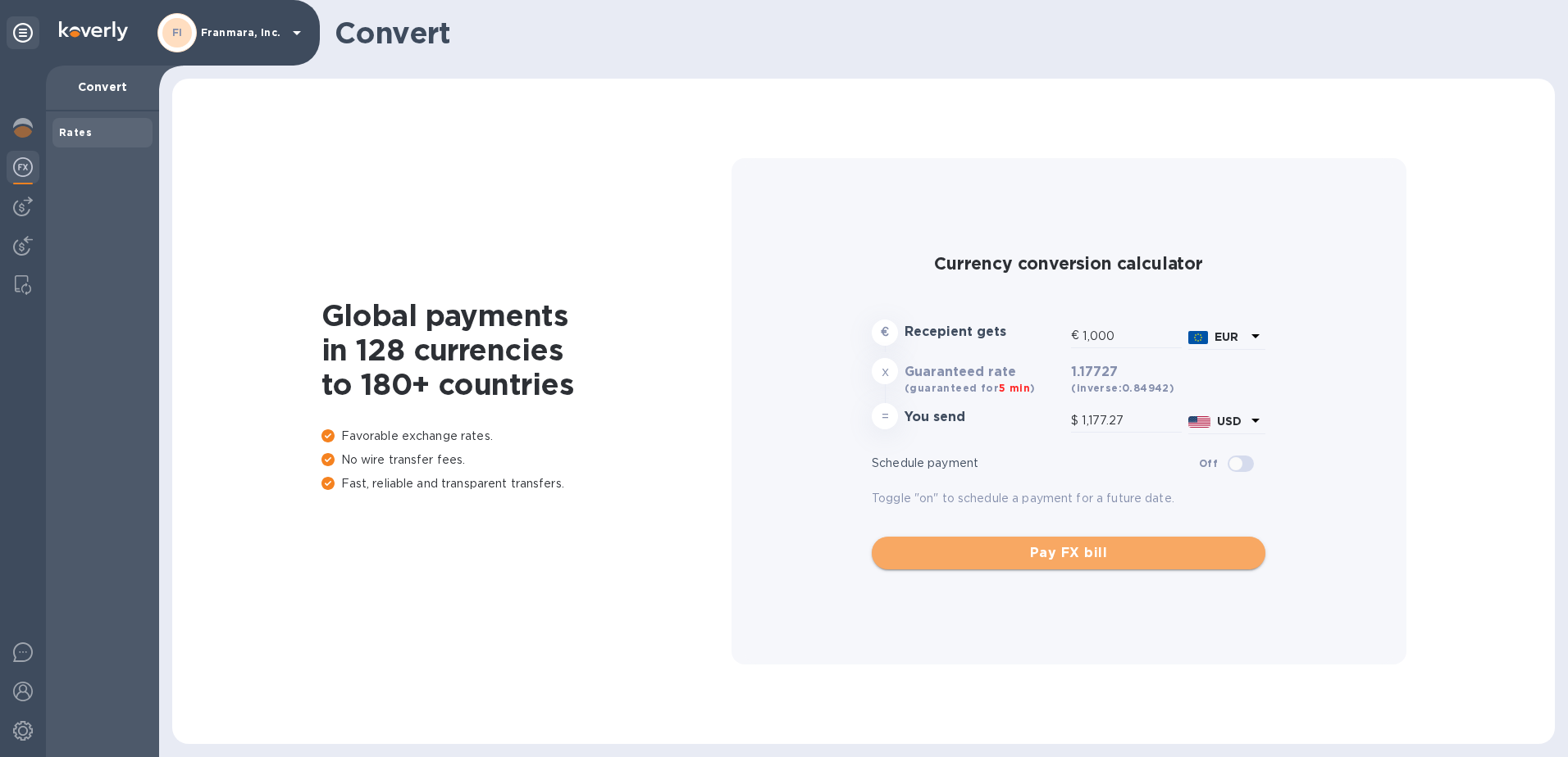
click at [1034, 554] on span "Pay FX bill" at bounding box center [1069, 553] width 368 height 20
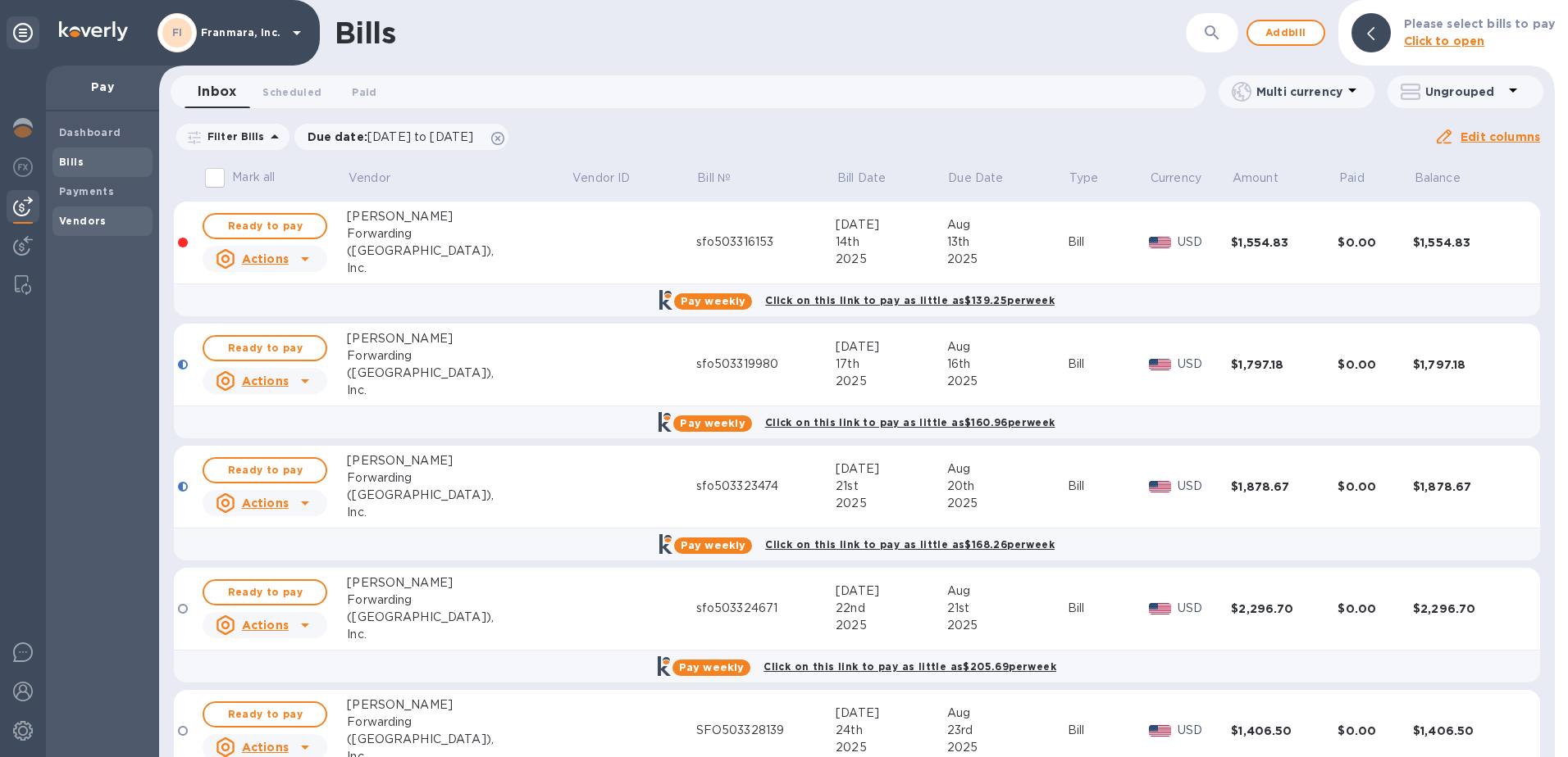
click at [89, 220] on b "Vendors" at bounding box center [83, 221] width 48 height 12
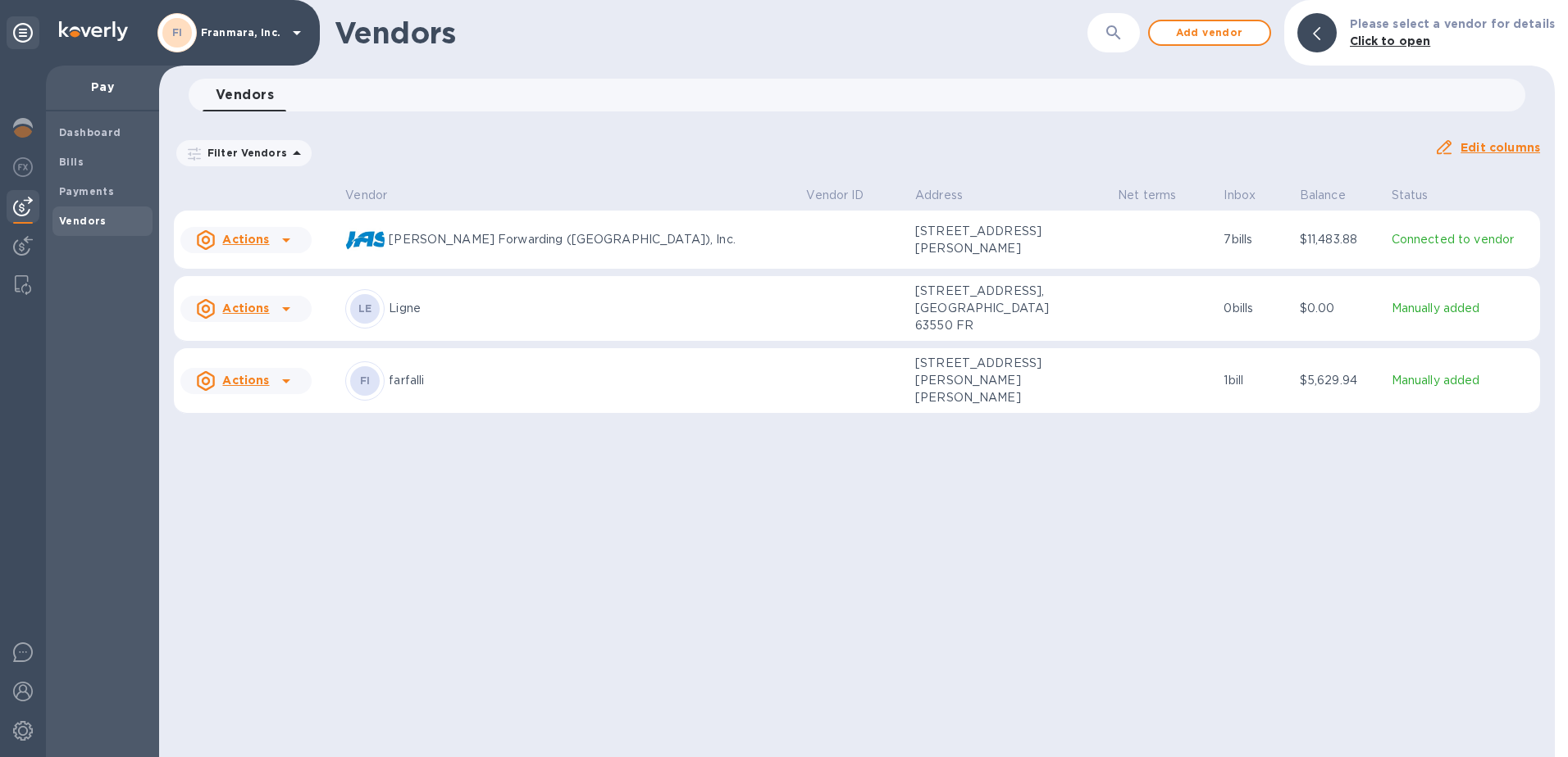
click at [1402, 42] on b "Click to open" at bounding box center [1390, 41] width 81 height 13
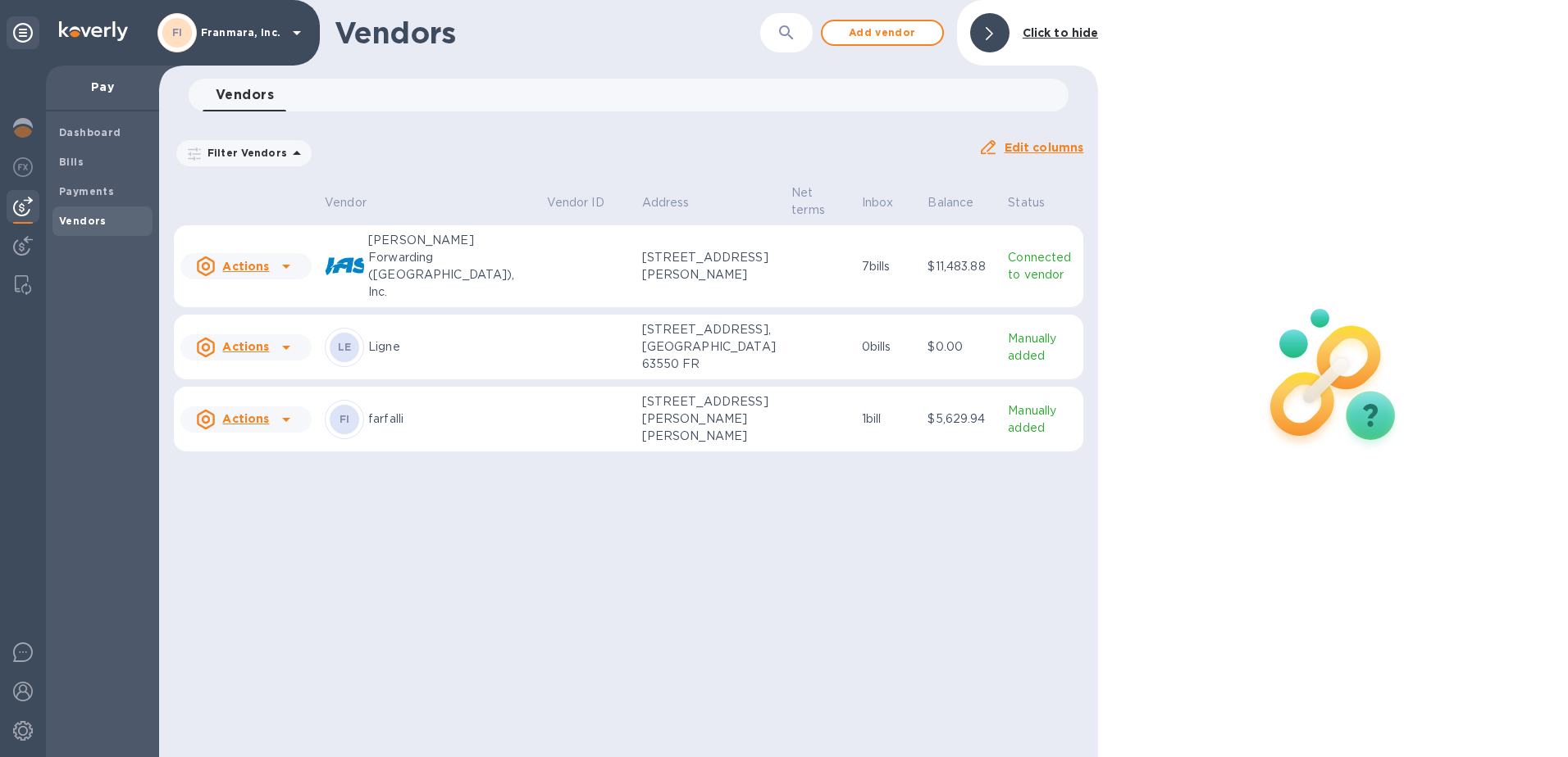
click at [662, 435] on p "[STREET_ADDRESS][PERSON_NAME][PERSON_NAME]" at bounding box center [710, 419] width 137 height 51
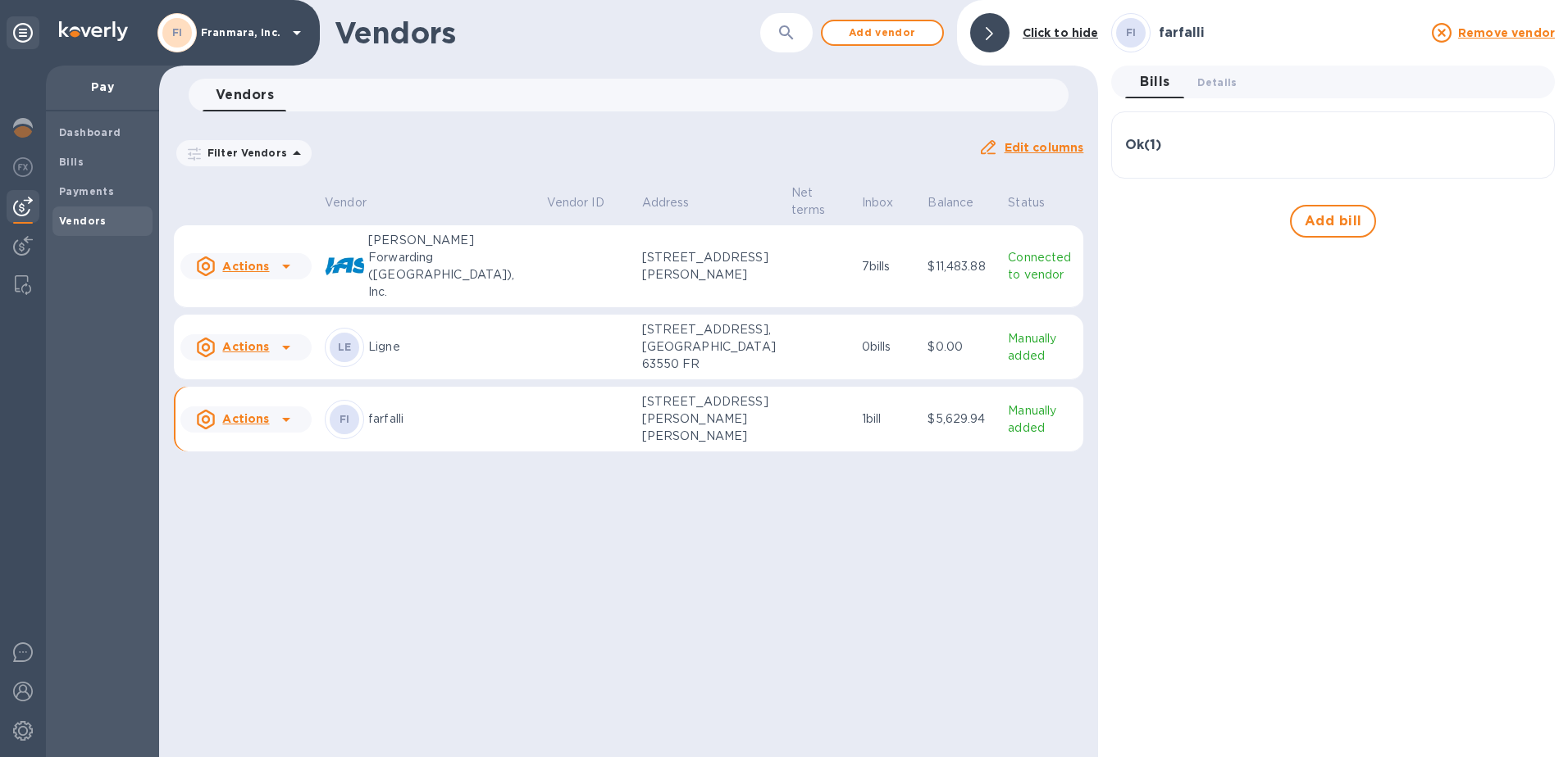
click at [262, 425] on u "Actions" at bounding box center [246, 418] width 47 height 13
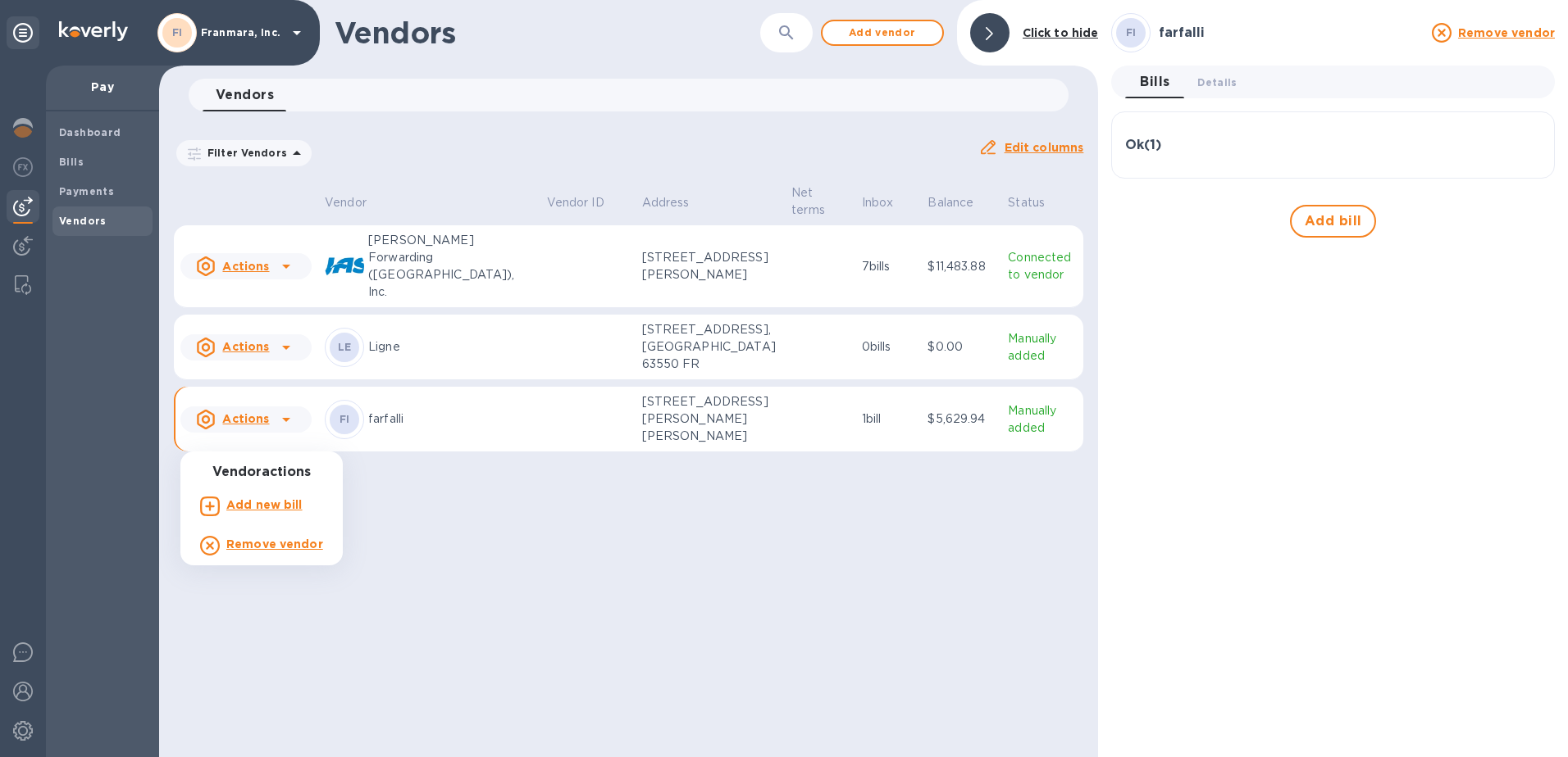
click at [262, 436] on div at bounding box center [784, 378] width 1568 height 757
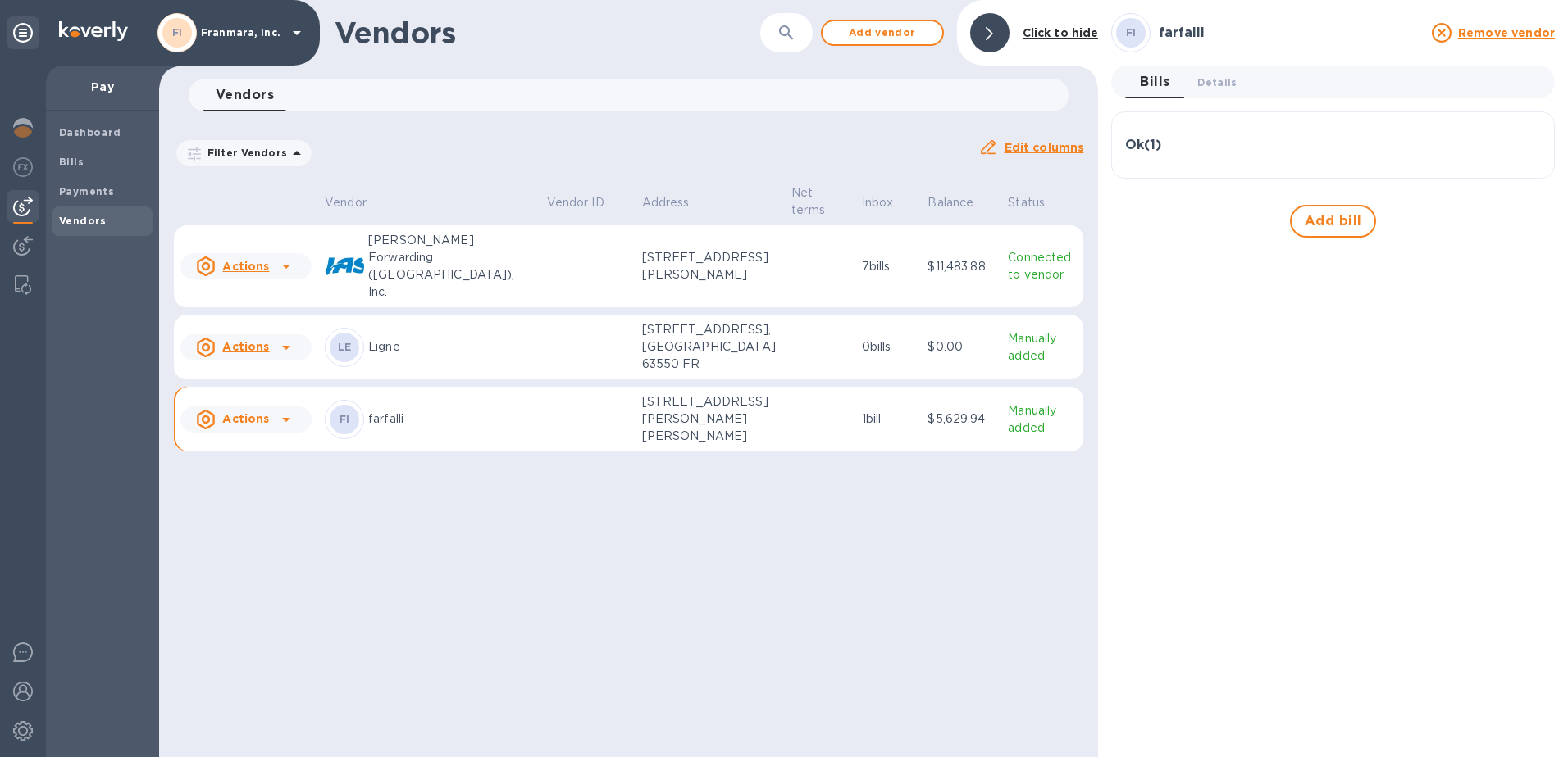
click at [1181, 36] on h3 "farfalli" at bounding box center [1290, 33] width 263 height 16
click at [1154, 84] on span "Bills 0" at bounding box center [1155, 82] width 30 height 23
click at [1141, 151] on h3 "Ok ( 1 )" at bounding box center [1143, 145] width 36 height 16
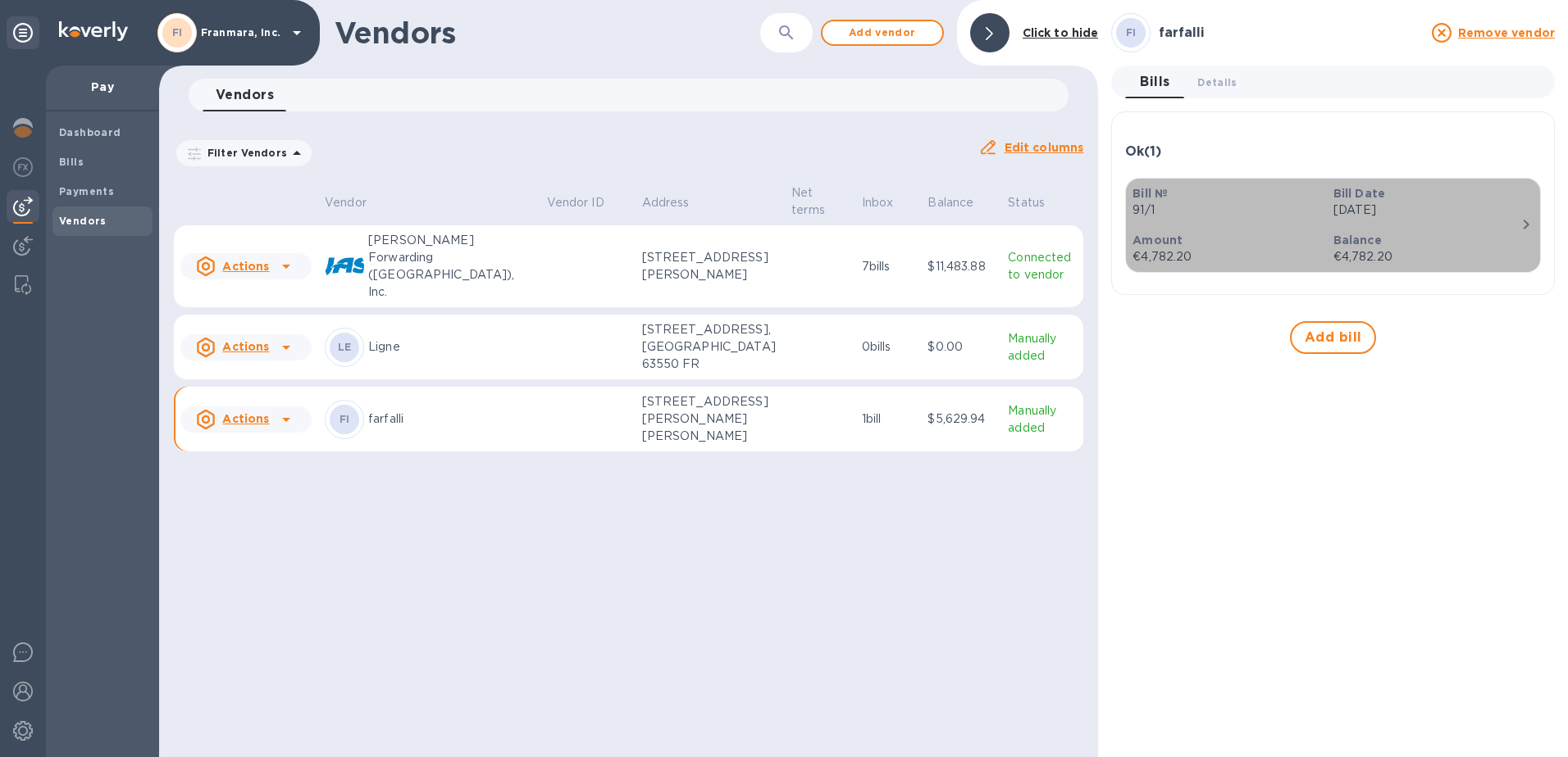
click at [1532, 219] on icon "button" at bounding box center [1526, 225] width 20 height 20
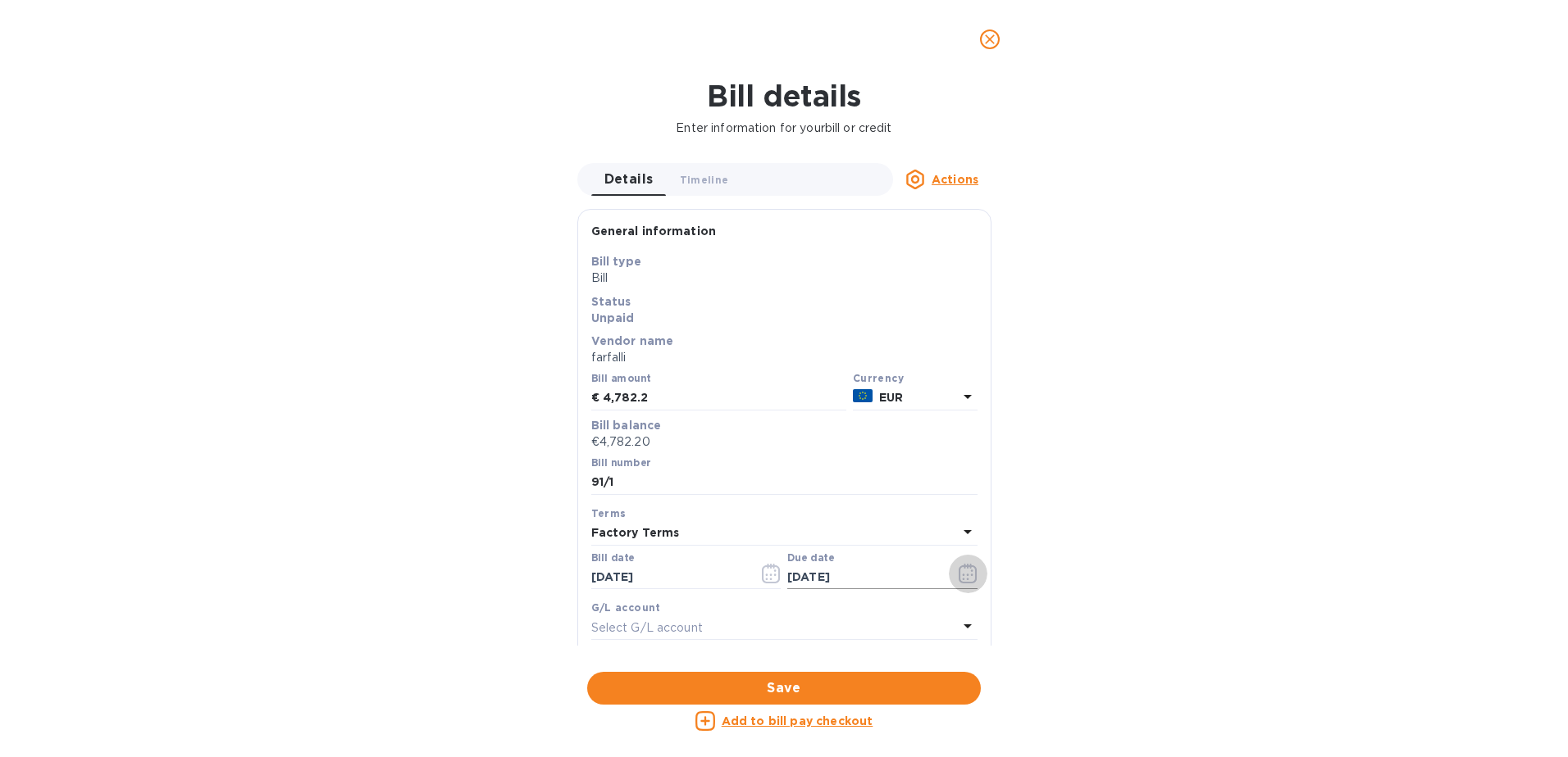
click at [959, 573] on icon "button" at bounding box center [968, 573] width 19 height 20
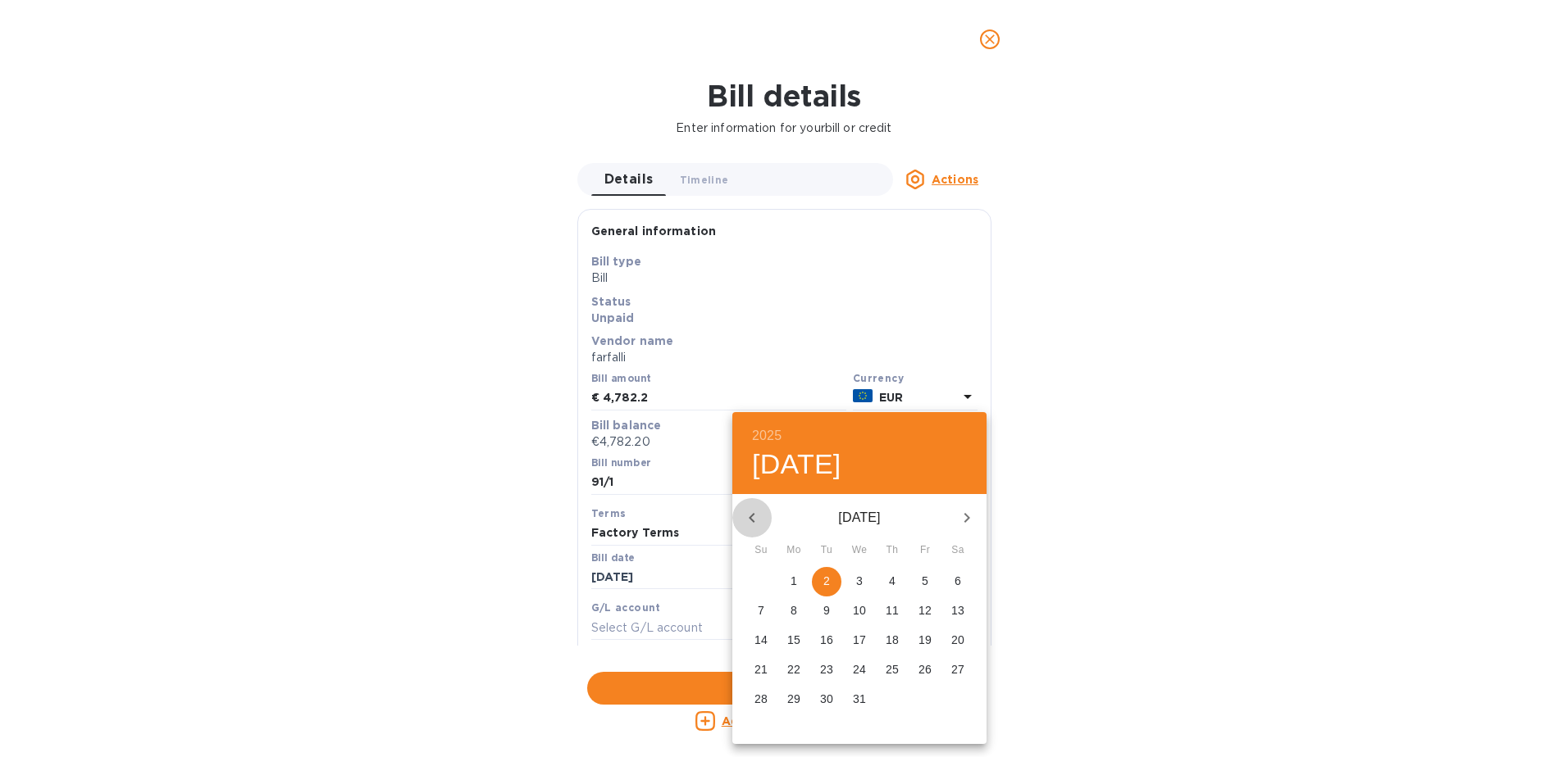
click at [756, 520] on icon "button" at bounding box center [752, 517] width 20 height 20
click at [756, 519] on icon "button" at bounding box center [752, 517] width 20 height 20
click at [923, 669] on p "22" at bounding box center [925, 669] width 13 height 17
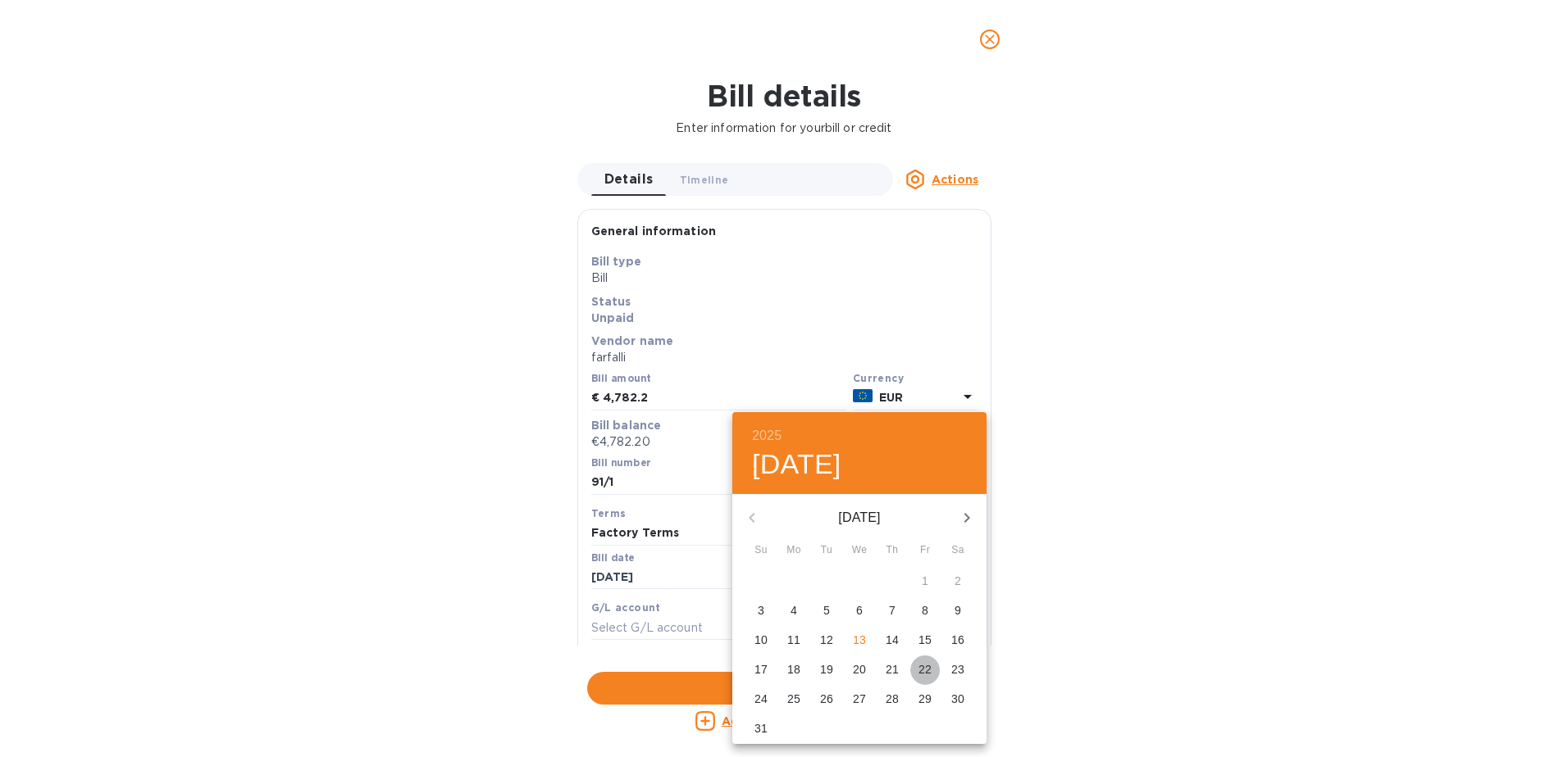
type input "[DATE]"
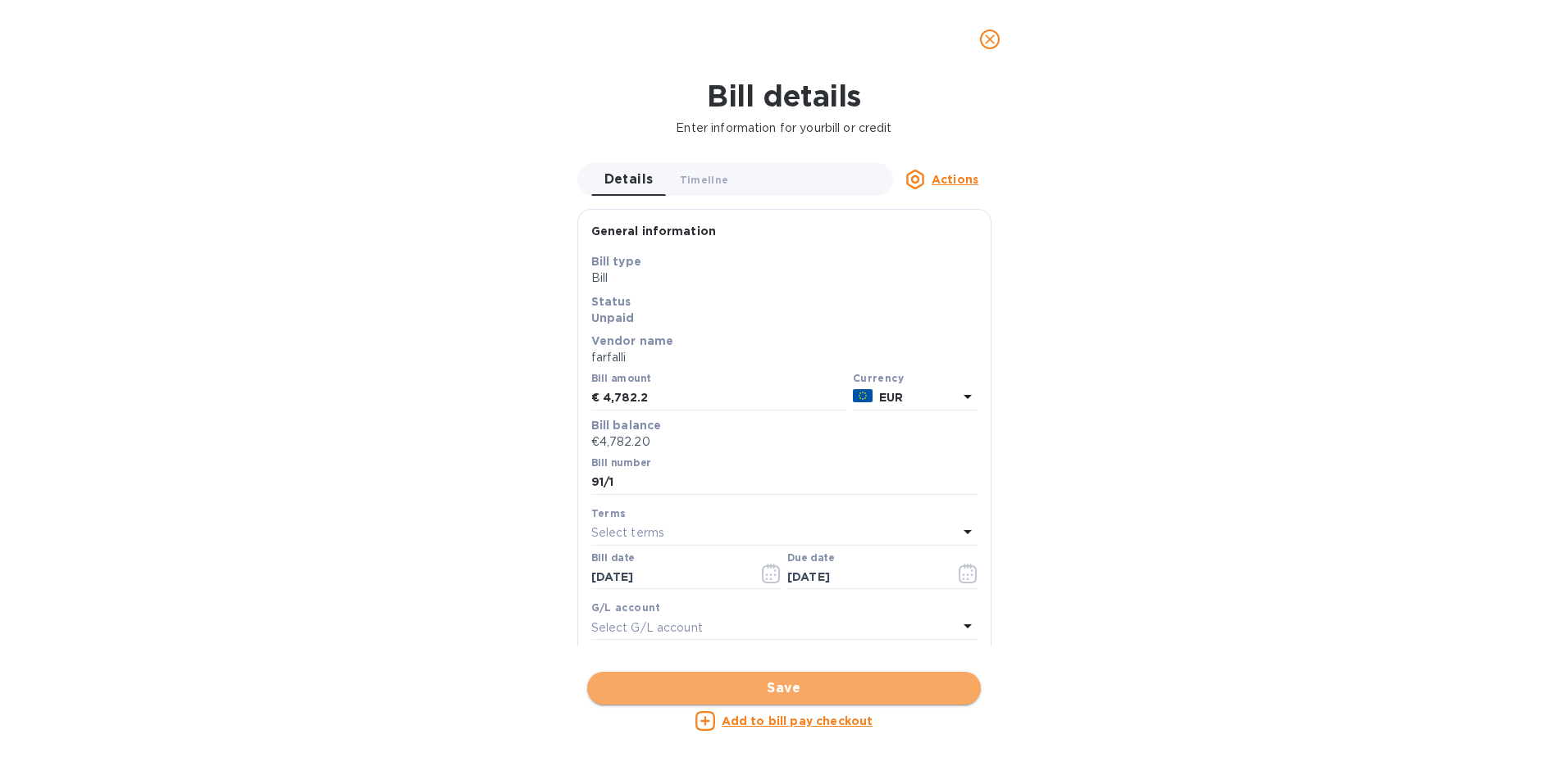
click at [814, 686] on span "Save" at bounding box center [784, 688] width 368 height 20
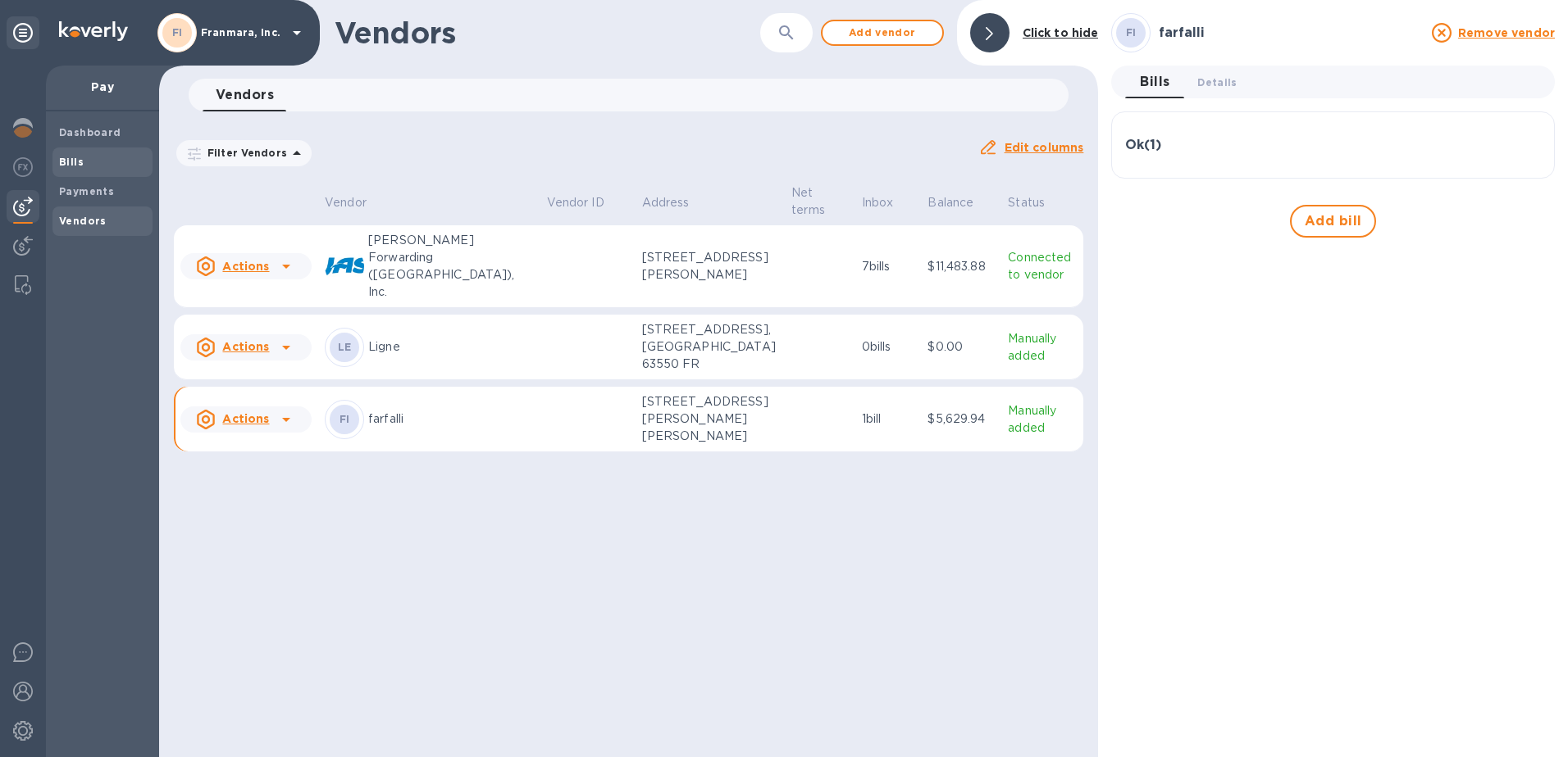
click at [69, 161] on b "Bills" at bounding box center [71, 162] width 24 height 12
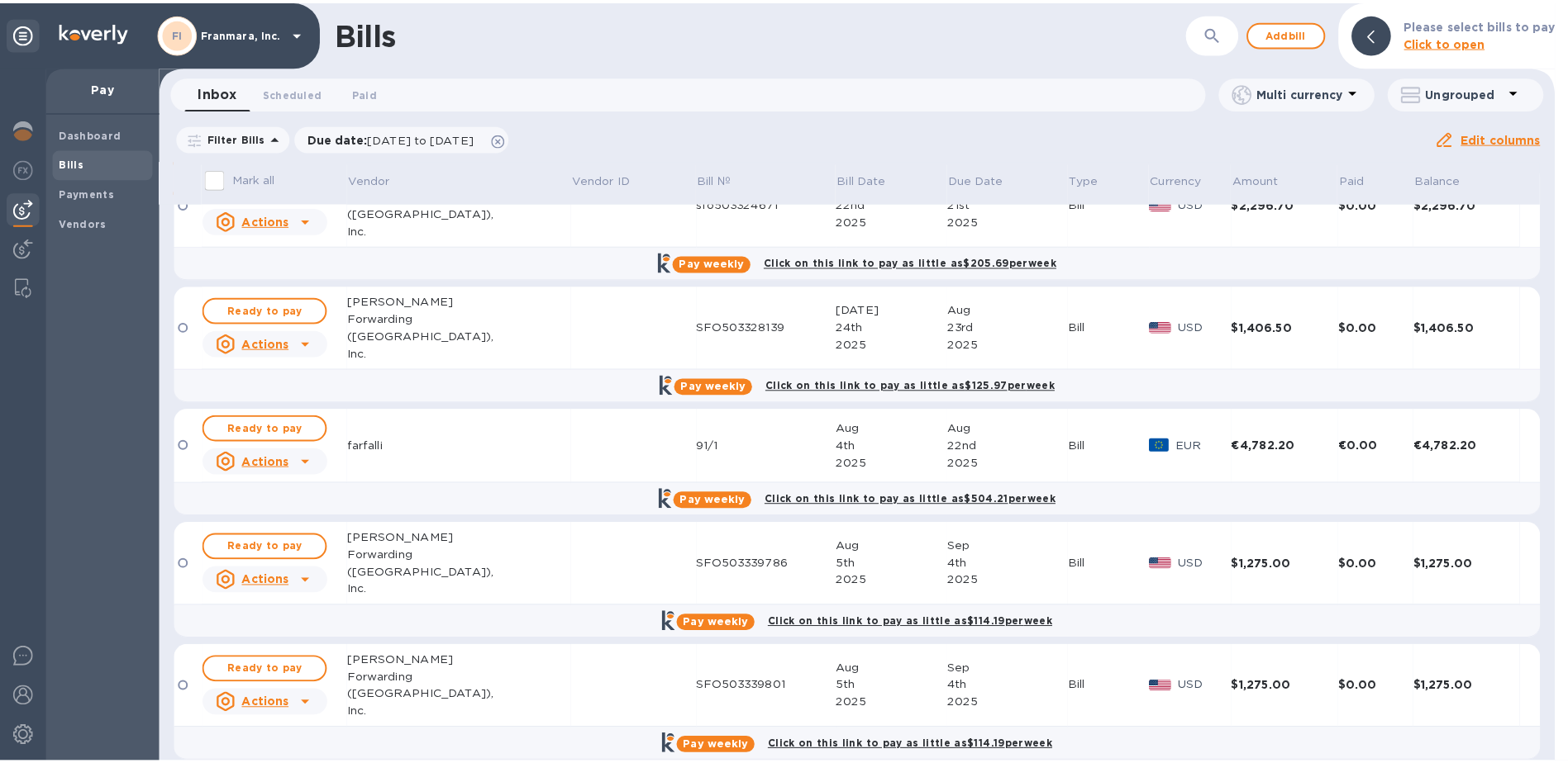
scroll to position [413, 0]
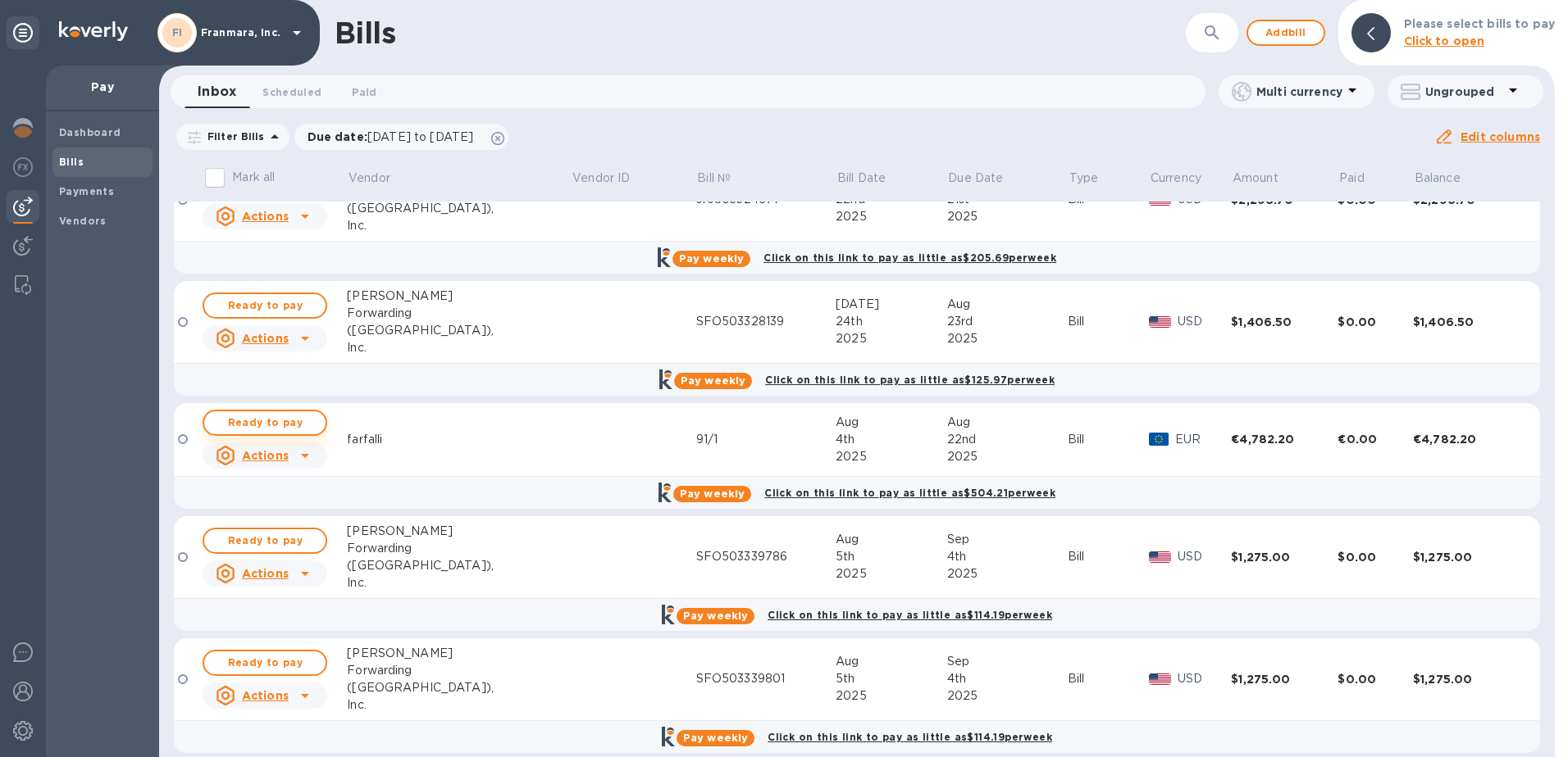
click at [286, 420] on span "Ready to pay" at bounding box center [264, 422] width 95 height 20
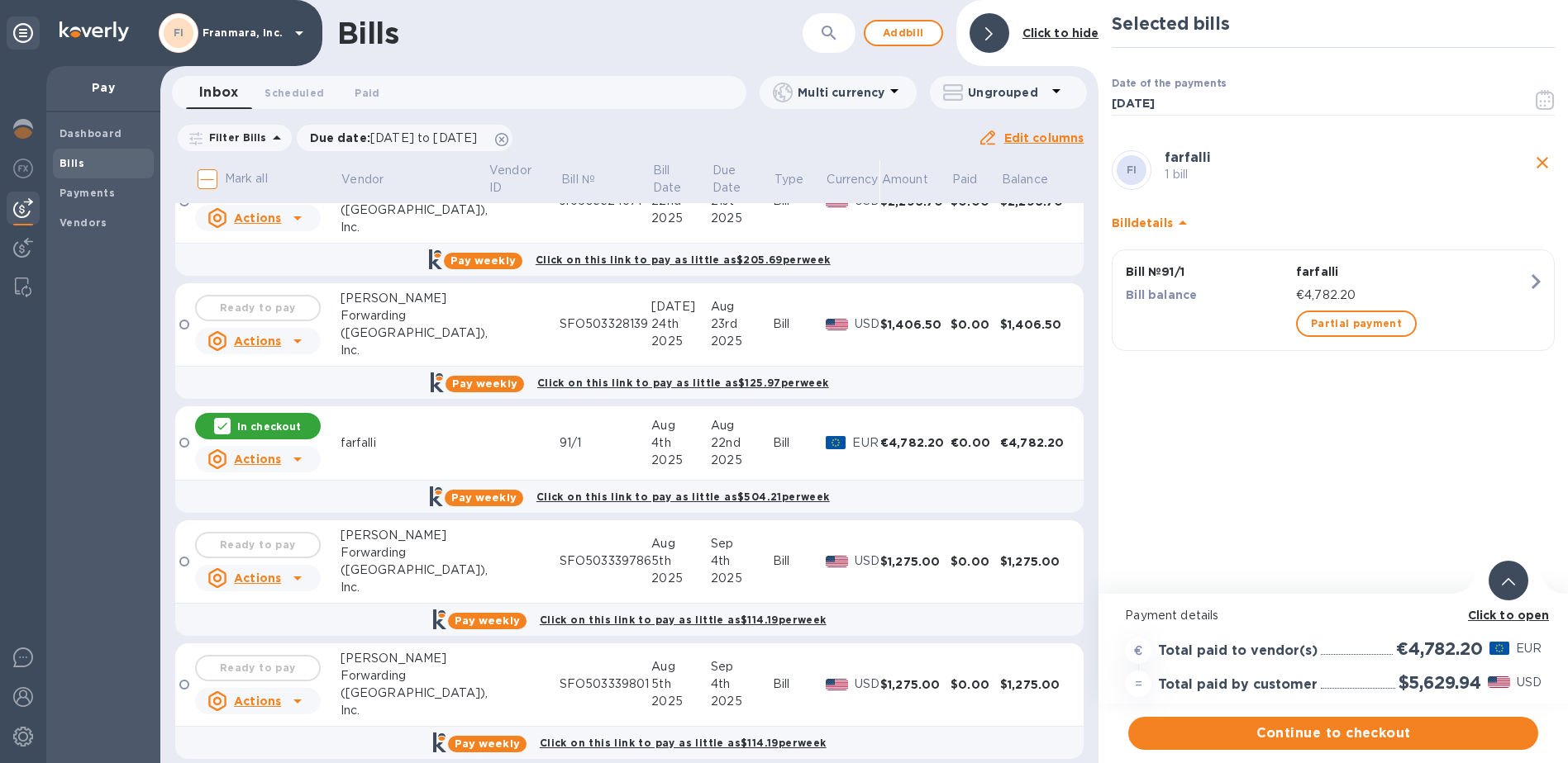
scroll to position [12, 0]
click at [1503, 608] on b "Click to open" at bounding box center [1508, 615] width 82 height 13
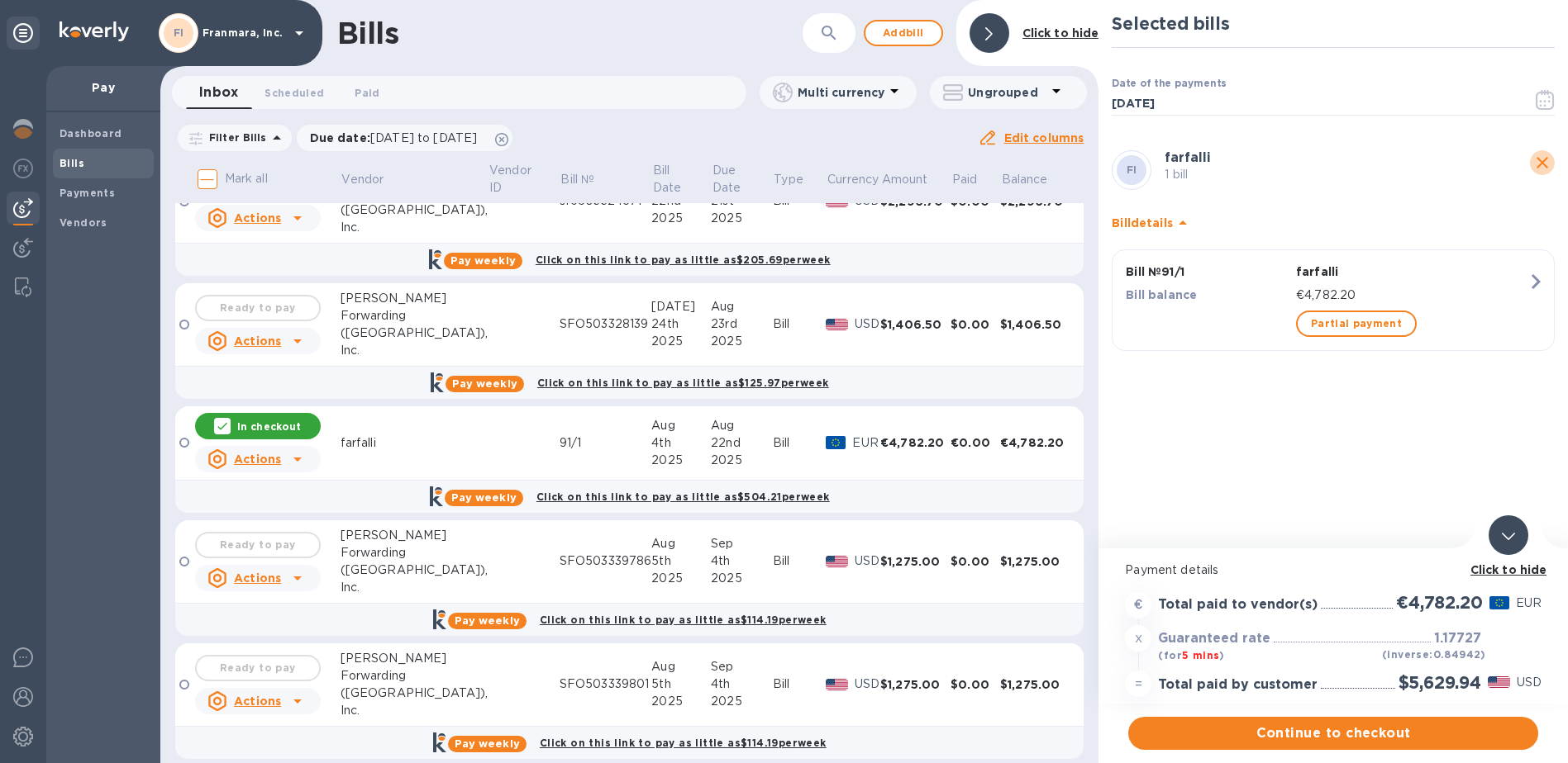
click at [1538, 157] on icon "close" at bounding box center [1542, 162] width 11 height 11
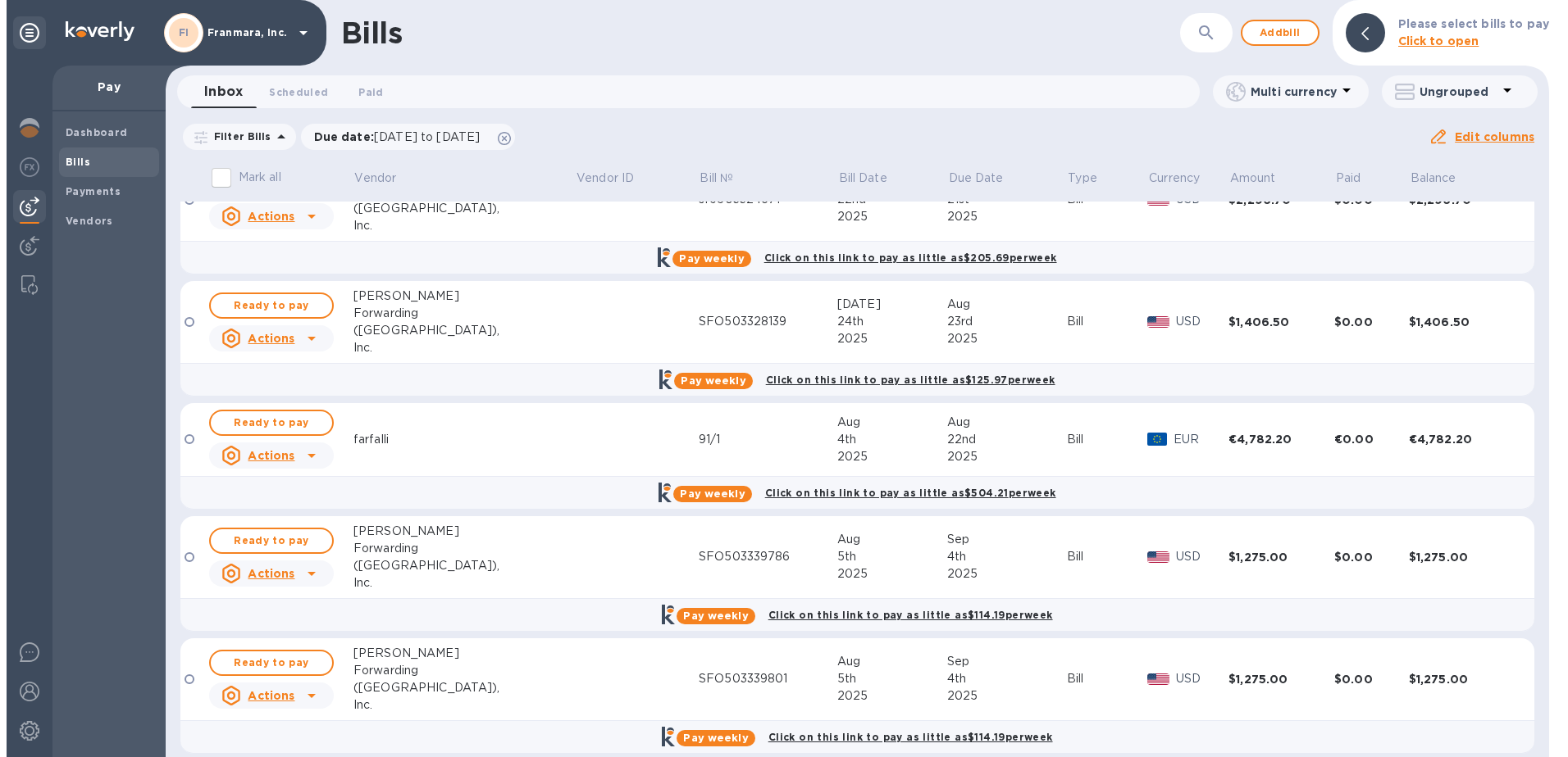
scroll to position [0, 0]
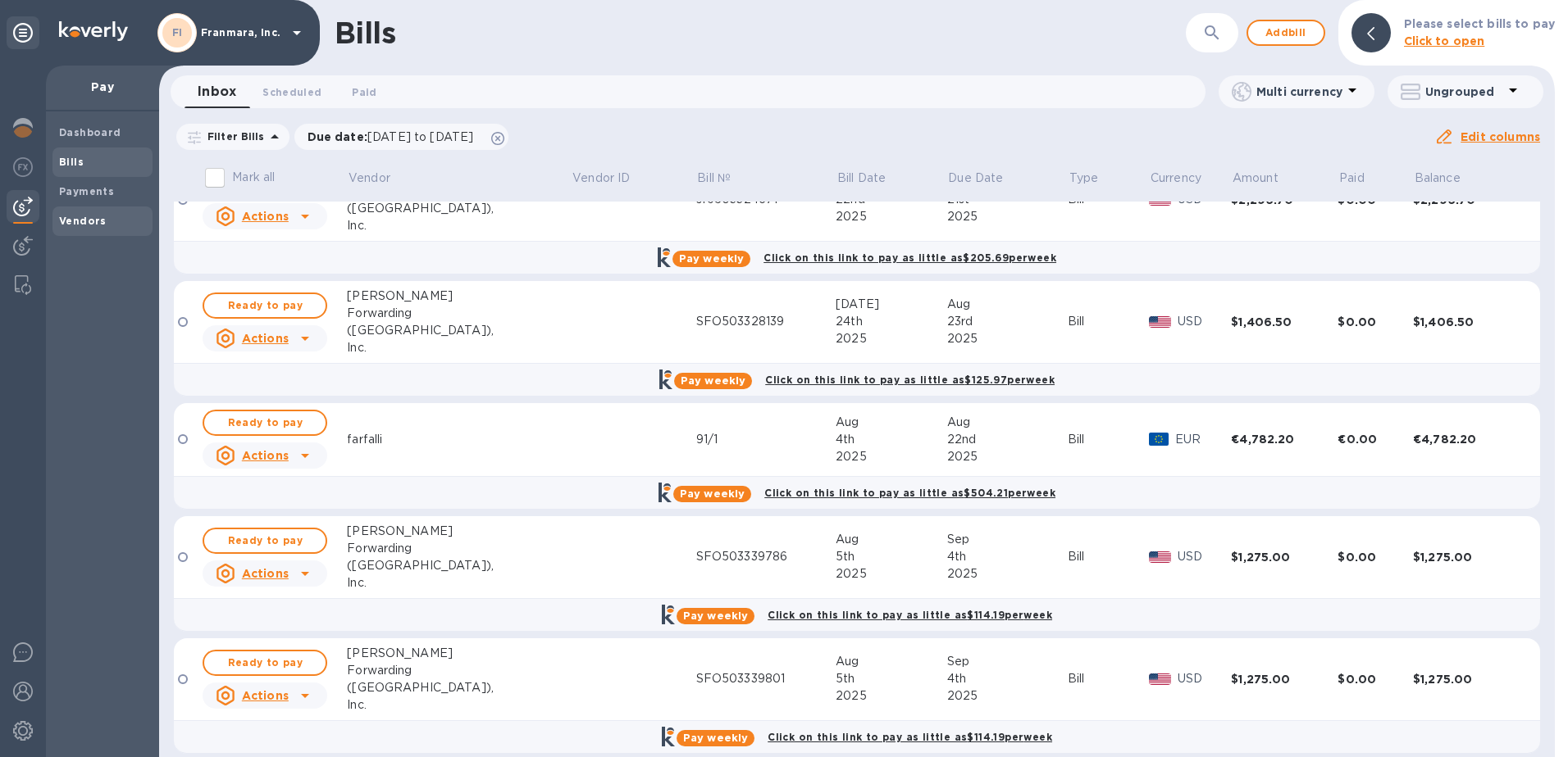
click at [104, 224] on span "Vendors" at bounding box center [103, 221] width 87 height 17
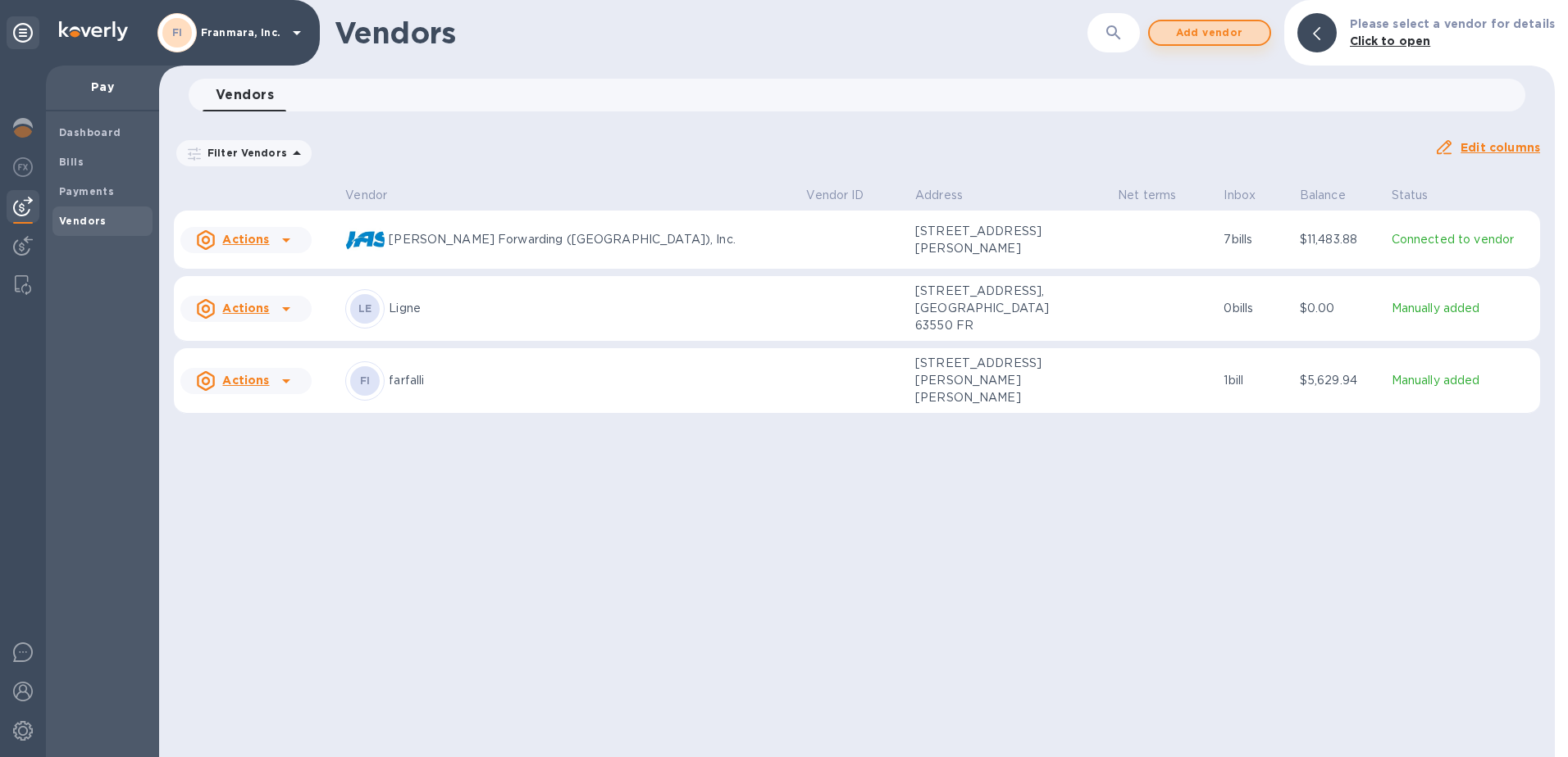
click at [1242, 25] on span "Add vendor" at bounding box center [1209, 32] width 93 height 20
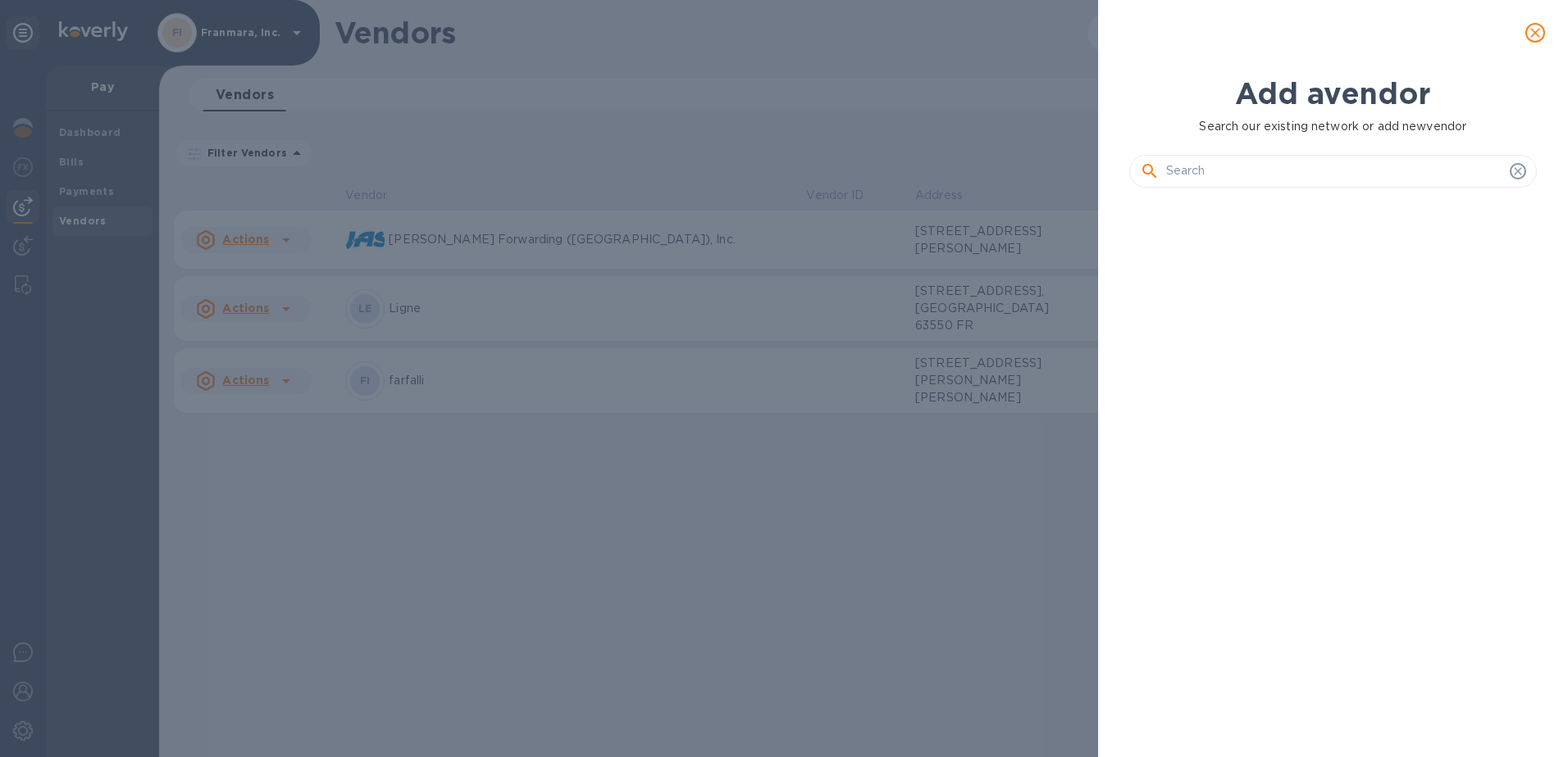
scroll to position [501, 415]
click at [1181, 179] on input "text" at bounding box center [1334, 172] width 337 height 24
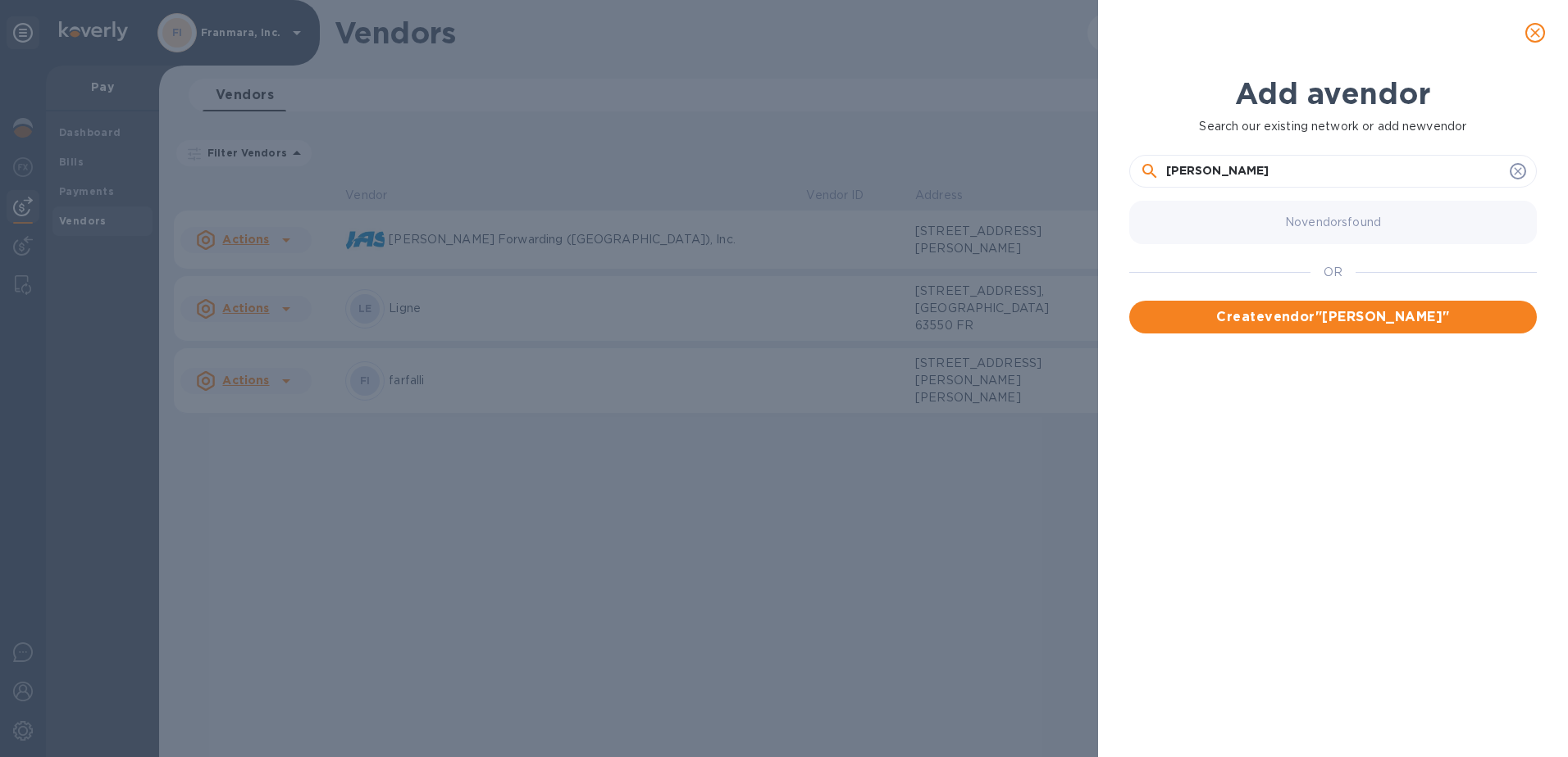
drag, startPoint x: 1287, startPoint y: 170, endPoint x: 1120, endPoint y: 145, distance: 168.9
click at [1120, 145] on div "Add a vendor Search our existing network or add new vendor [PERSON_NAME] No ven…" at bounding box center [1333, 390] width 427 height 651
type input "M"
type input "[PERSON_NAME]"
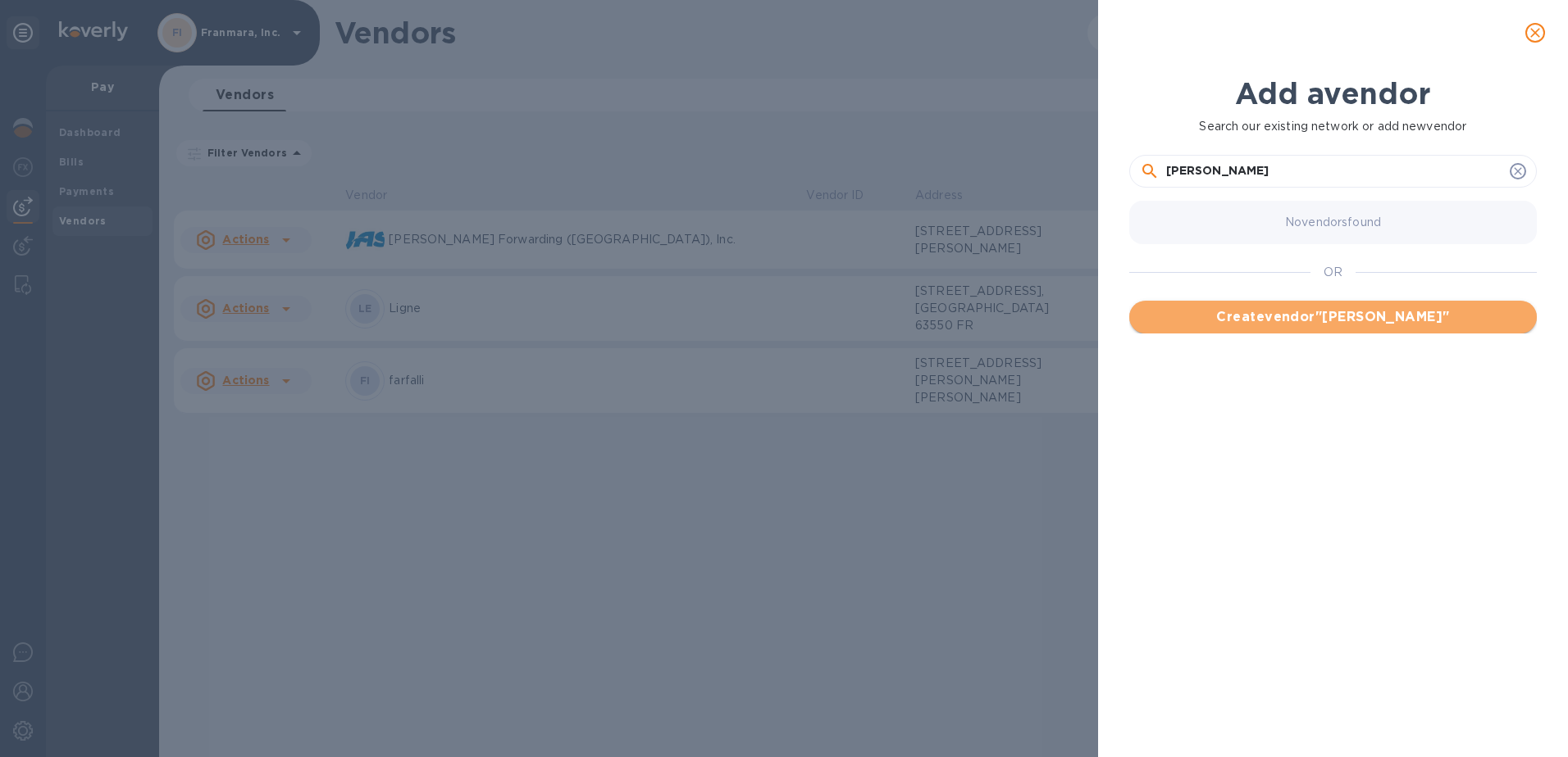
click at [1254, 317] on span "Create vendor " [PERSON_NAME] "" at bounding box center [1334, 317] width 382 height 20
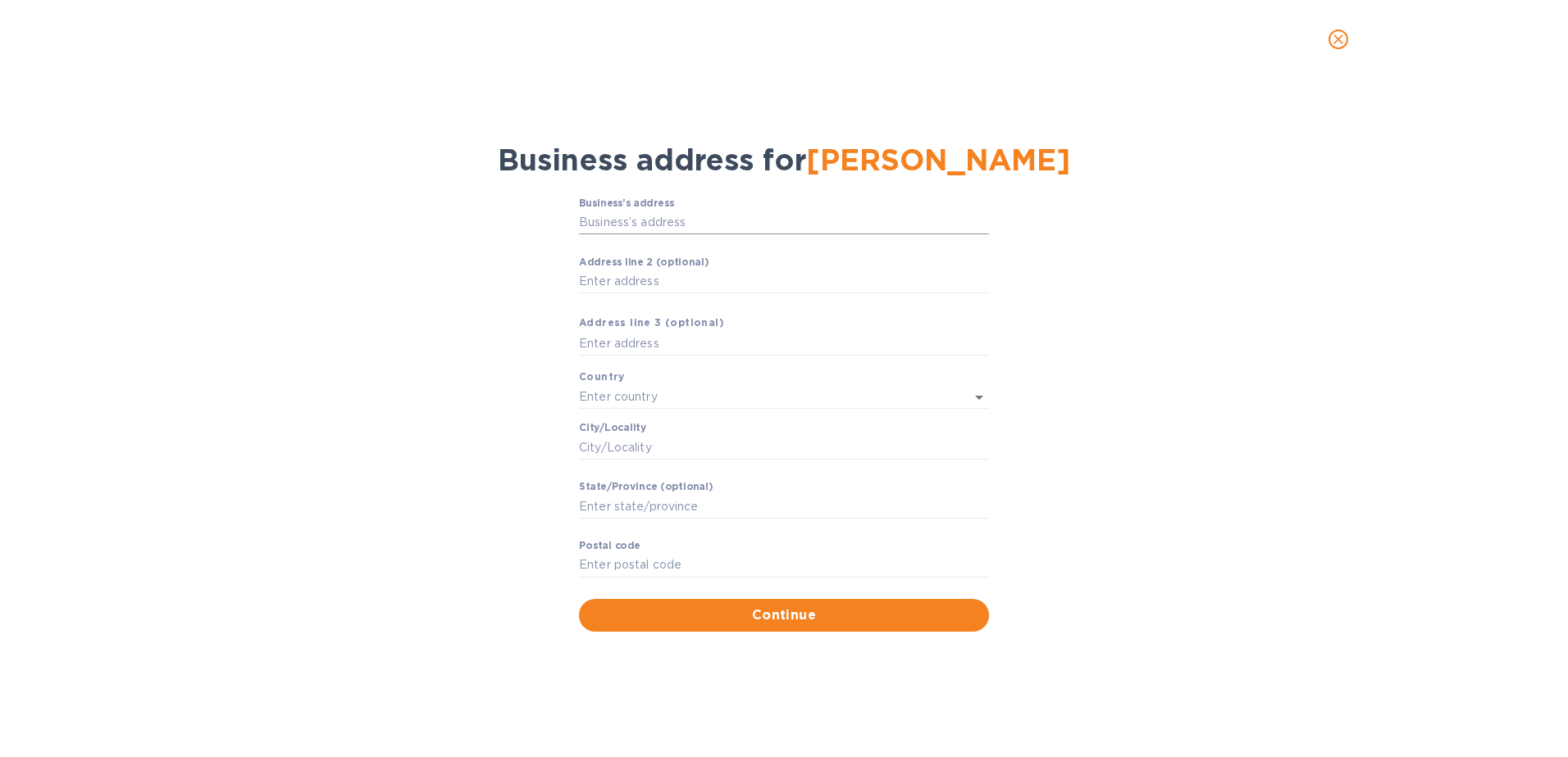
click at [713, 219] on input "Business’s аddress" at bounding box center [784, 223] width 410 height 24
click at [1085, 416] on div "Business’s аddress ​ Аddress line 2 (optional) ​ Аddress line 3 (optional) Coun…" at bounding box center [784, 414] width 1525 height 454
click at [1327, 38] on button "close" at bounding box center [1338, 39] width 39 height 39
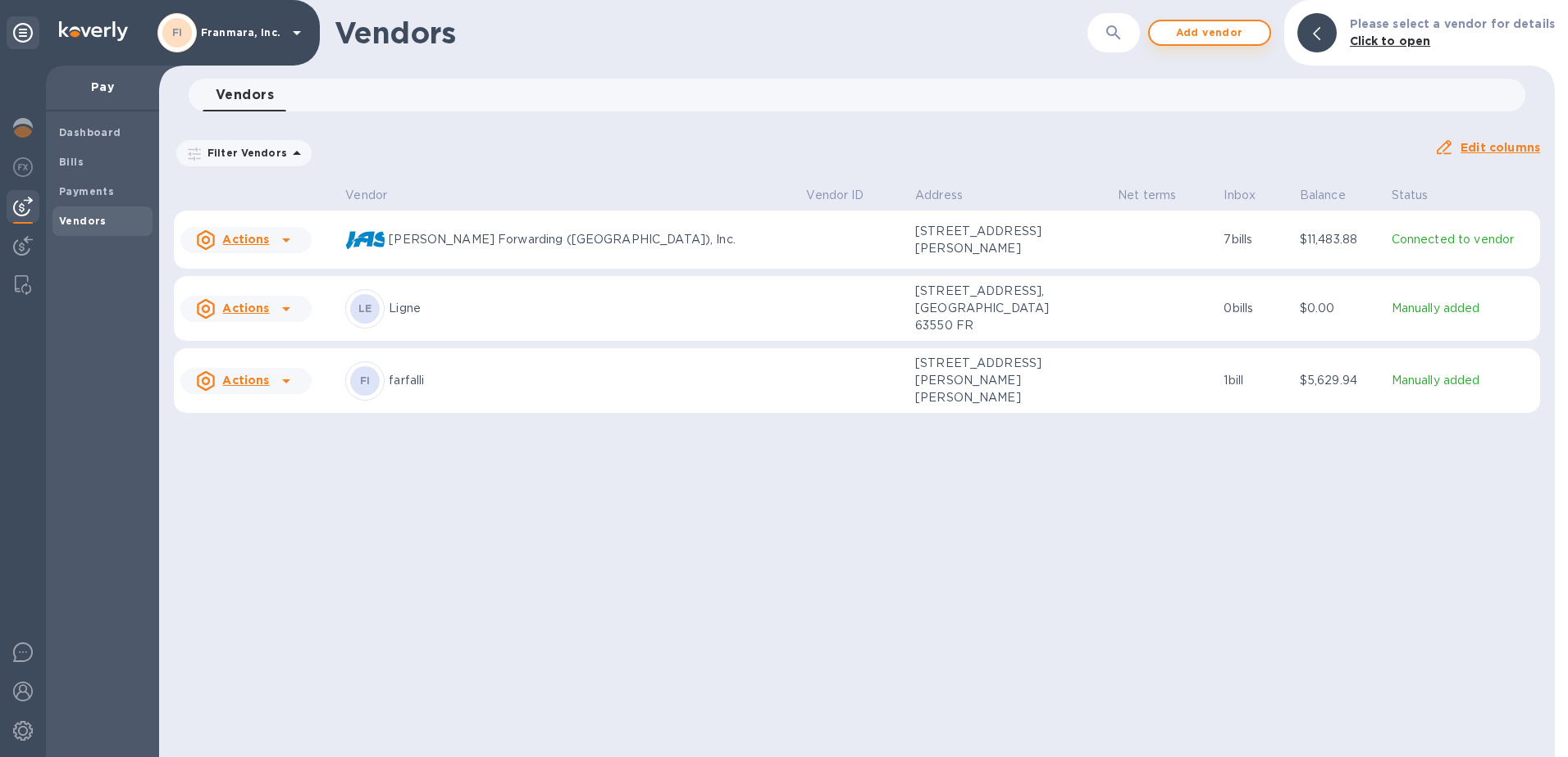
click at [1233, 35] on span "Add vendor" at bounding box center [1209, 32] width 93 height 20
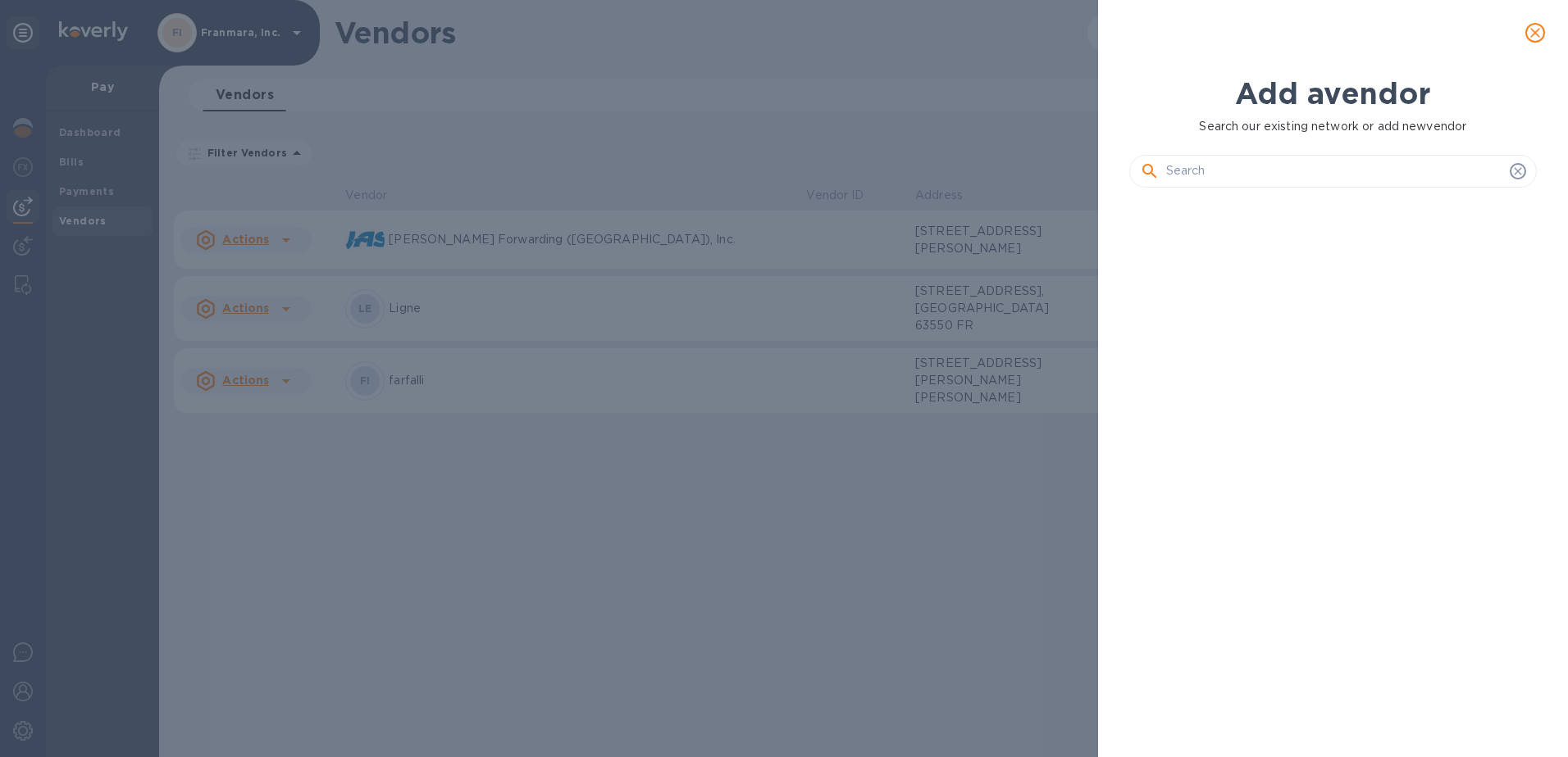
click at [1239, 178] on input "text" at bounding box center [1334, 172] width 337 height 24
click at [1515, 171] on icon at bounding box center [1517, 171] width 13 height 13
click at [1517, 153] on div at bounding box center [1334, 165] width 408 height 59
drag, startPoint x: 1517, startPoint y: 153, endPoint x: 1314, endPoint y: 88, distance: 213.2
click at [1314, 88] on b "Add a vendor" at bounding box center [1333, 93] width 195 height 36
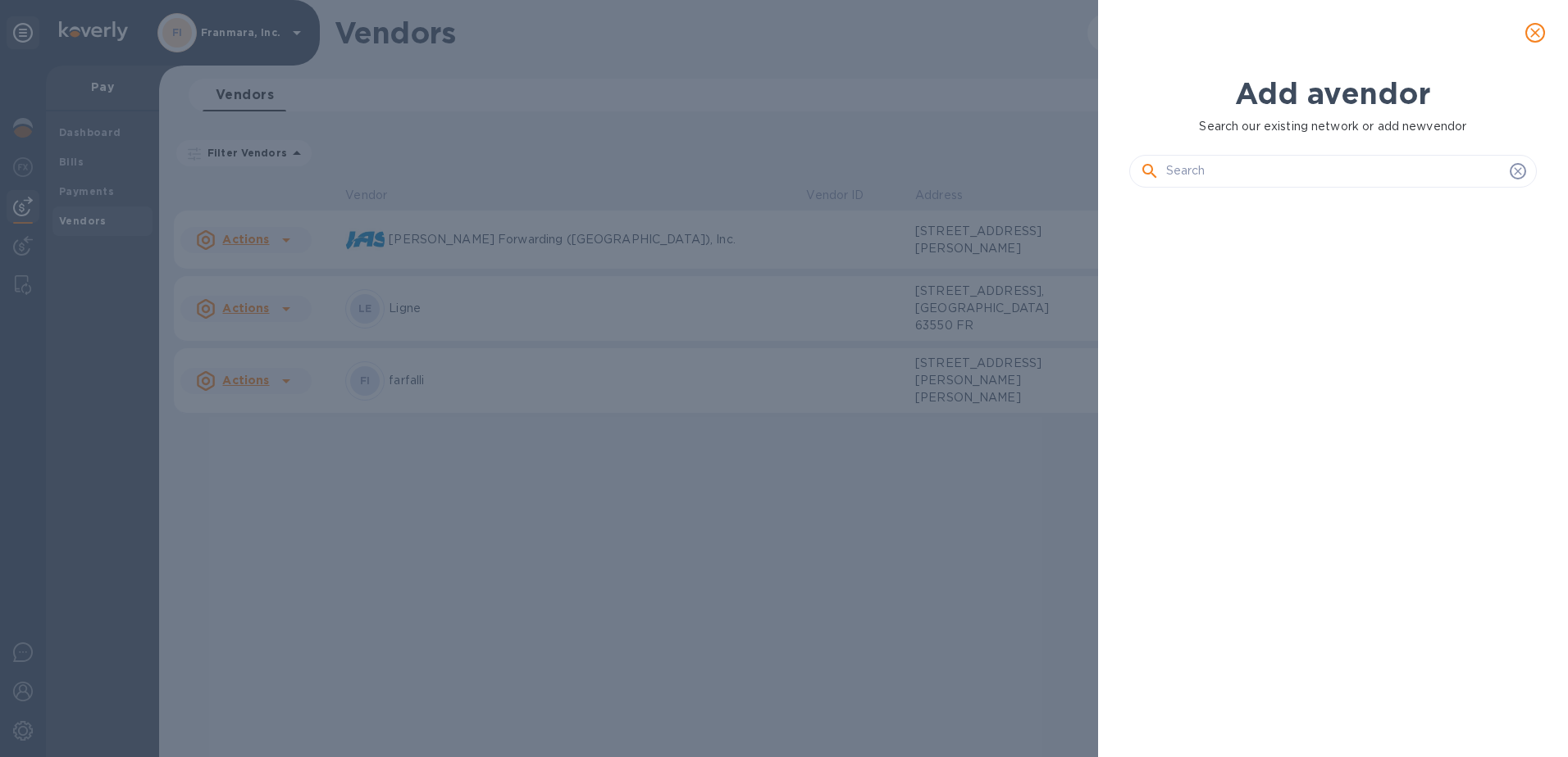
click at [1286, 179] on input "text" at bounding box center [1334, 172] width 337 height 24
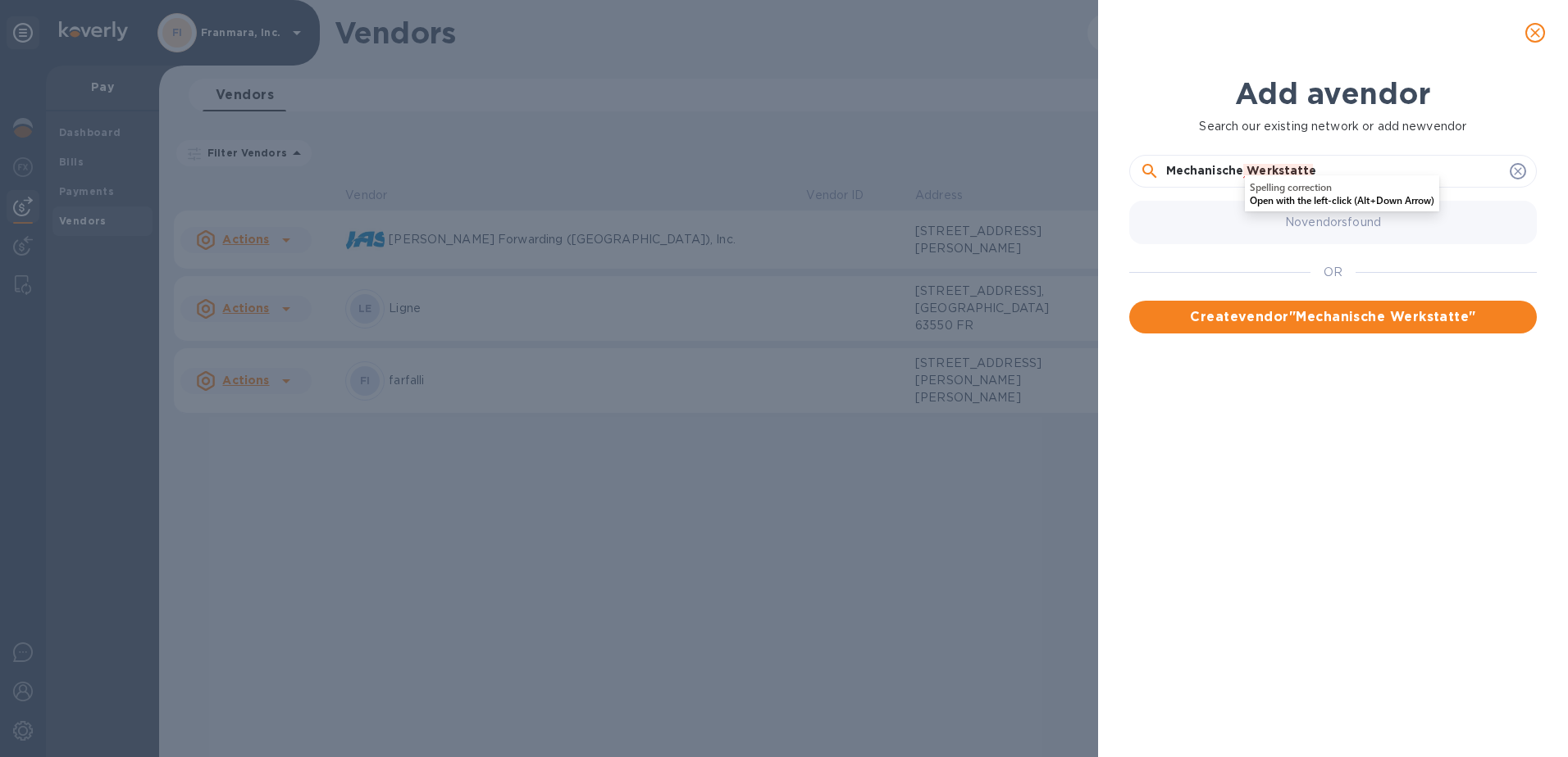
type input "Mechanische Werkstatte"
